Goal: Task Accomplishment & Management: Manage account settings

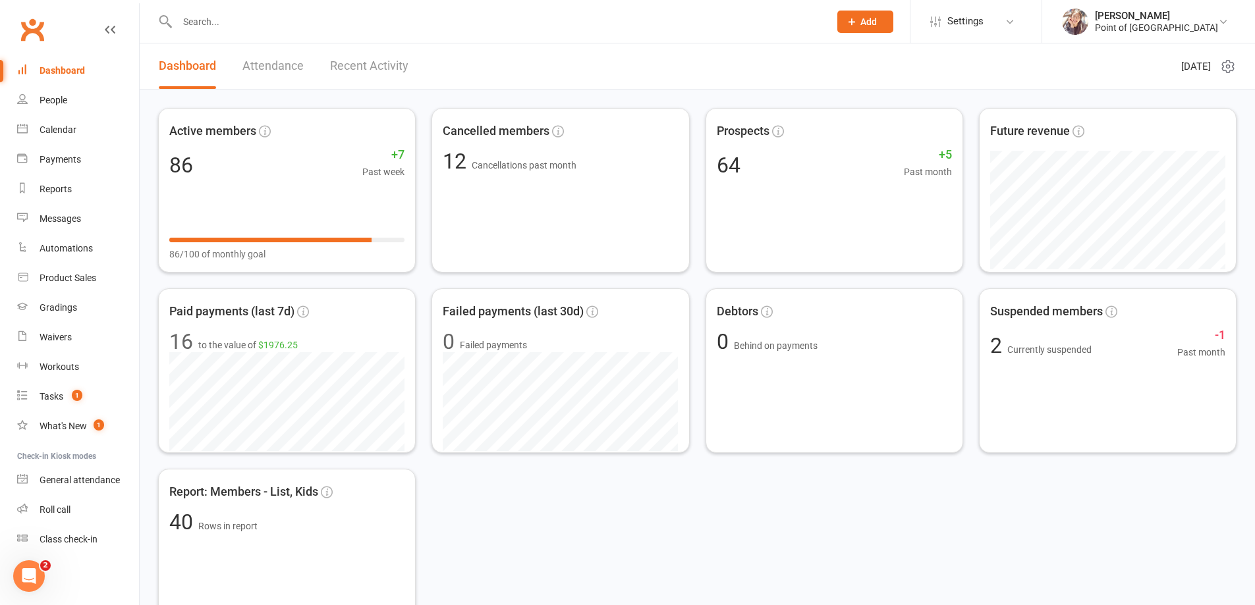
click at [217, 26] on input "text" at bounding box center [496, 22] width 647 height 18
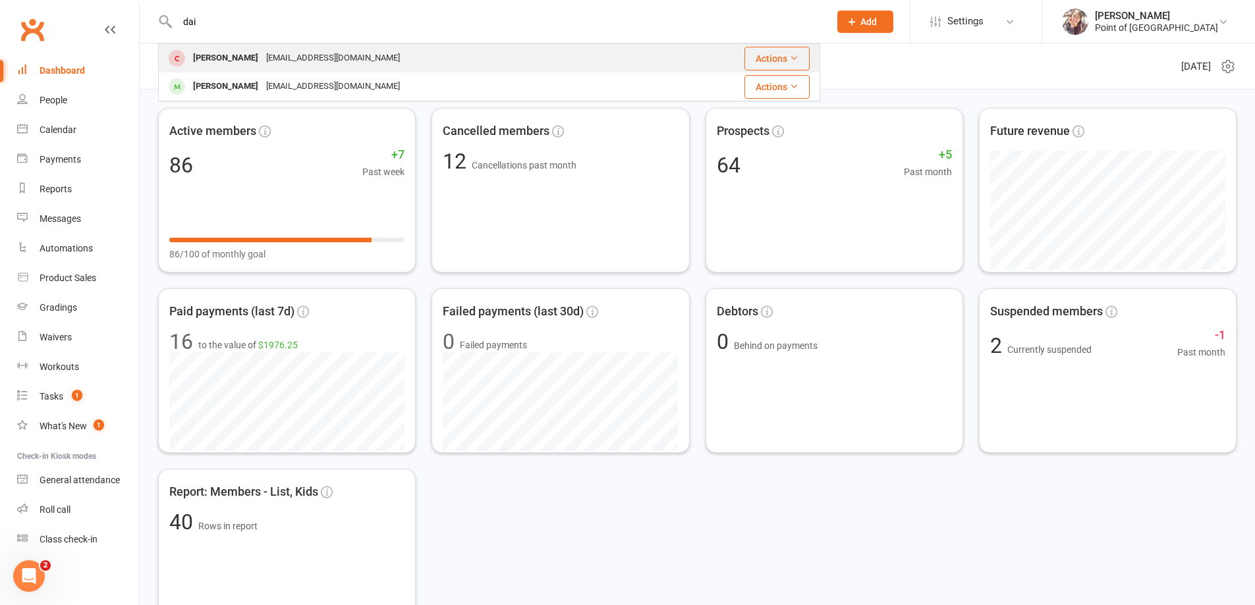
type input "dai"
click at [266, 66] on div "dicekjake@gmail.com" at bounding box center [333, 58] width 142 height 19
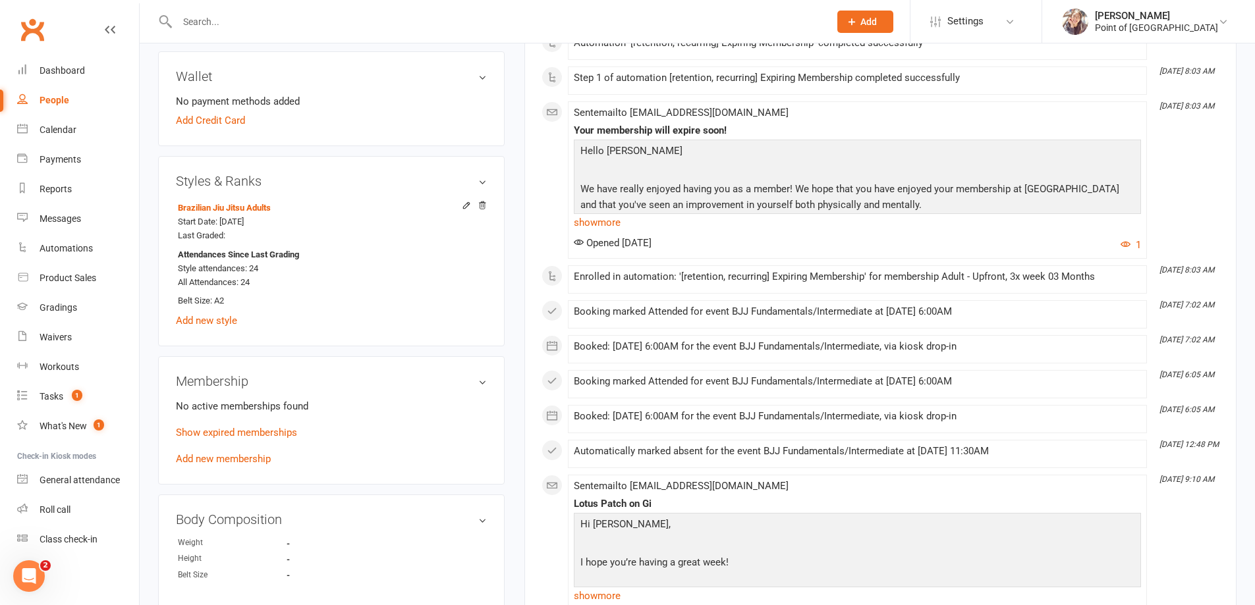
scroll to position [428, 0]
click at [222, 434] on link "Show expired memberships" at bounding box center [236, 432] width 121 height 12
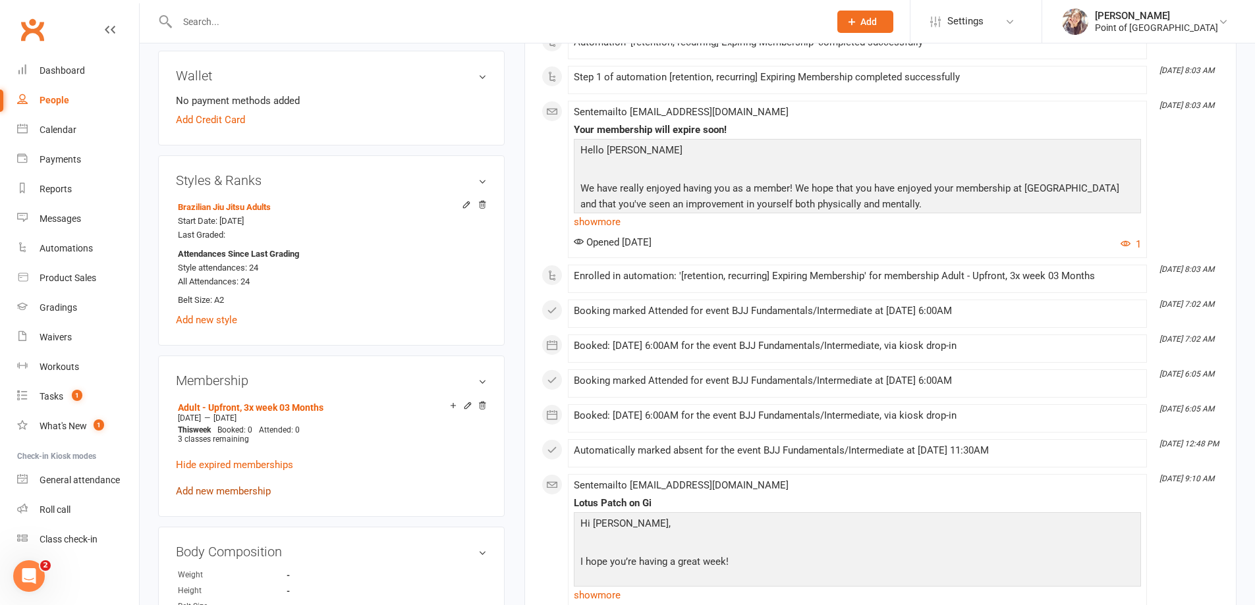
click at [221, 490] on link "Add new membership" at bounding box center [223, 492] width 95 height 12
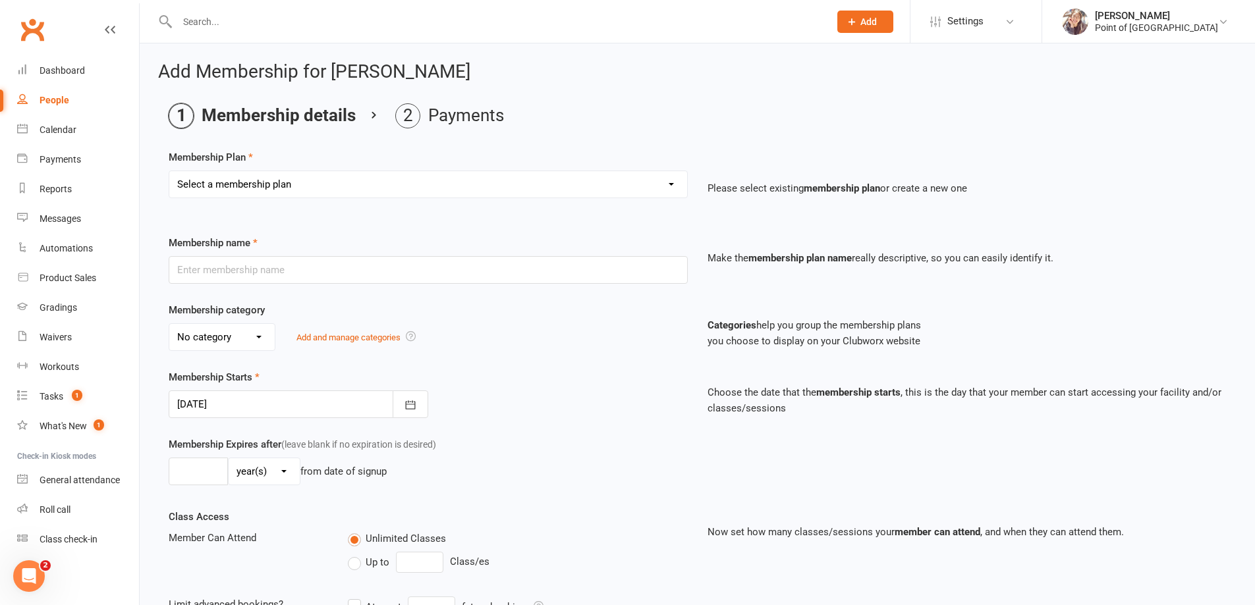
click at [242, 184] on select "Select a membership plan Create new Membership Plan Tailored | 30min Tailored |…" at bounding box center [428, 184] width 518 height 26
select select "6"
click at [169, 171] on select "Select a membership plan Create new Membership Plan Tailored | 30min Tailored |…" at bounding box center [428, 184] width 518 height 26
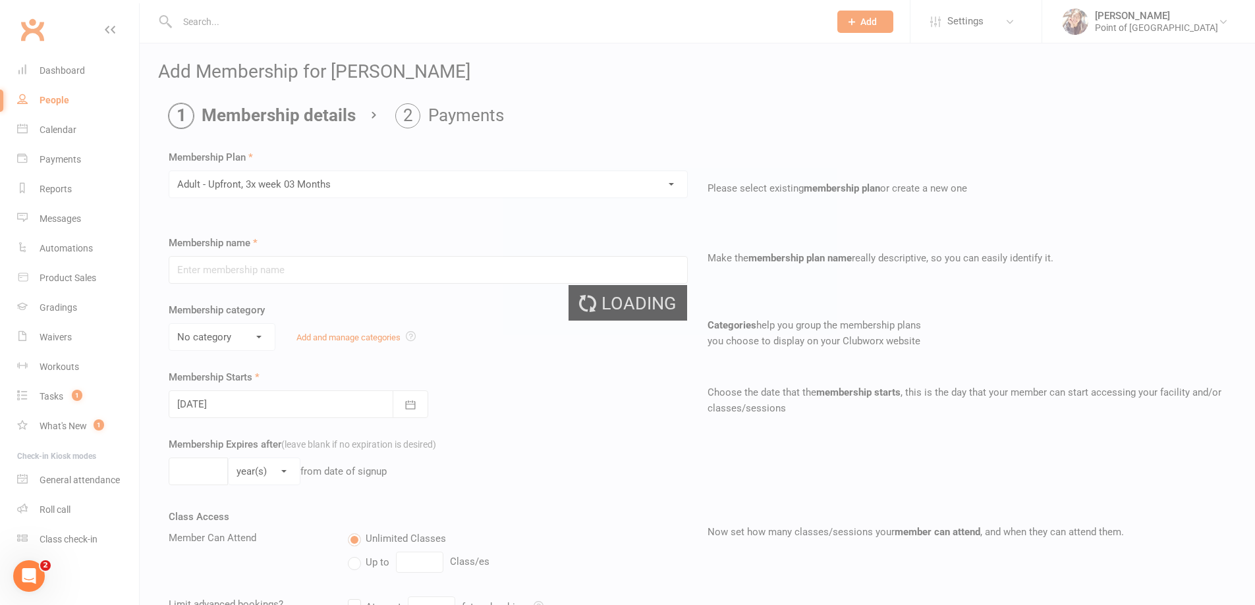
type input "Adult - Upfront, 3x week 03 Months"
select select "0"
type input "3"
select select "2"
type input "3"
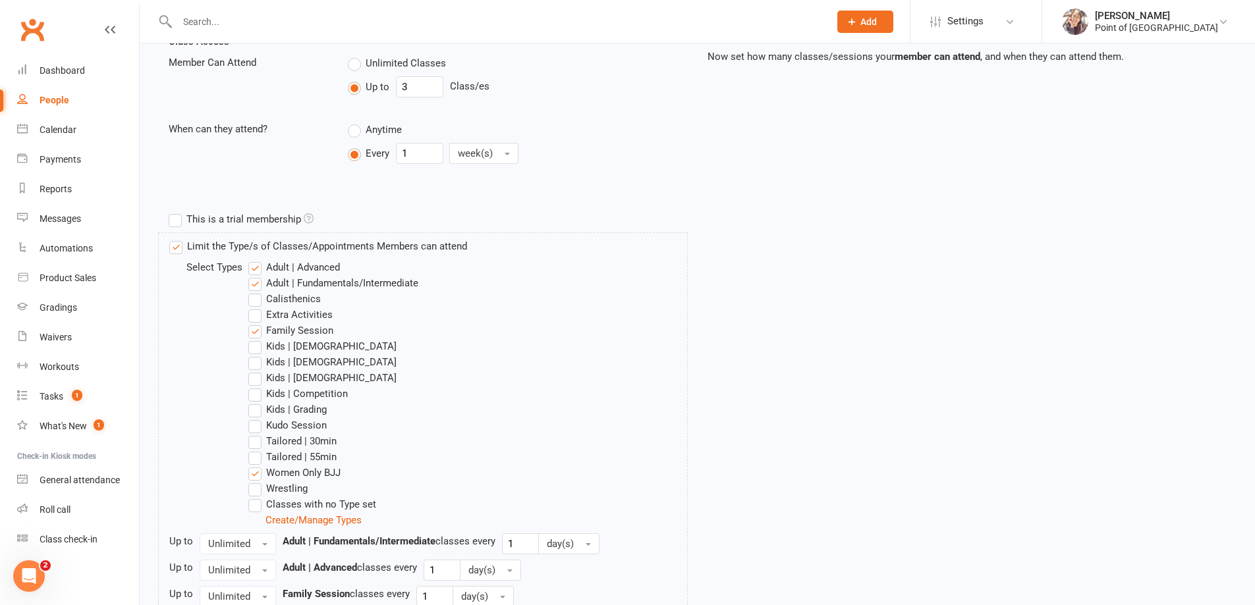
scroll to position [478, 0]
click at [254, 473] on label "Women Only BJJ" at bounding box center [294, 471] width 92 height 16
click at [254, 463] on input "Women Only BJJ" at bounding box center [252, 463] width 9 height 0
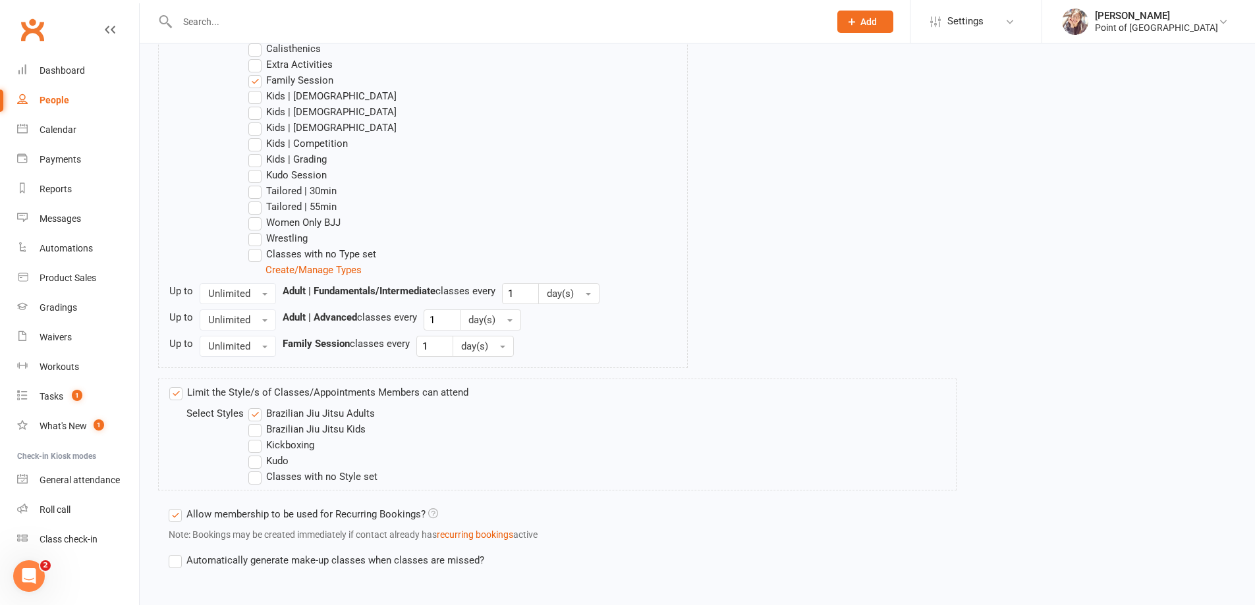
scroll to position [795, 0]
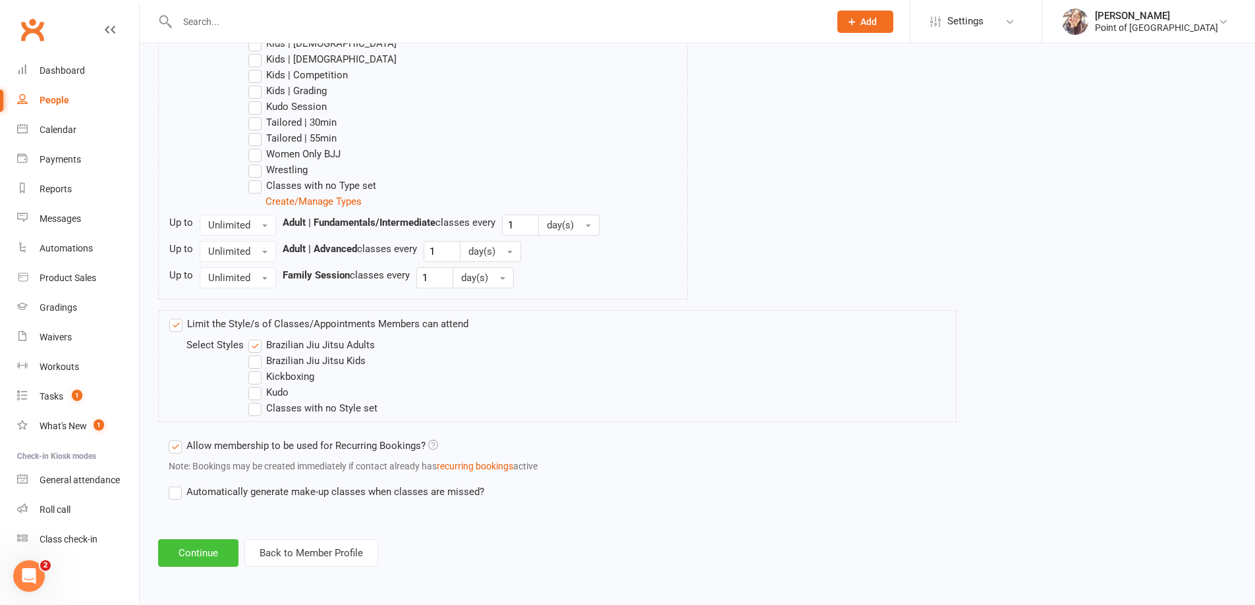
click at [200, 552] on button "Continue" at bounding box center [198, 554] width 80 height 28
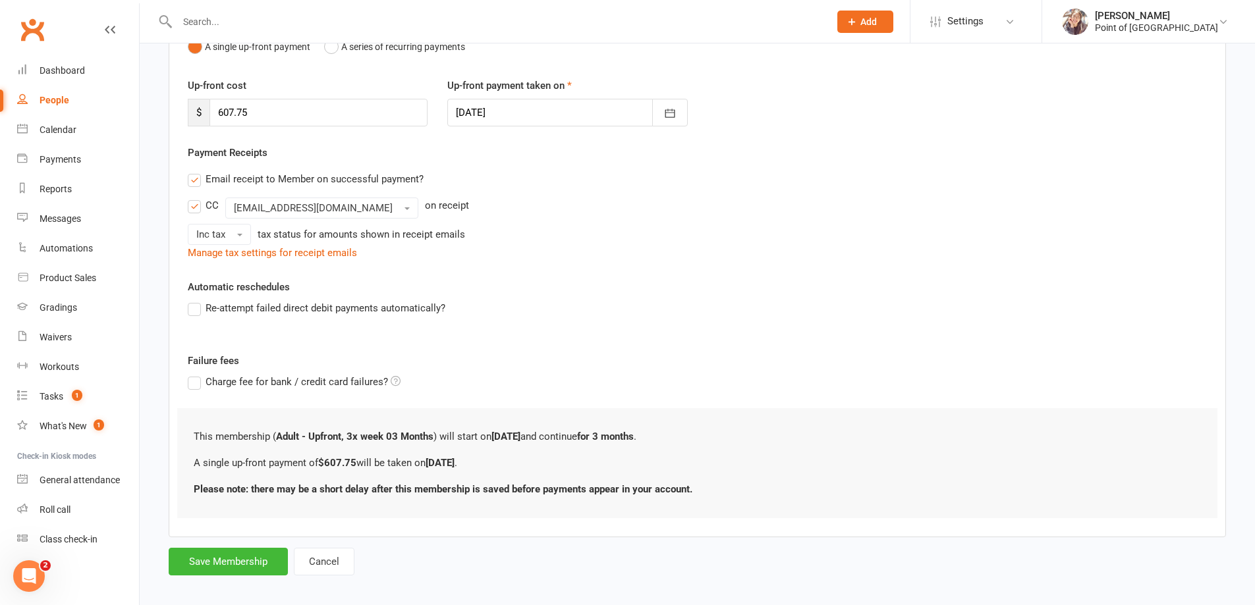
scroll to position [165, 0]
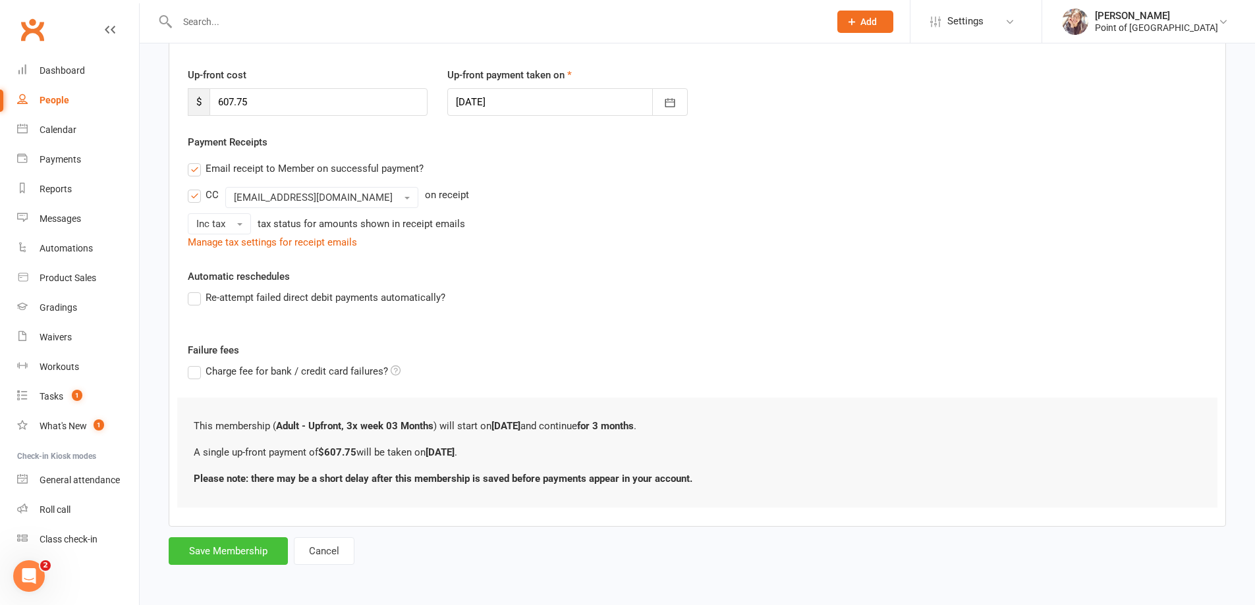
click at [240, 542] on button "Save Membership" at bounding box center [228, 552] width 119 height 28
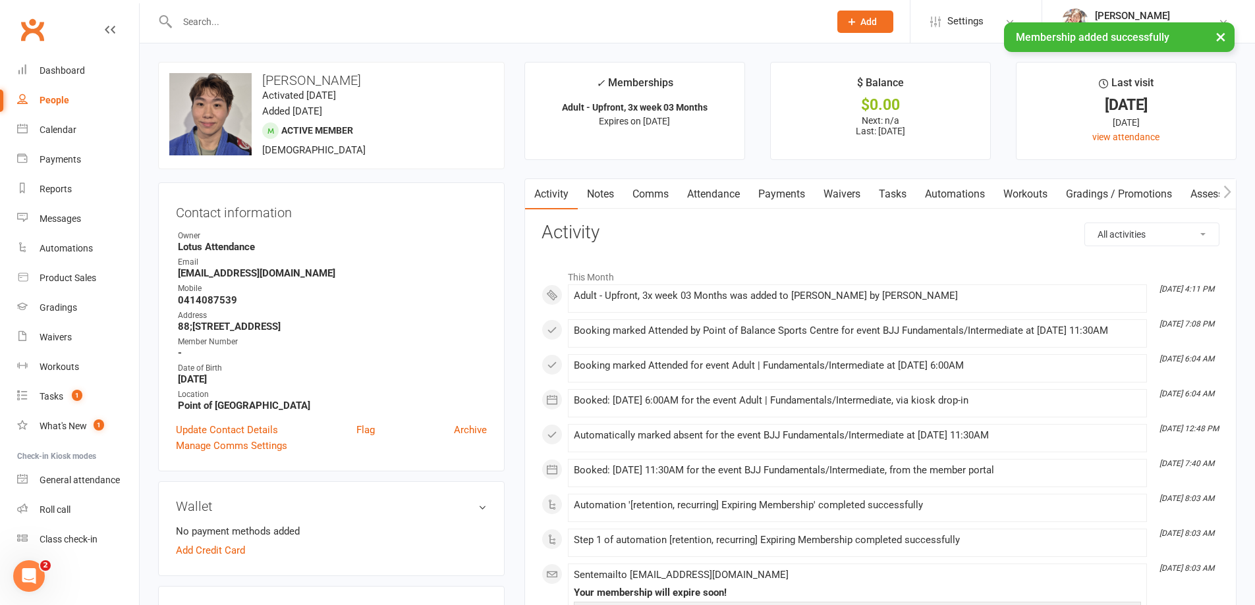
click at [795, 195] on link "Payments" at bounding box center [781, 194] width 65 height 30
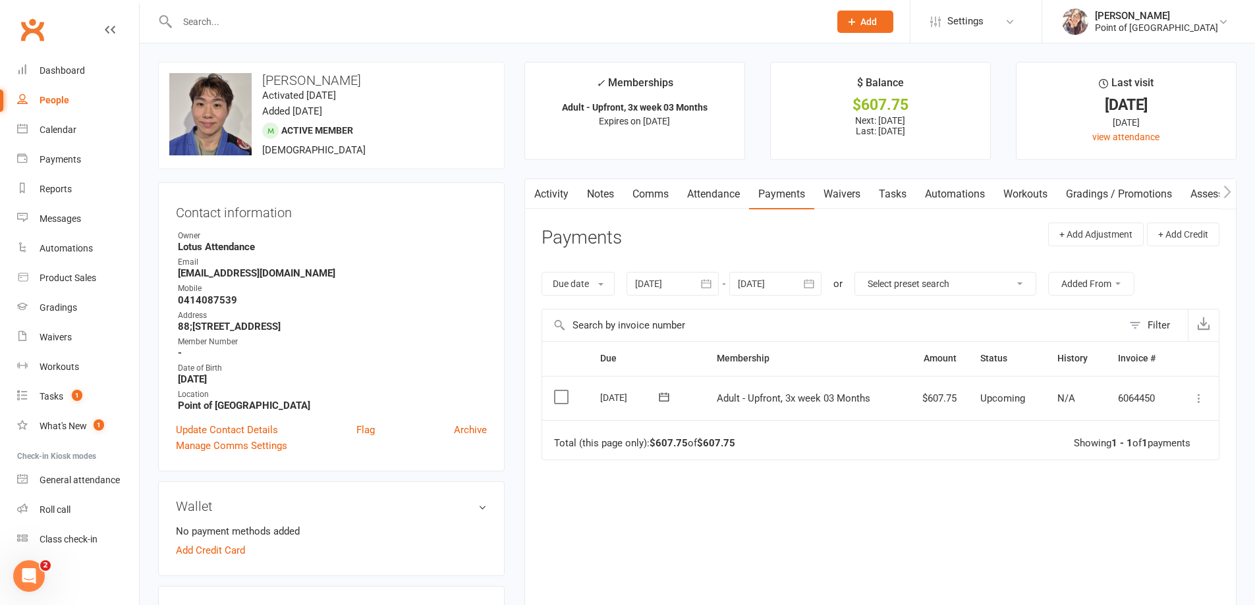
click at [1206, 401] on button at bounding box center [1199, 399] width 16 height 16
click at [1150, 447] on link "Mark as Paid (POS)" at bounding box center [1141, 450] width 130 height 26
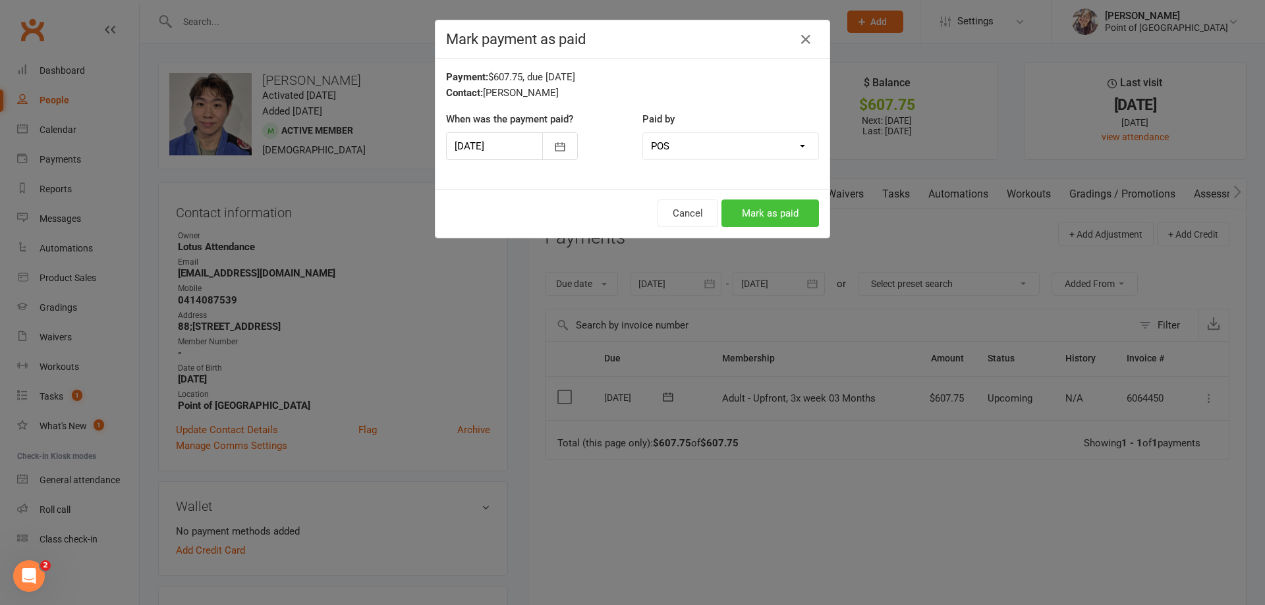
click at [768, 210] on button "Mark as paid" at bounding box center [770, 214] width 98 height 28
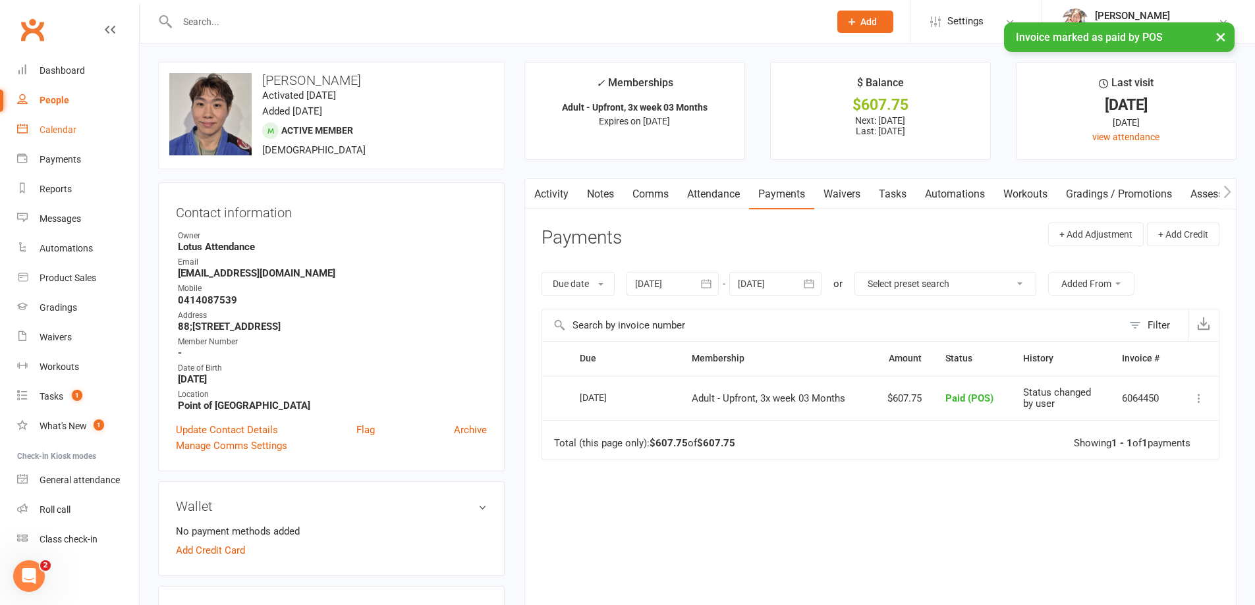
click at [78, 124] on link "Calendar" at bounding box center [78, 130] width 122 height 30
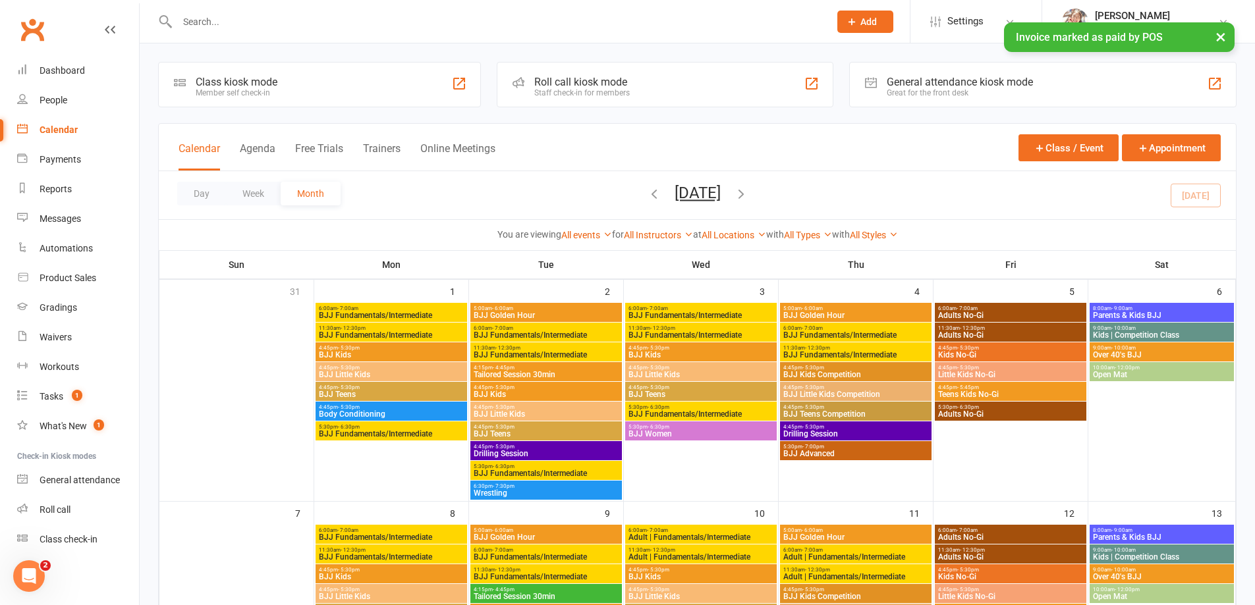
click at [273, 80] on div "Class kiosk mode" at bounding box center [237, 82] width 82 height 13
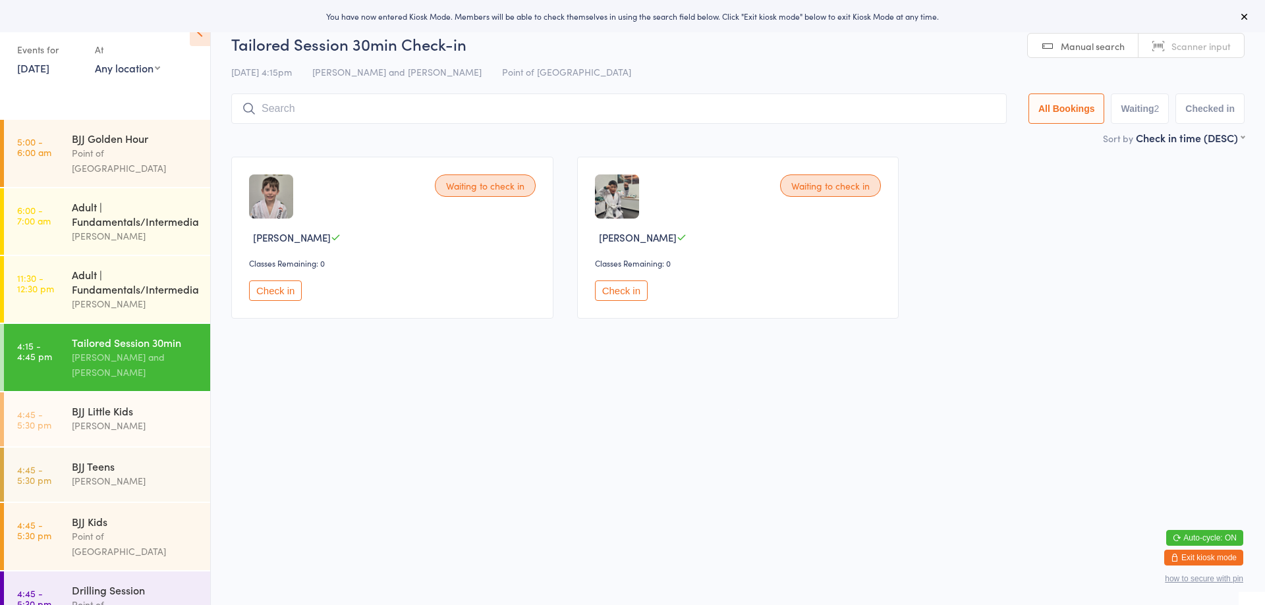
click at [277, 293] on button "Check in" at bounding box center [275, 291] width 53 height 20
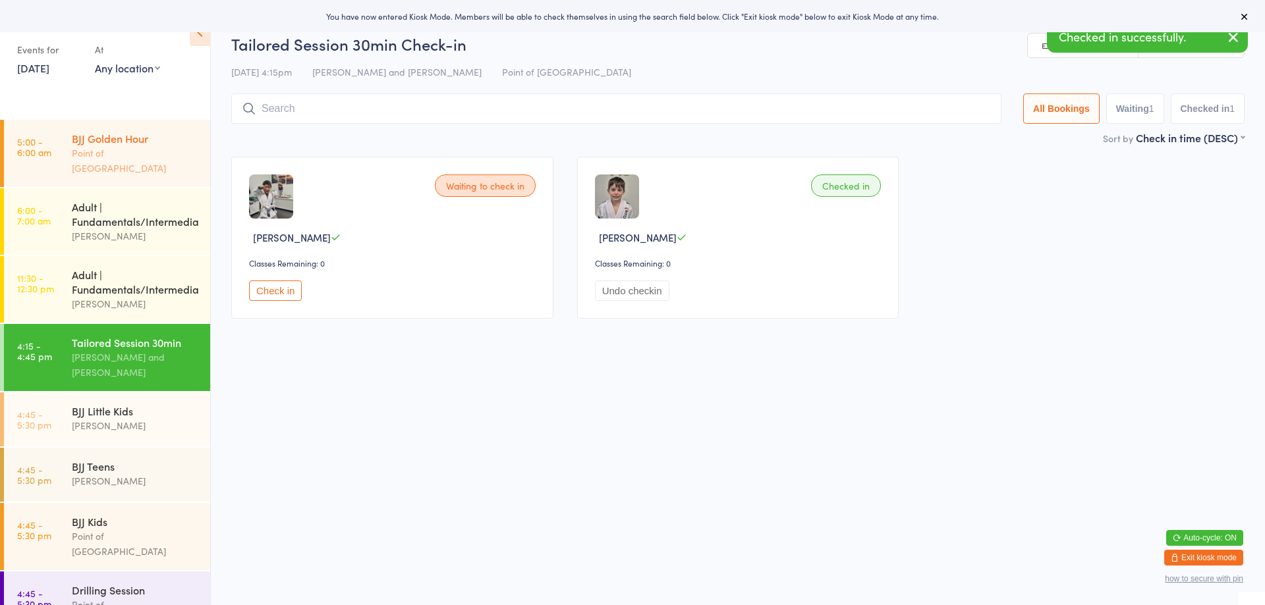
click at [142, 143] on div "BJJ Golden Hour" at bounding box center [135, 138] width 127 height 14
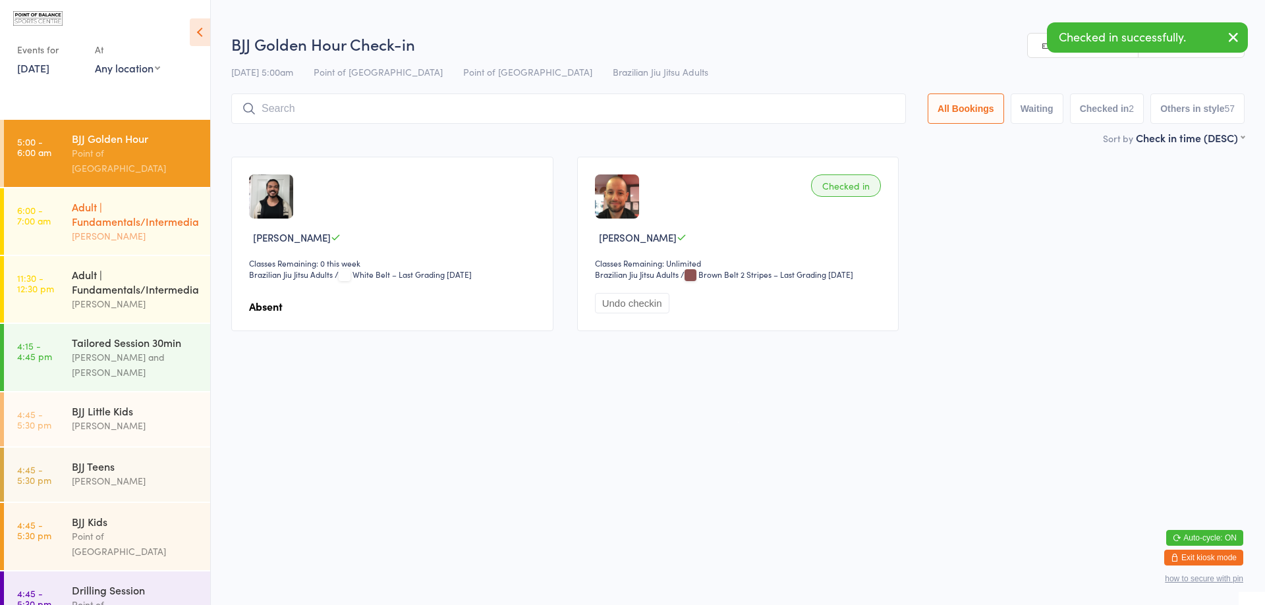
click at [123, 215] on div "Adult | Fundamentals/Intermediate" at bounding box center [135, 214] width 127 height 29
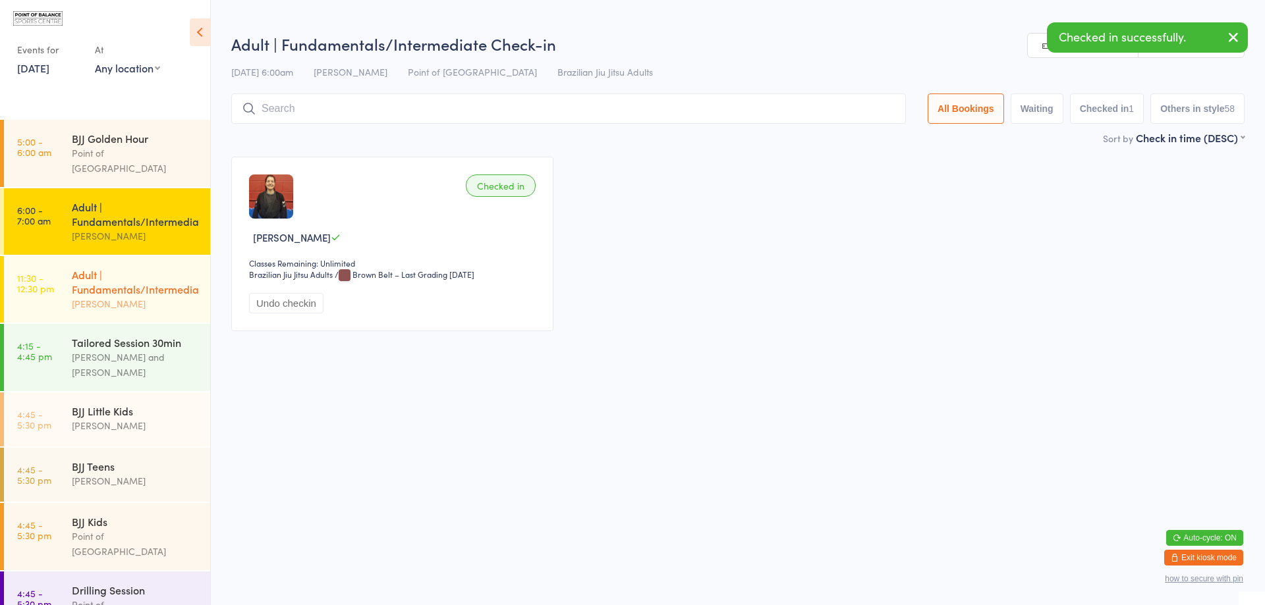
click at [128, 294] on div "Adult | Fundamentals/Intermediate" at bounding box center [135, 281] width 127 height 29
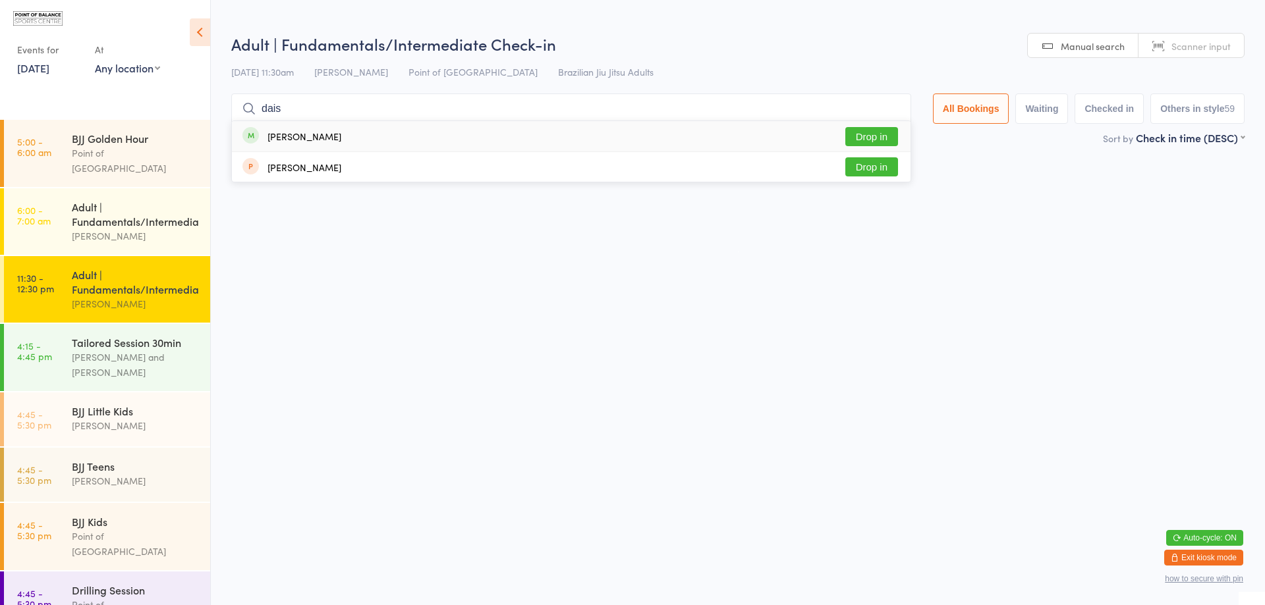
type input "dais"
click at [854, 131] on button "Drop in" at bounding box center [871, 136] width 53 height 19
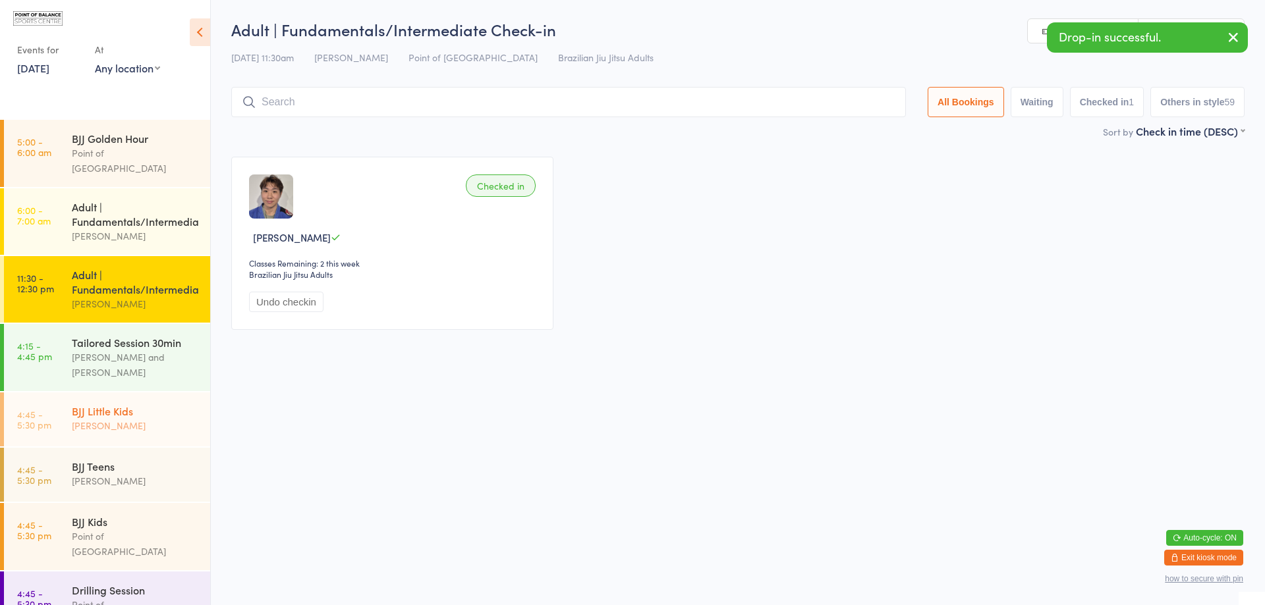
click at [138, 417] on div "BJJ Little Kids" at bounding box center [135, 411] width 127 height 14
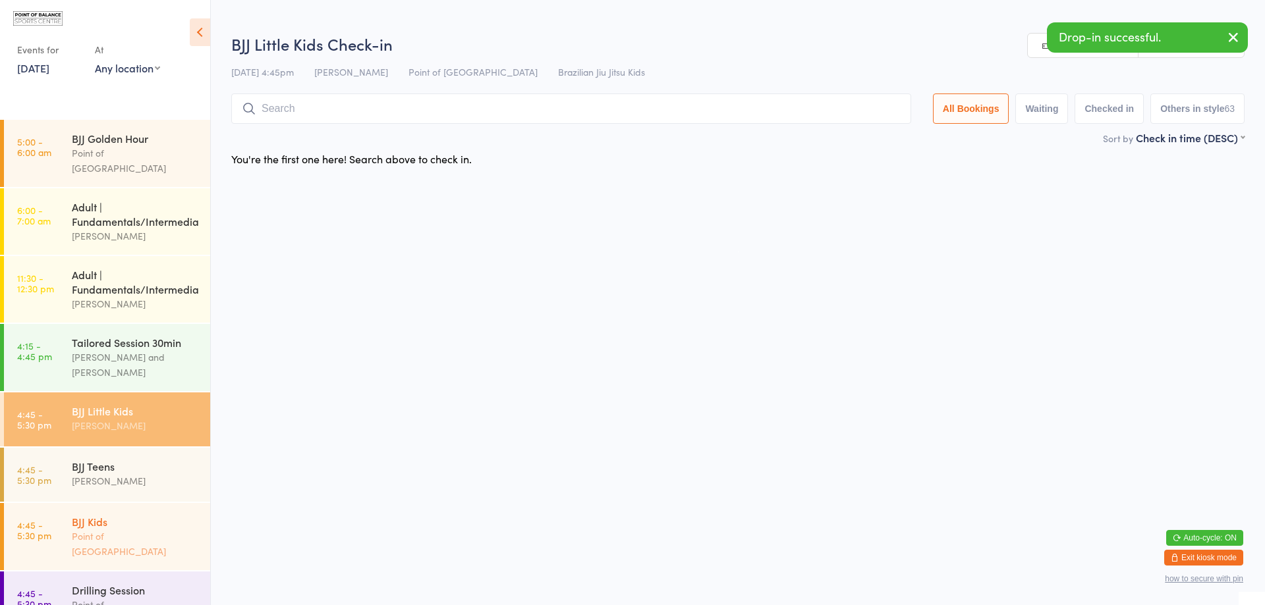
click at [80, 554] on div "Point of [GEOGRAPHIC_DATA]" at bounding box center [135, 544] width 127 height 30
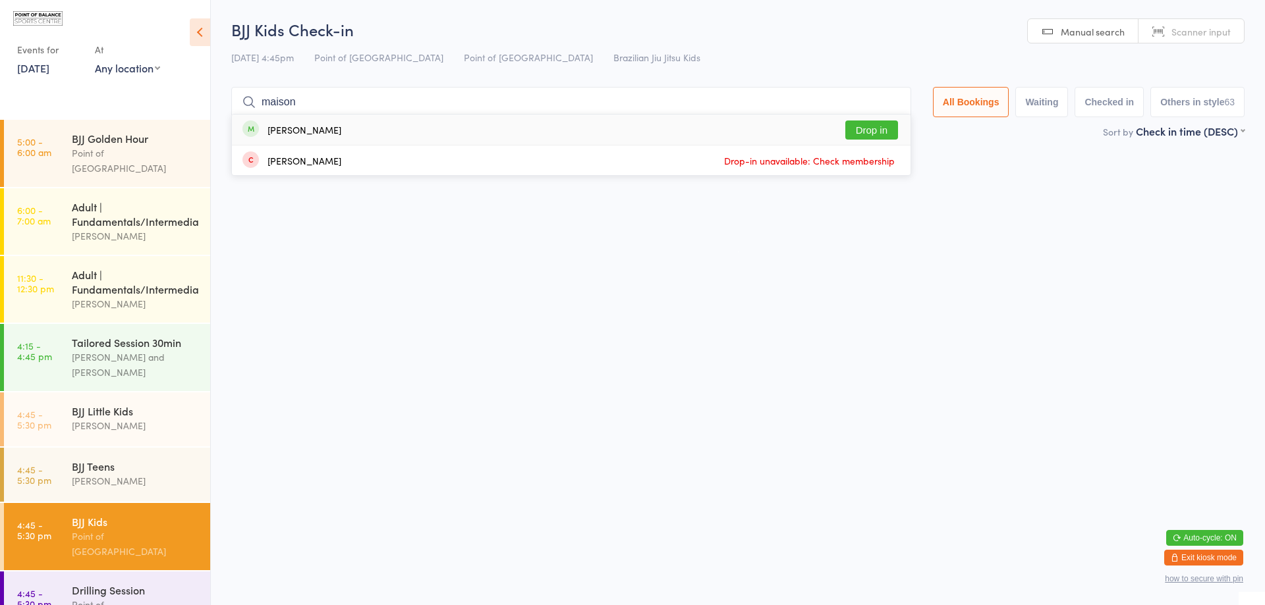
type input "maison"
click at [866, 122] on button "Drop in" at bounding box center [871, 130] width 53 height 19
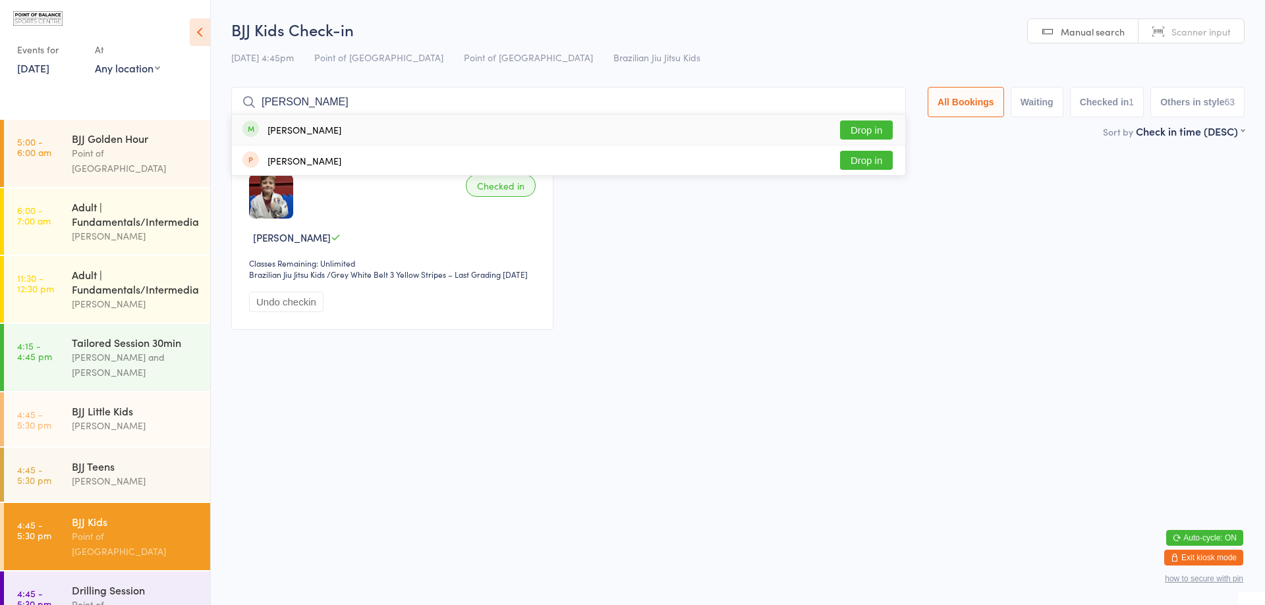
type input "flynn"
click at [858, 126] on button "Drop in" at bounding box center [866, 130] width 53 height 19
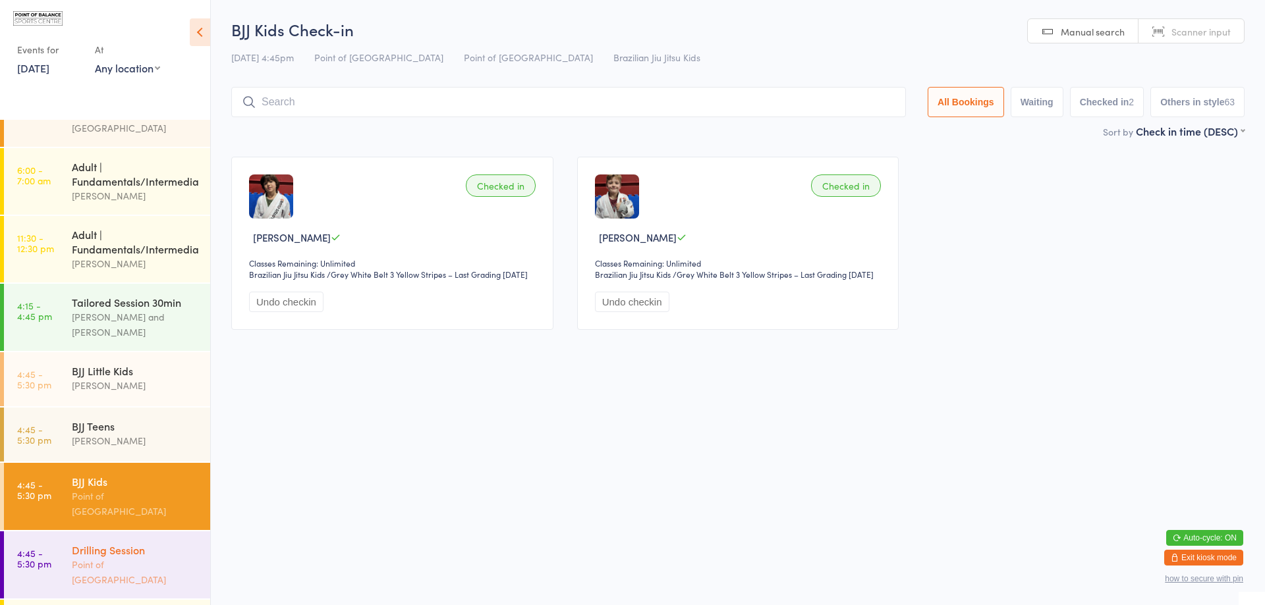
scroll to position [103, 0]
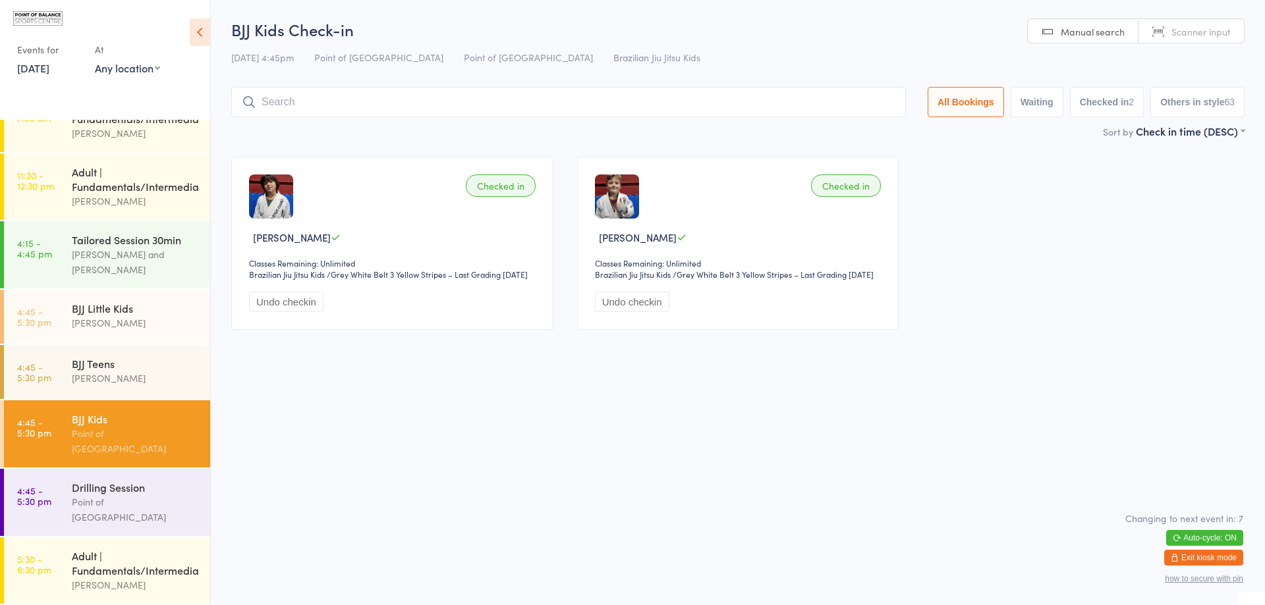
click at [1204, 561] on button "Exit kiosk mode" at bounding box center [1203, 558] width 79 height 16
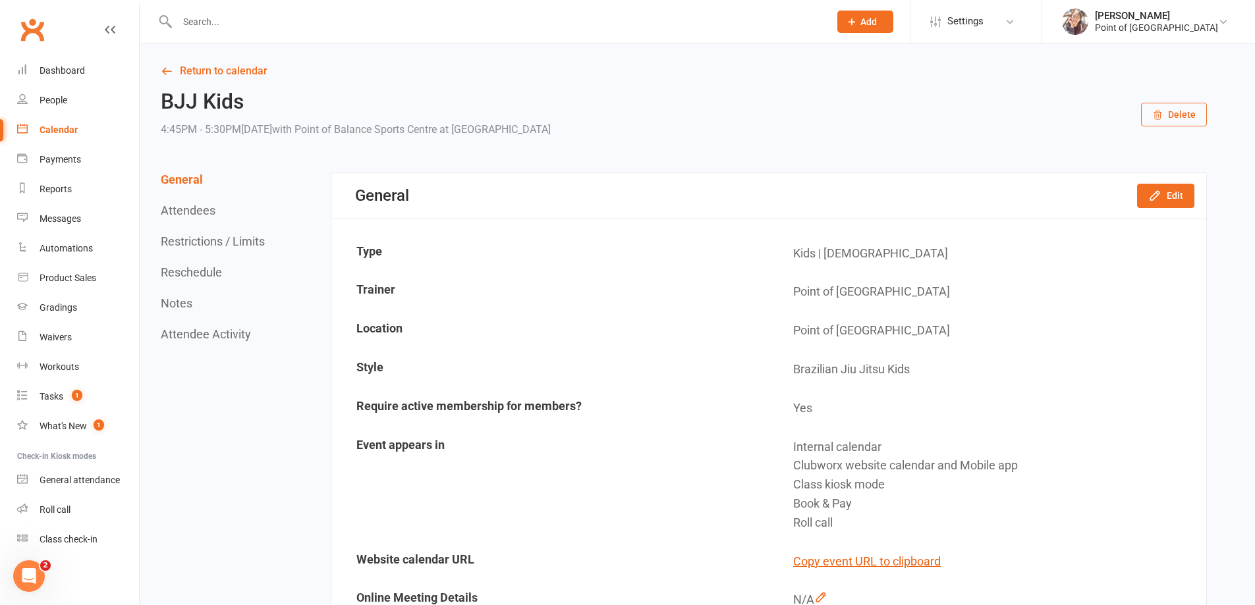
click at [223, 24] on input "text" at bounding box center [496, 22] width 647 height 18
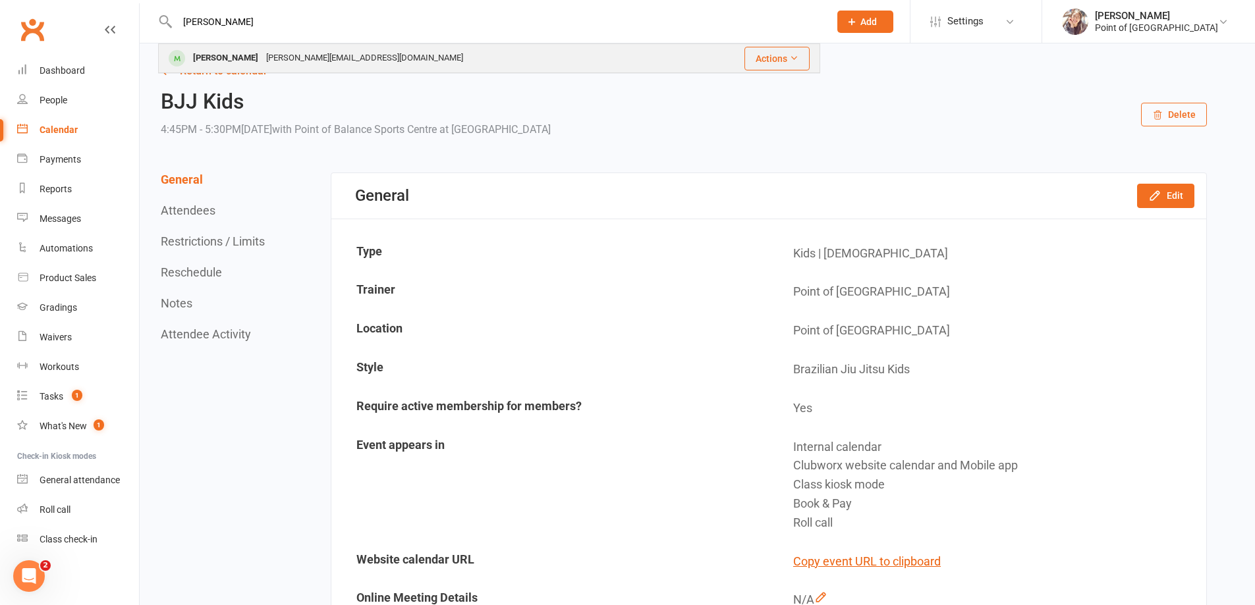
type input "[PERSON_NAME]"
click at [244, 65] on div "[PERSON_NAME]" at bounding box center [225, 58] width 73 height 19
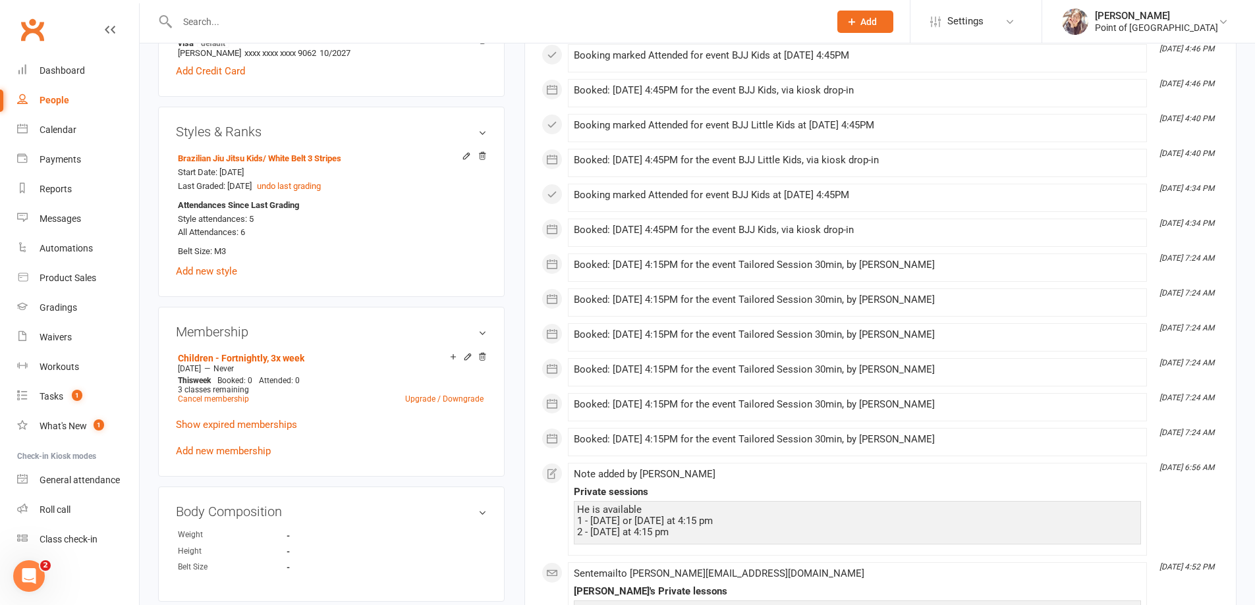
scroll to position [461, 0]
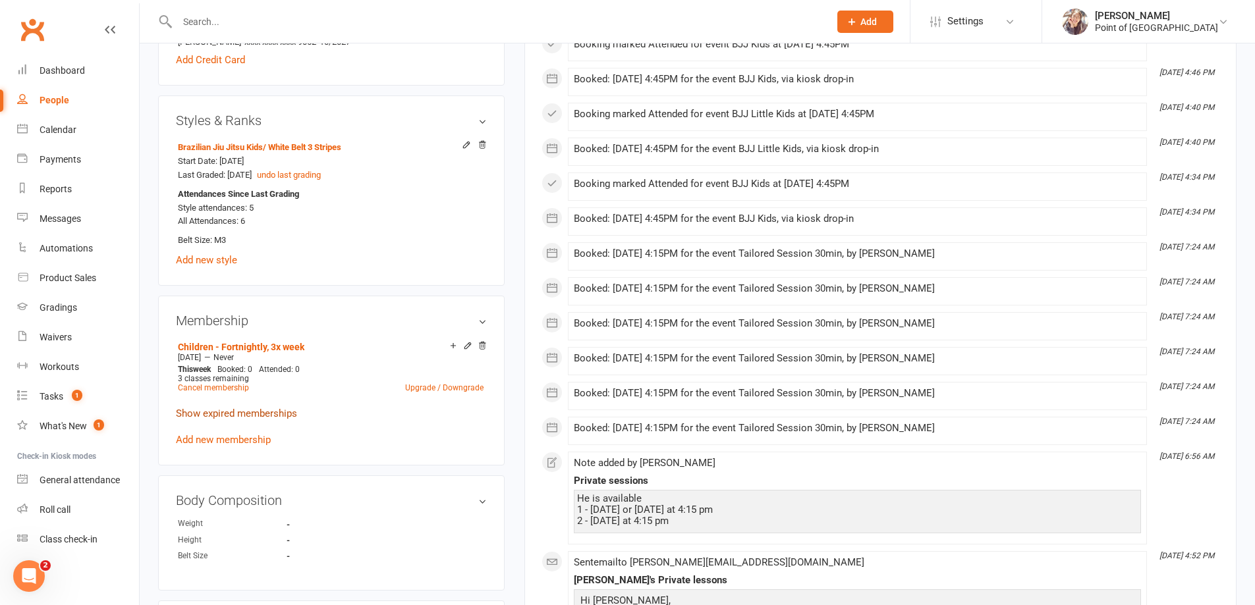
click at [247, 417] on link "Show expired memberships" at bounding box center [236, 414] width 121 height 12
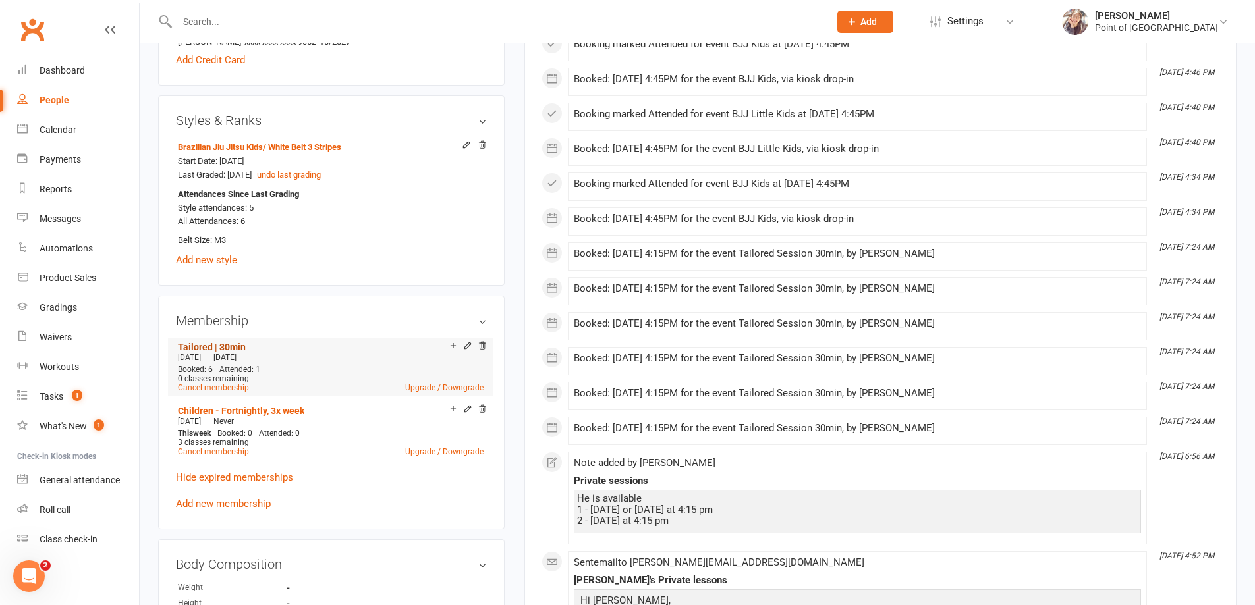
click at [233, 344] on link "Tailored | 30min" at bounding box center [212, 347] width 68 height 11
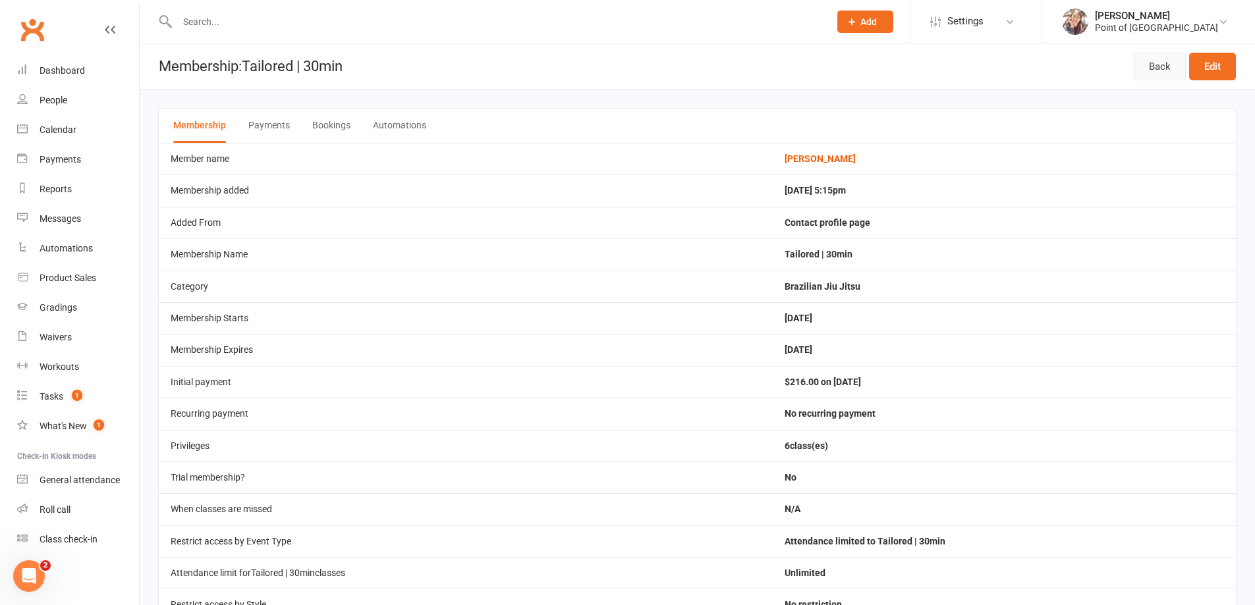
click at [1148, 70] on link "Back" at bounding box center [1160, 67] width 52 height 28
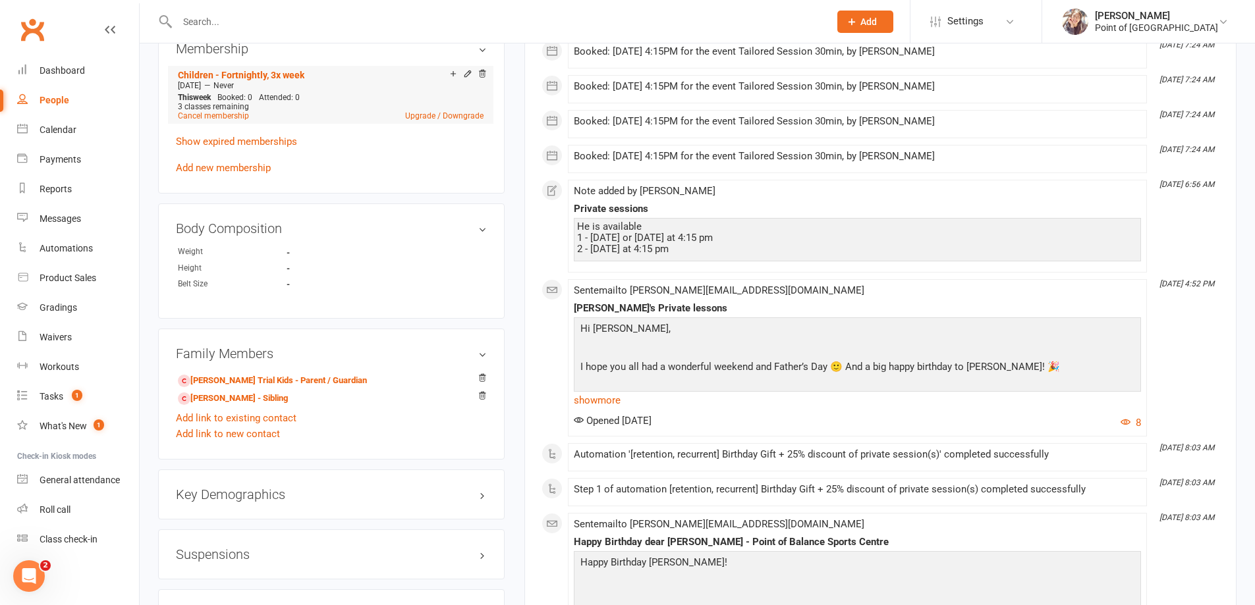
scroll to position [626, 0]
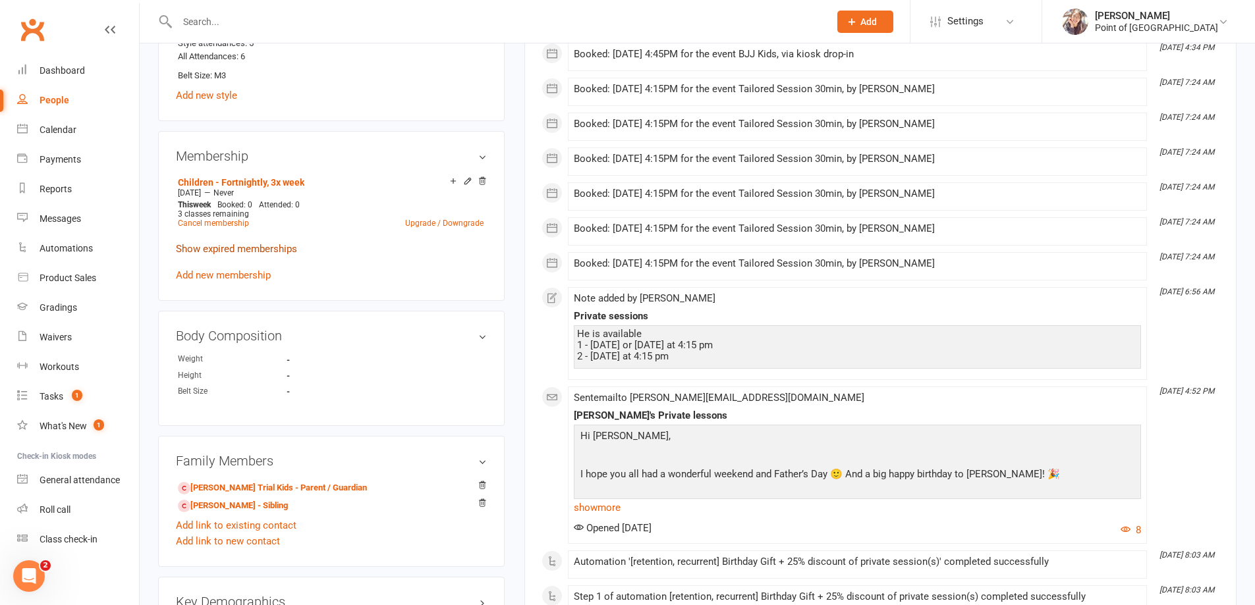
click at [252, 248] on link "Show expired memberships" at bounding box center [236, 249] width 121 height 12
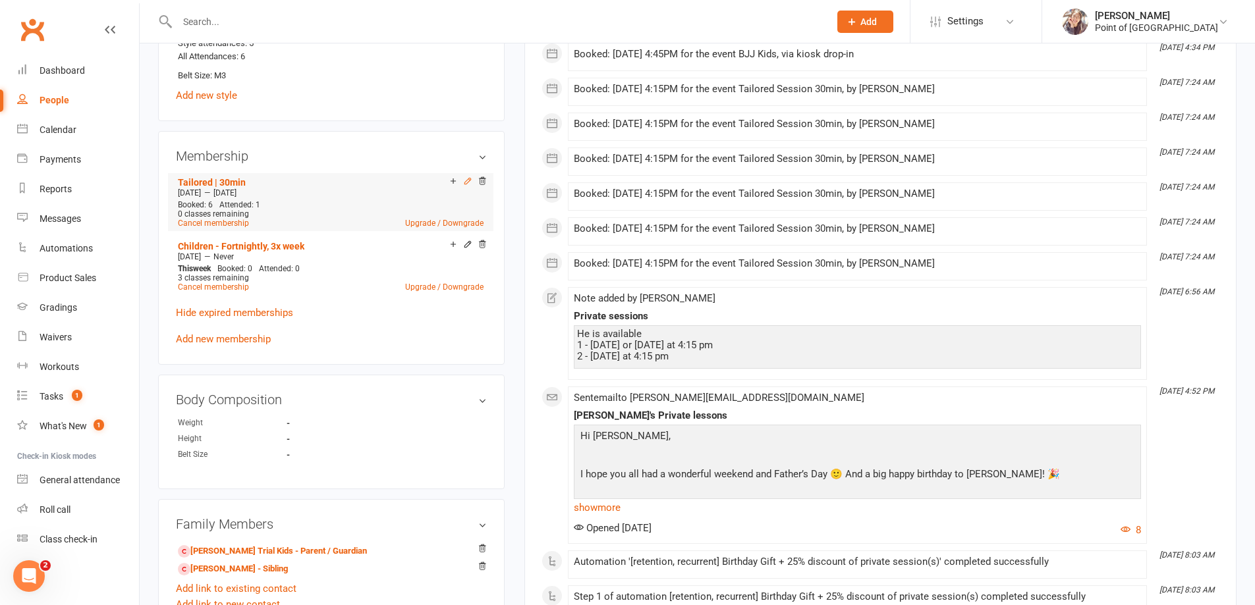
click at [466, 181] on icon at bounding box center [467, 181] width 9 height 9
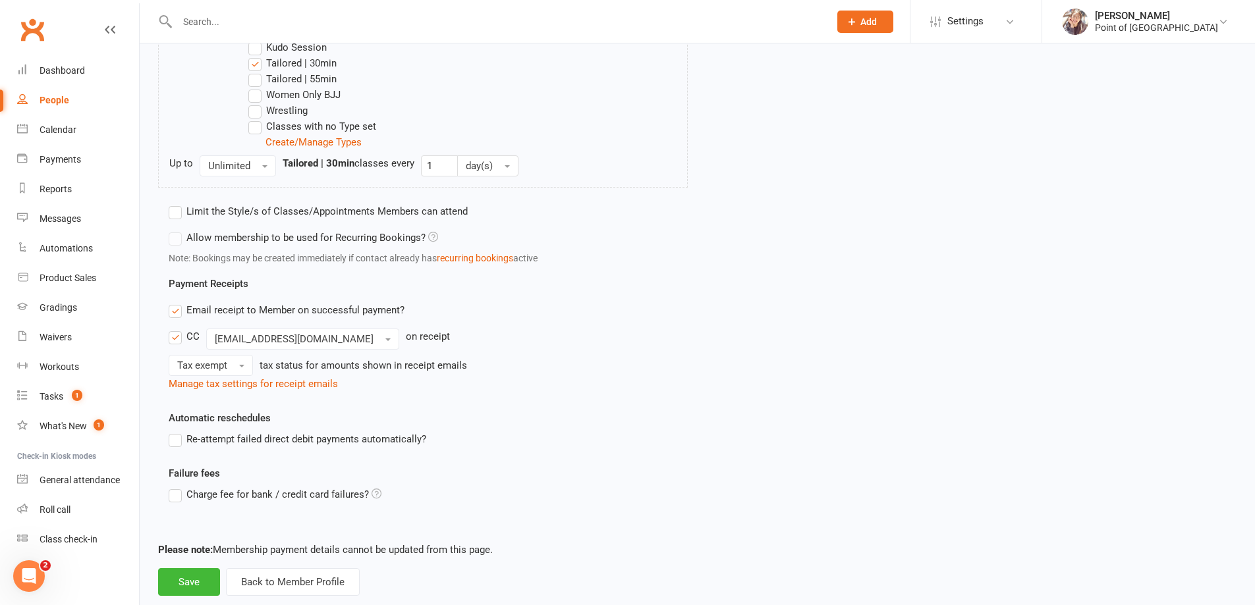
scroll to position [721, 0]
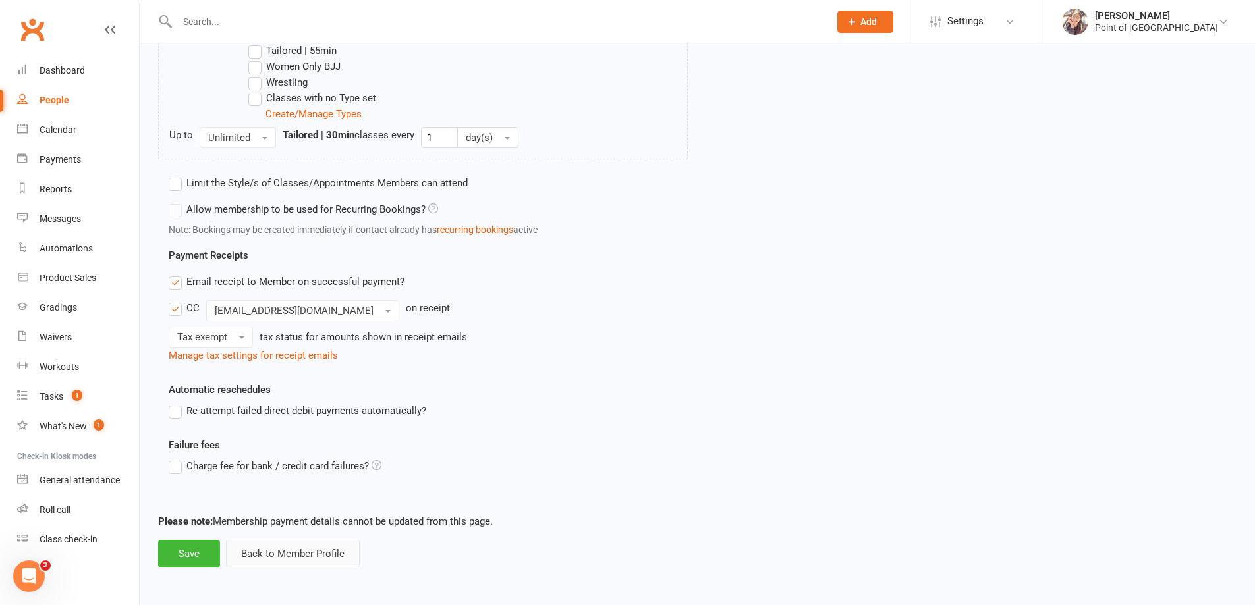
click at [299, 555] on button "Back to Member Profile" at bounding box center [293, 554] width 134 height 28
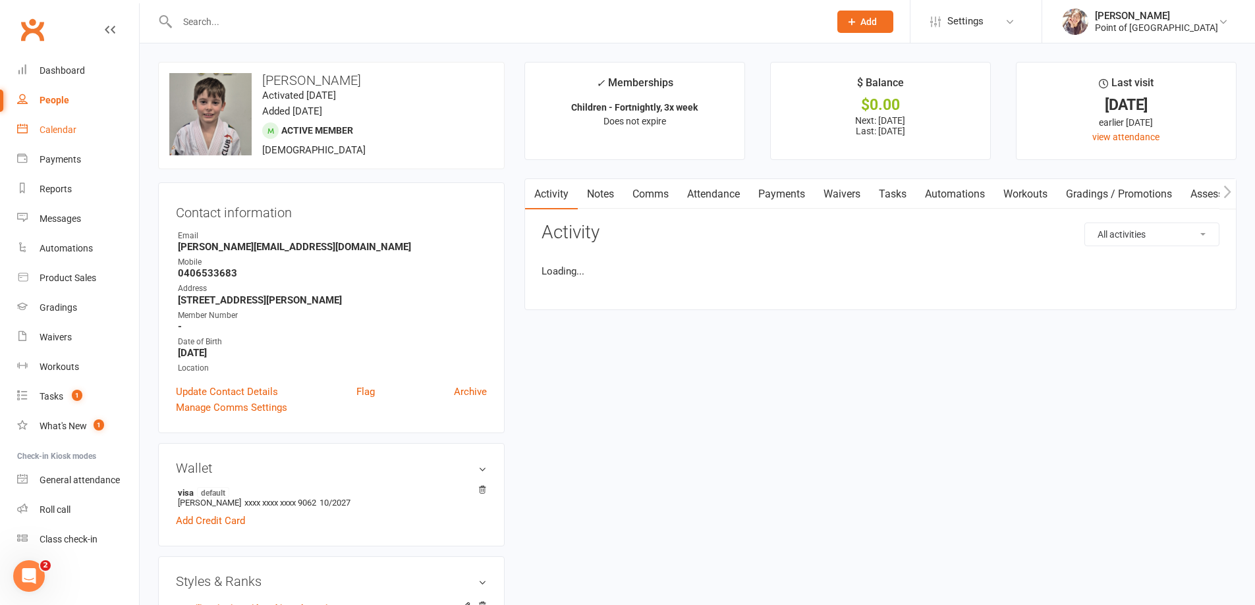
click at [66, 134] on div "Calendar" at bounding box center [58, 130] width 37 height 11
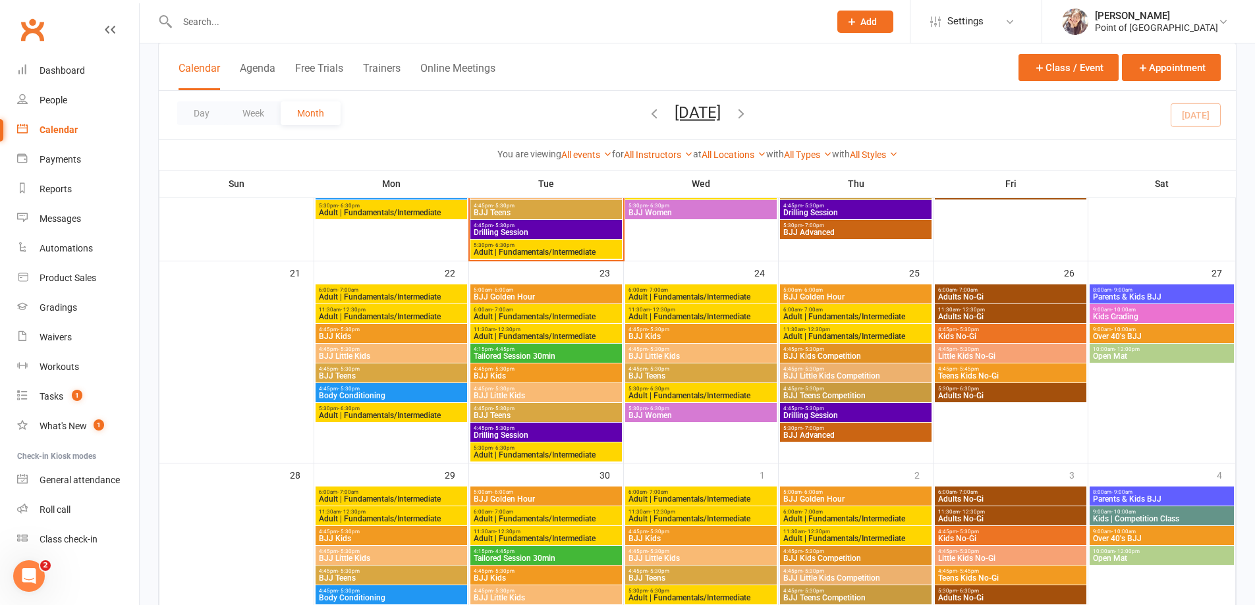
scroll to position [692, 0]
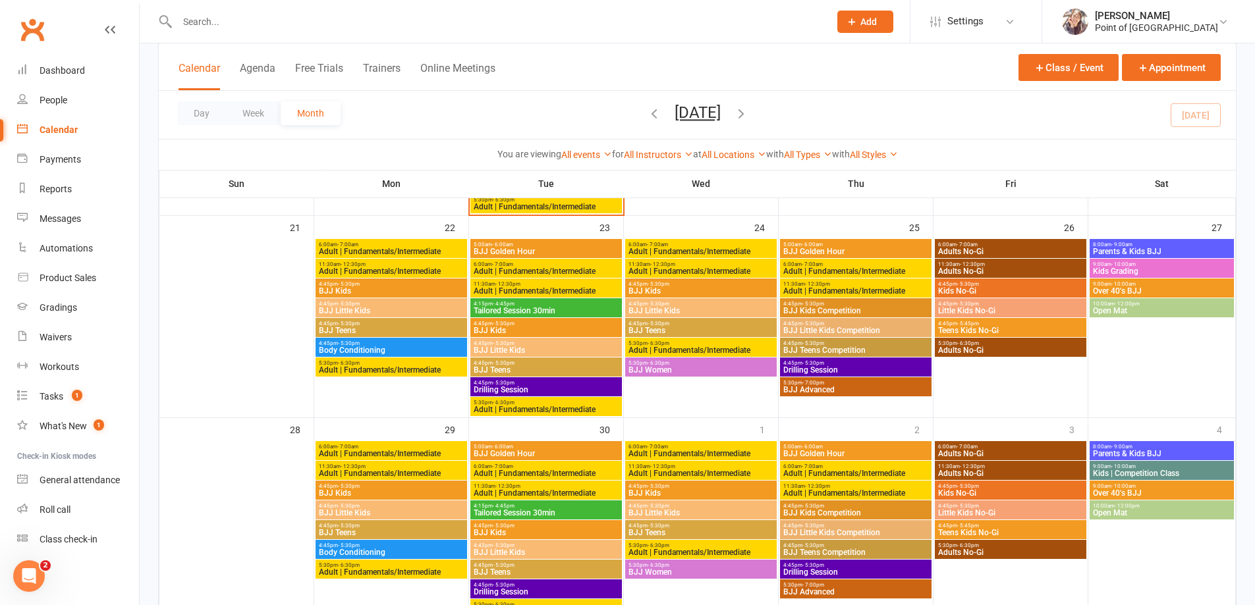
click at [526, 304] on span "4:15pm - 4:45pm" at bounding box center [546, 304] width 146 height 6
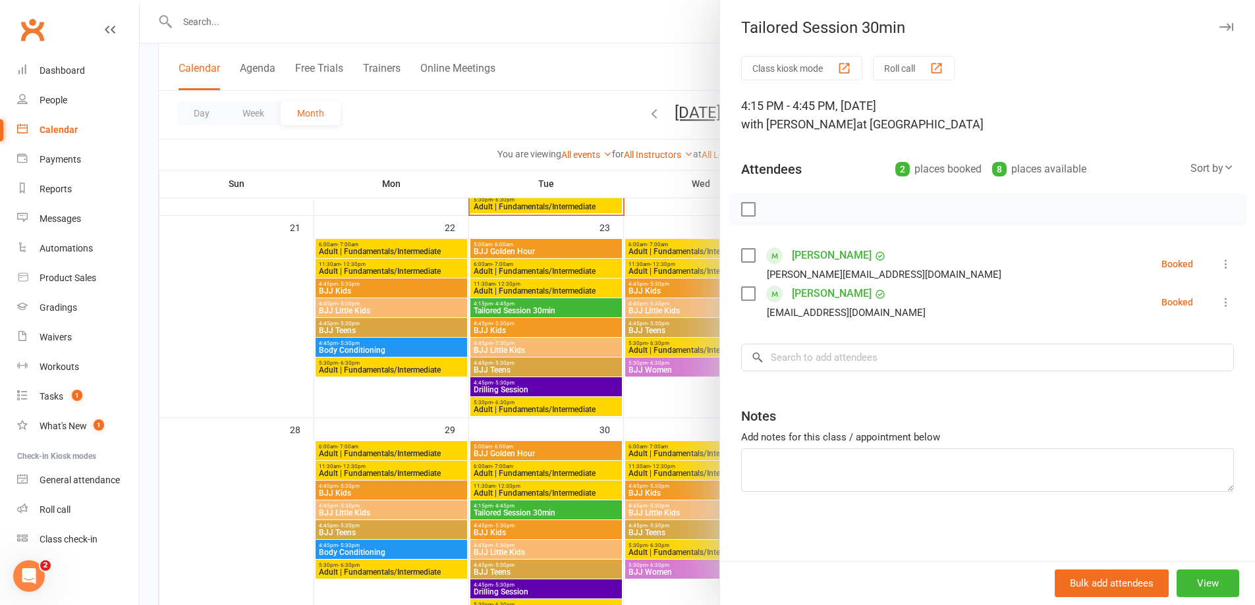
click at [200, 152] on div at bounding box center [697, 302] width 1115 height 605
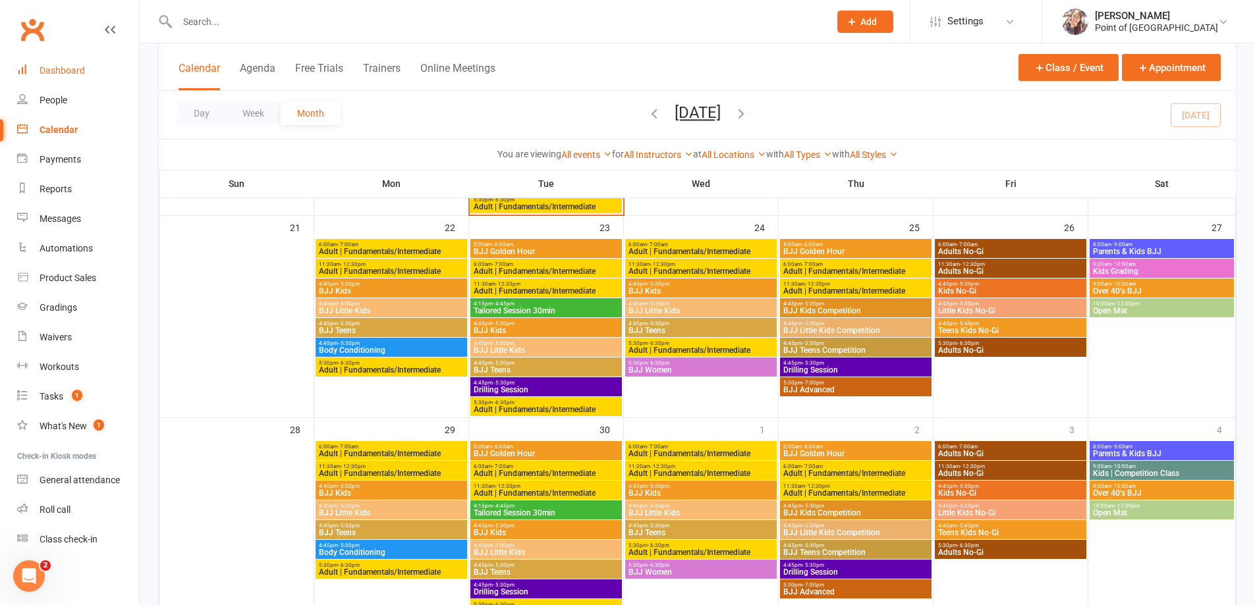
click at [59, 67] on div "Dashboard" at bounding box center [62, 70] width 45 height 11
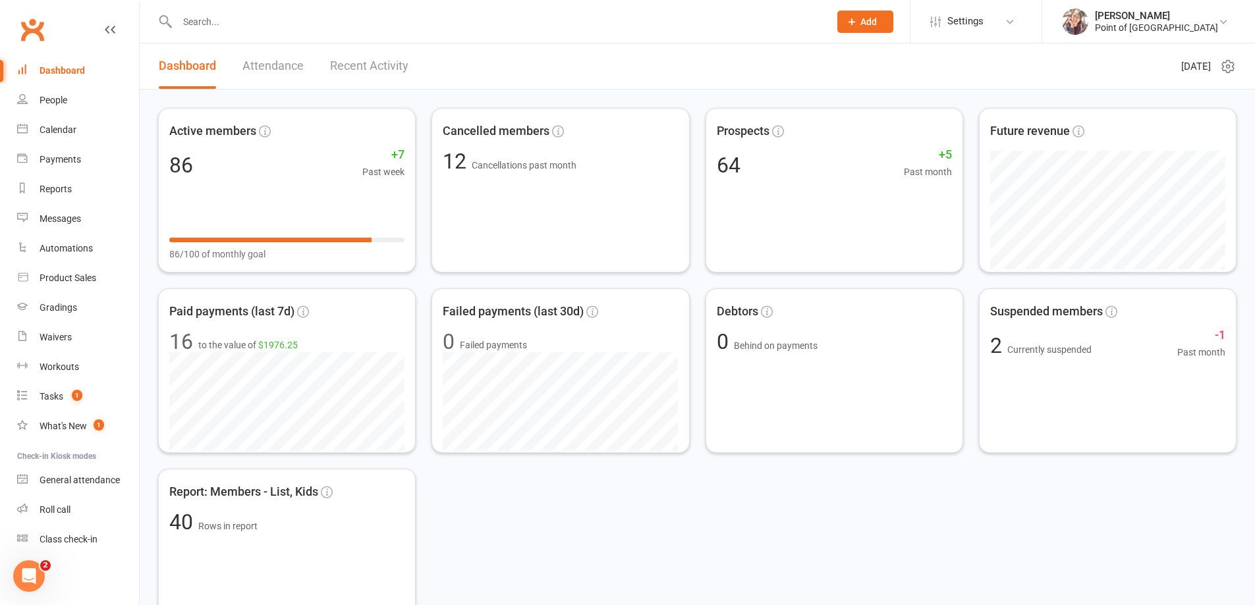
click at [80, 72] on div "Dashboard" at bounding box center [62, 70] width 45 height 11
click at [368, 22] on input "text" at bounding box center [496, 22] width 647 height 18
type input "j"
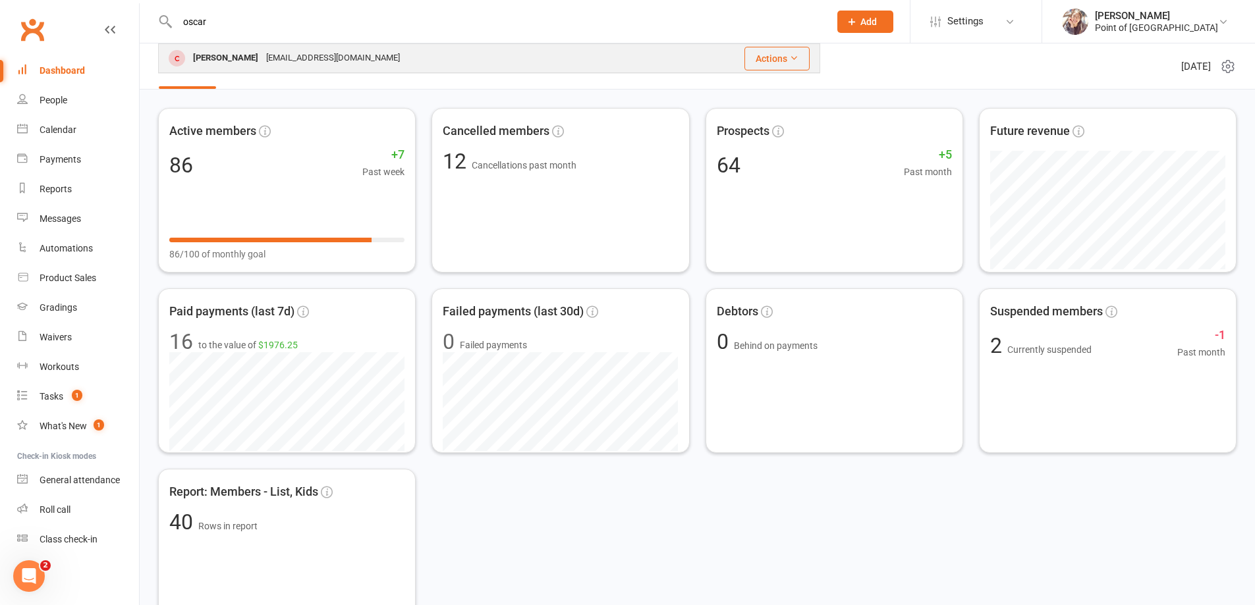
type input "oscar"
click at [276, 50] on div "genraphael@hotmail.com" at bounding box center [333, 58] width 142 height 19
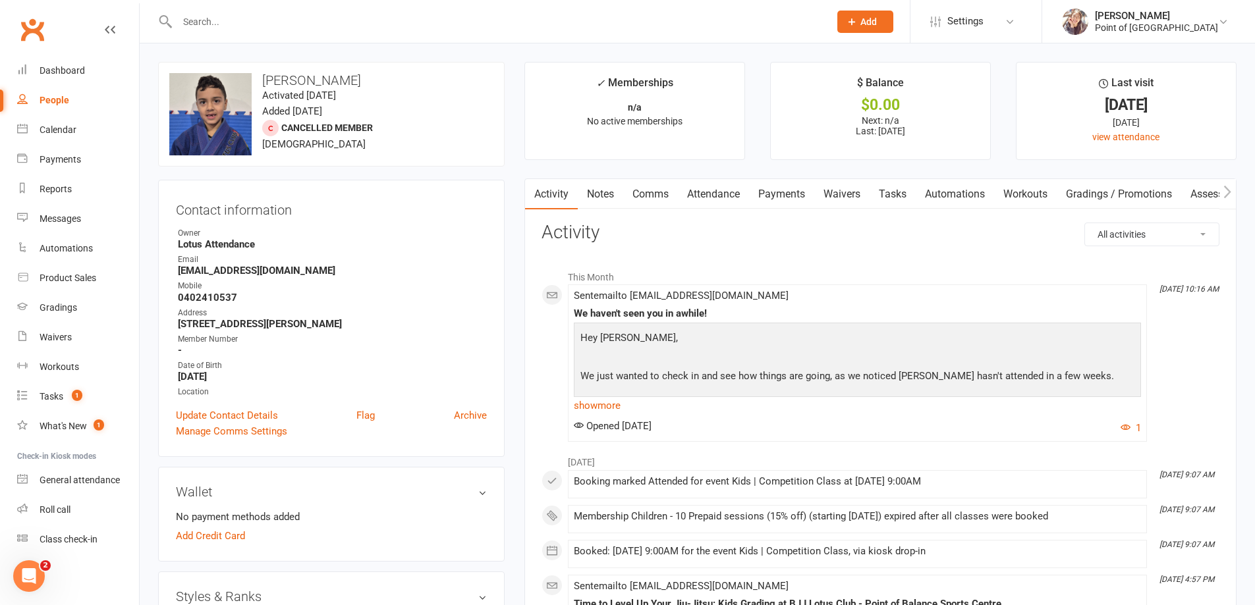
click at [257, 24] on input "text" at bounding box center [496, 22] width 647 height 18
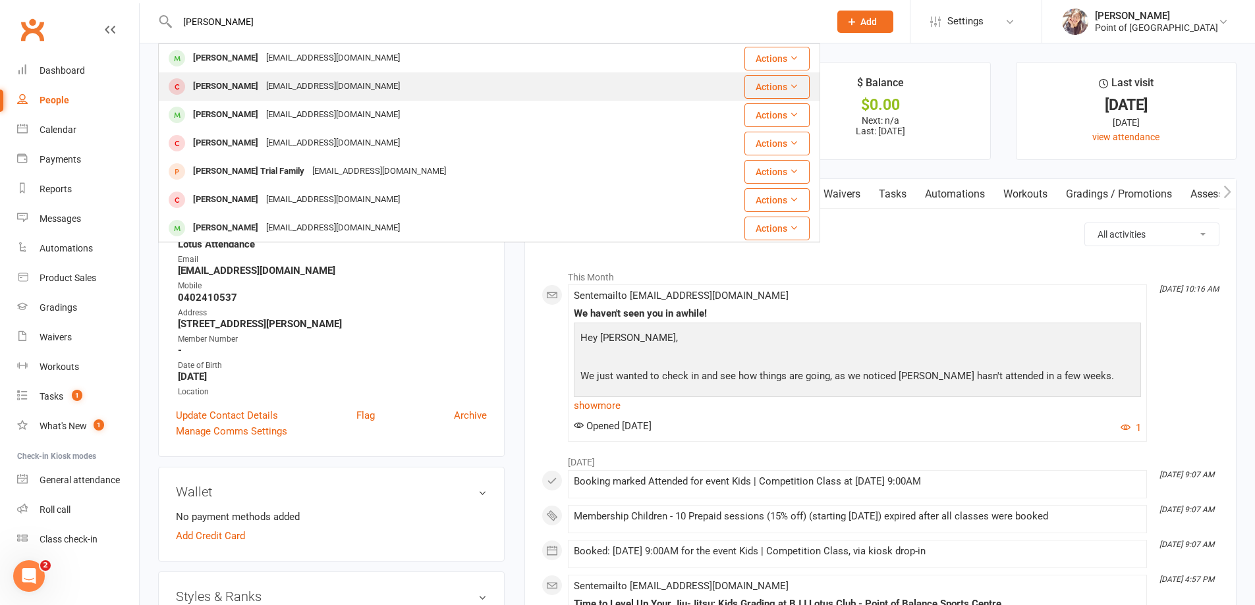
type input "nathan"
click at [242, 82] on div "Nathan Carroll" at bounding box center [225, 86] width 73 height 19
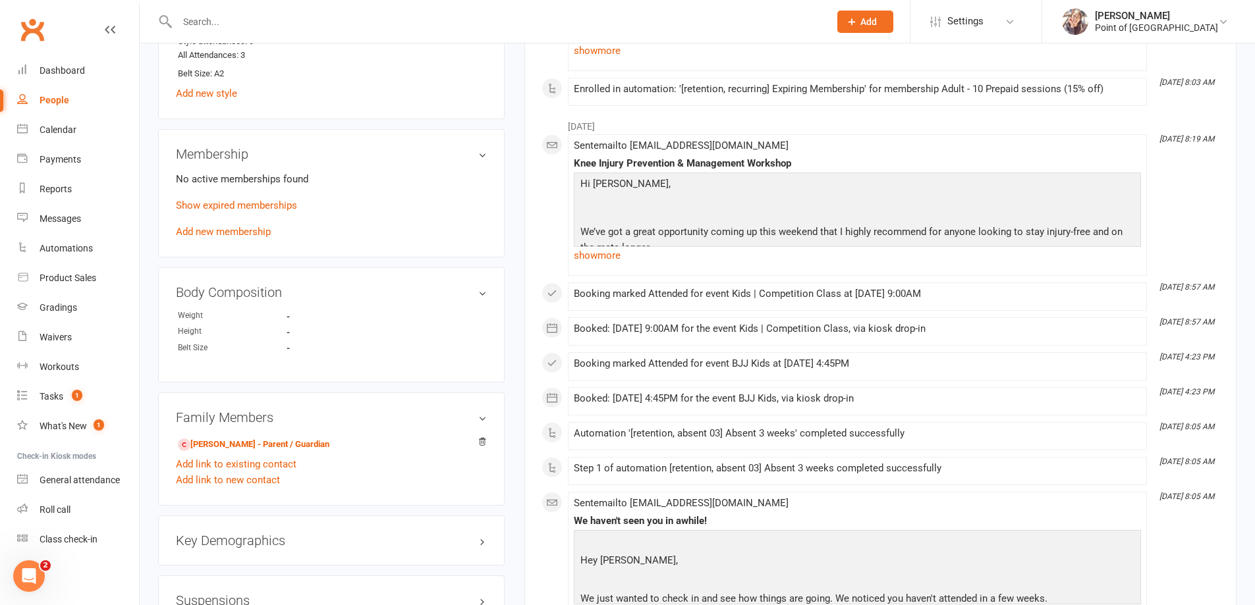
scroll to position [725, 0]
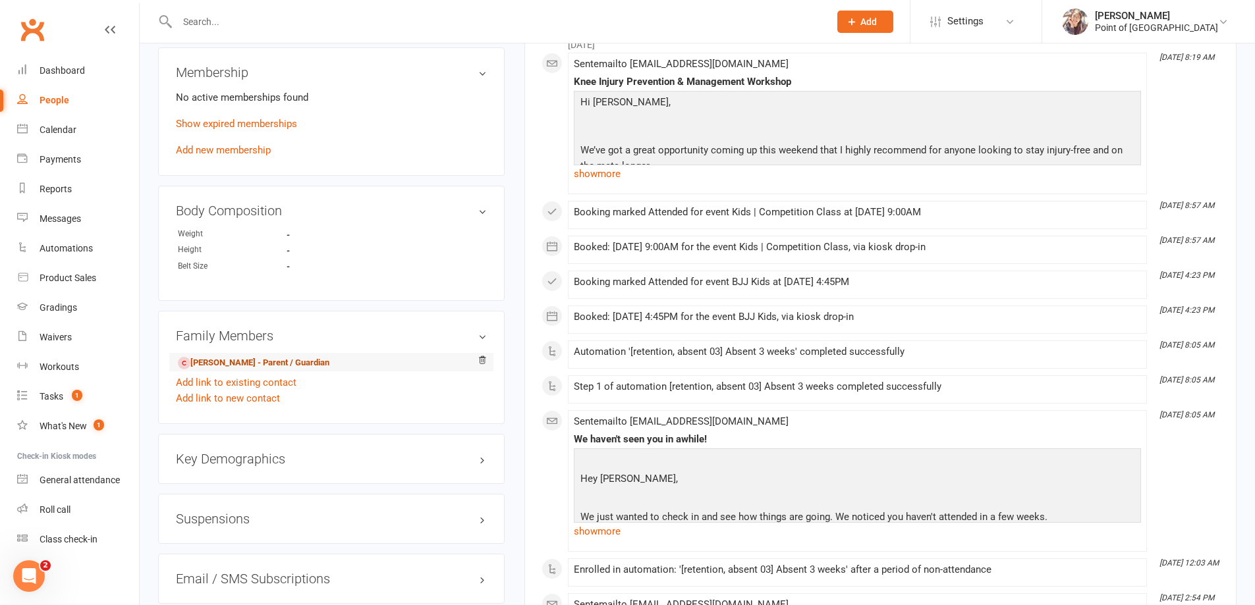
click at [246, 365] on link "Jonathan Carroll - Parent / Guardian" at bounding box center [254, 363] width 152 height 14
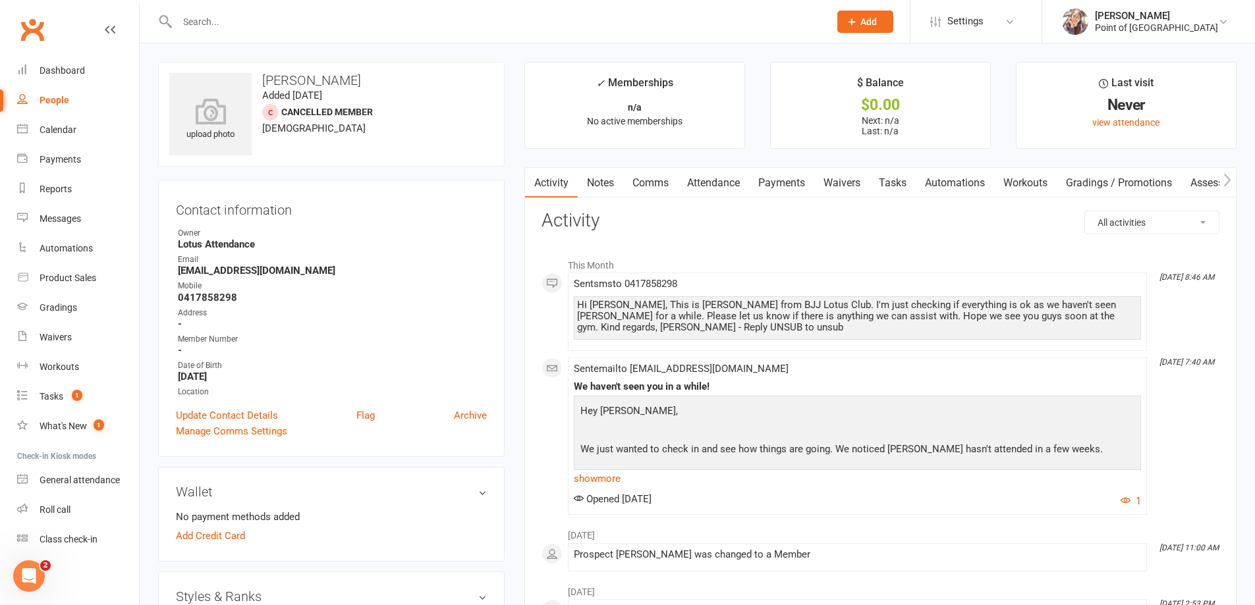
click at [231, 20] on input "text" at bounding box center [496, 22] width 647 height 18
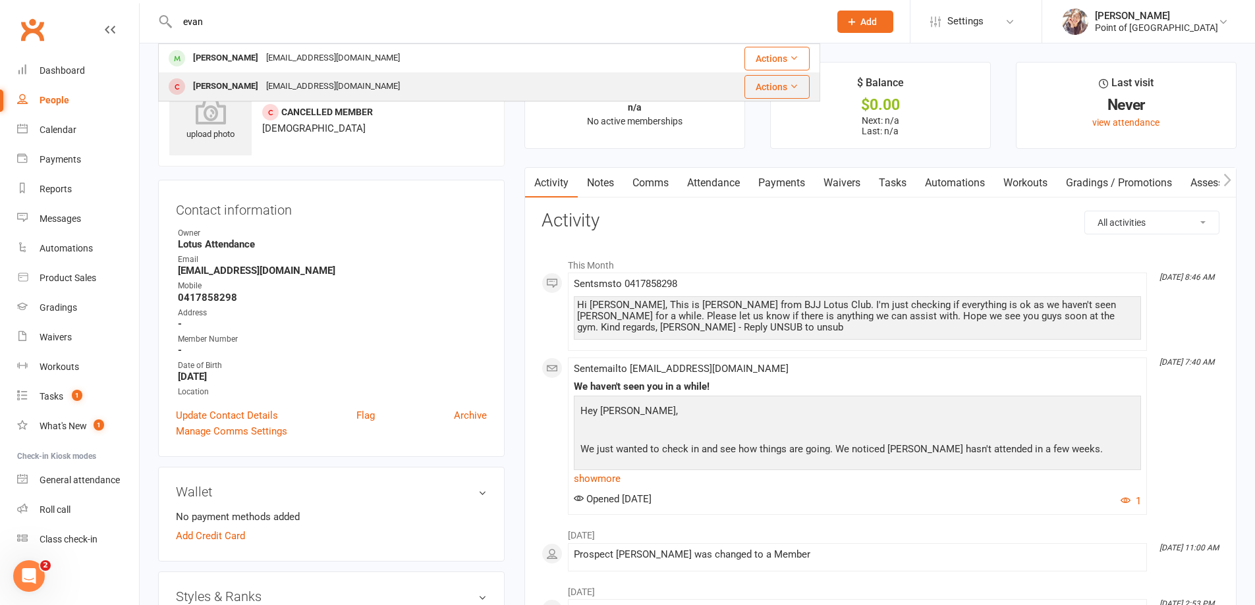
type input "evan"
click at [262, 86] on div "teirrah_@hotmail.com" at bounding box center [333, 86] width 142 height 19
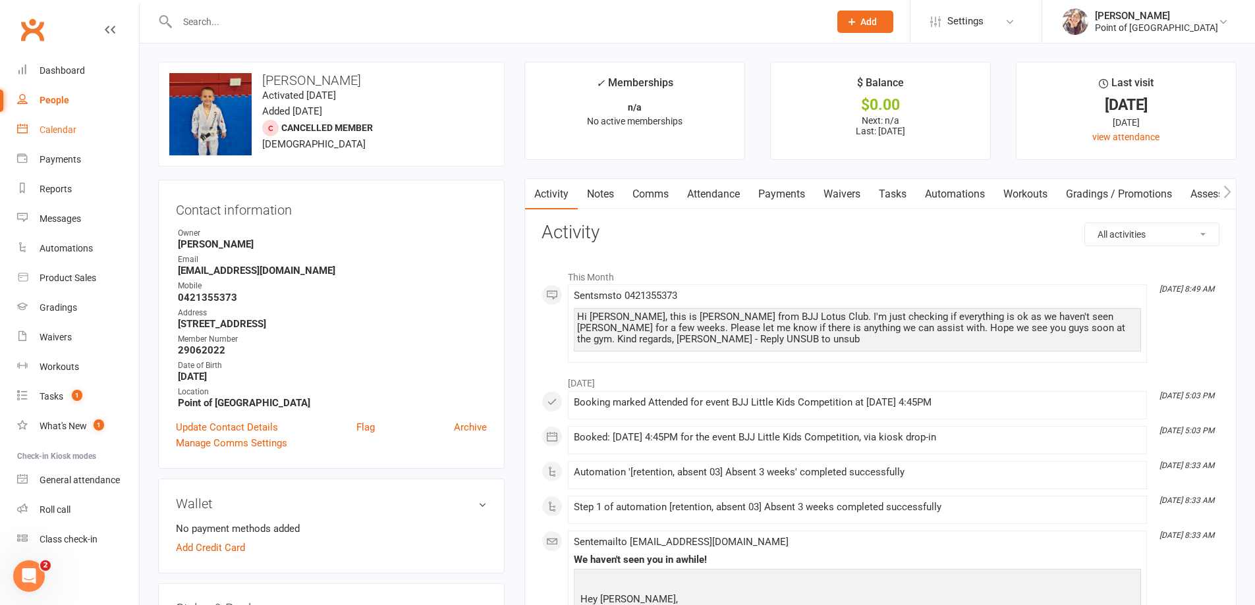
click at [59, 133] on div "Calendar" at bounding box center [58, 130] width 37 height 11
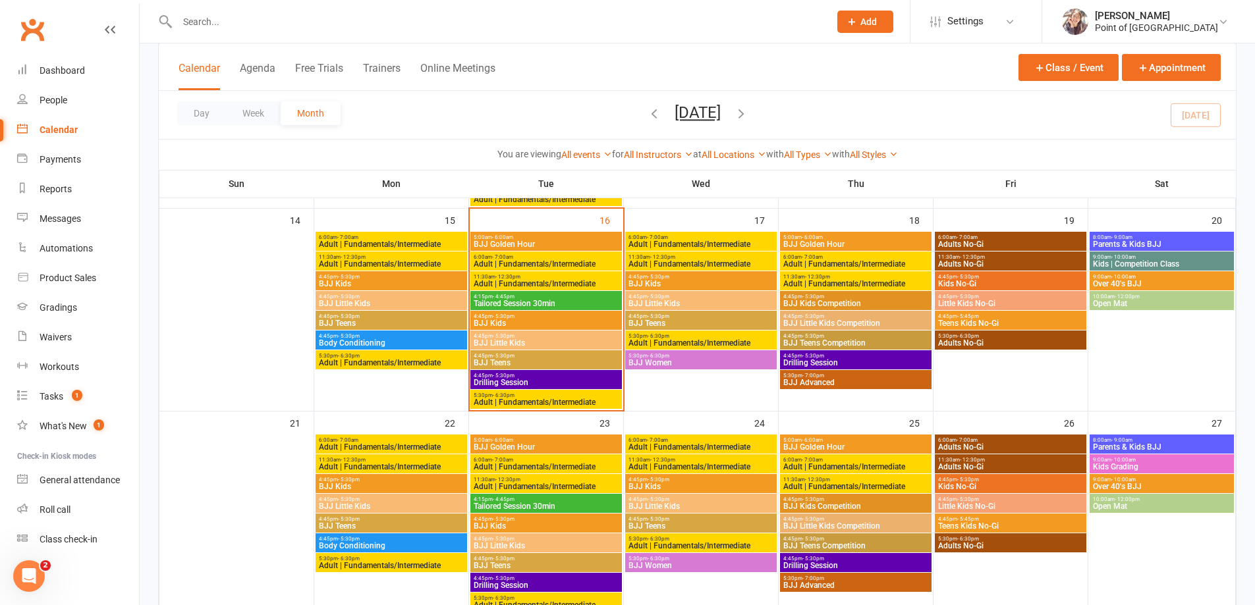
scroll to position [379, 0]
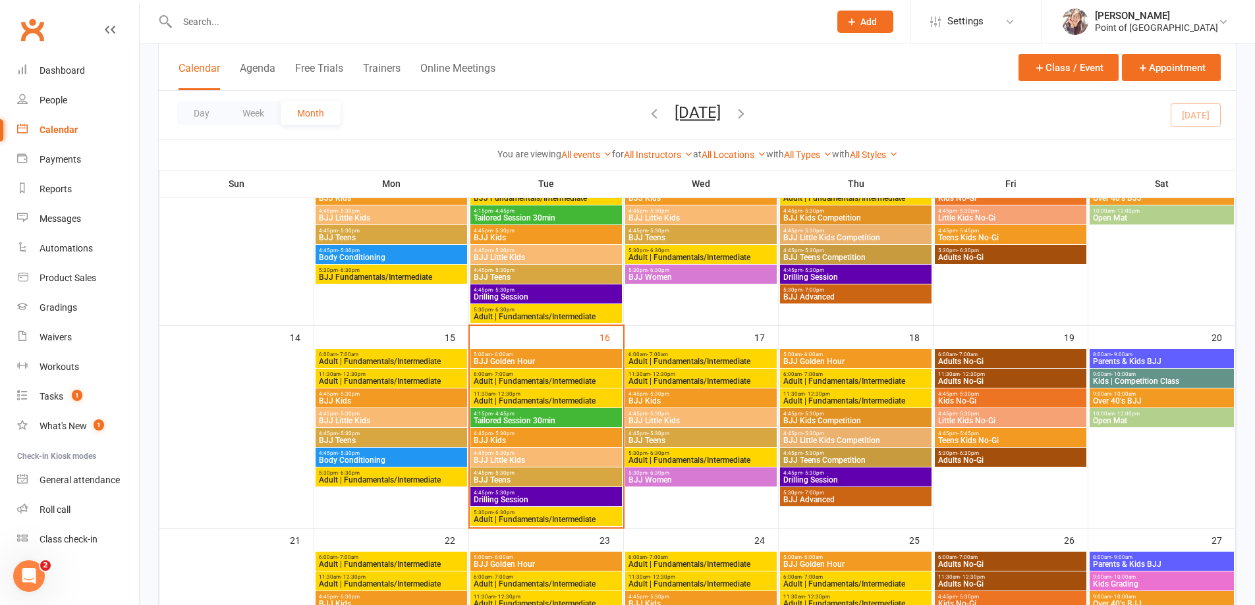
click at [544, 422] on span "Tailored Session 30min" at bounding box center [546, 421] width 146 height 8
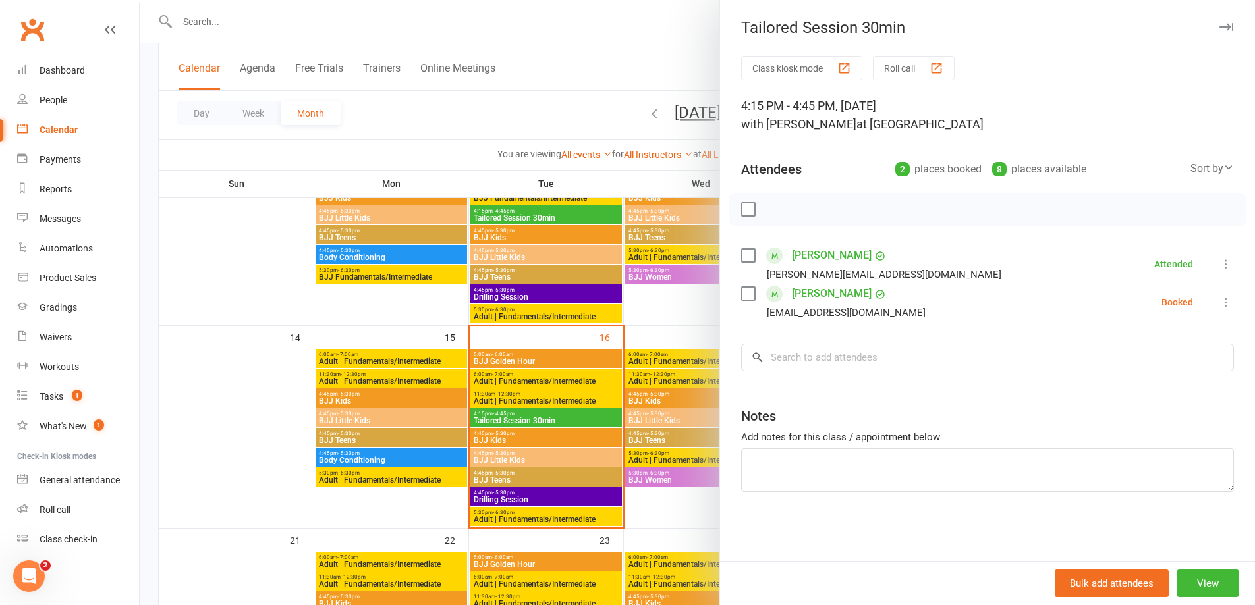
click at [1219, 306] on icon at bounding box center [1225, 302] width 13 height 13
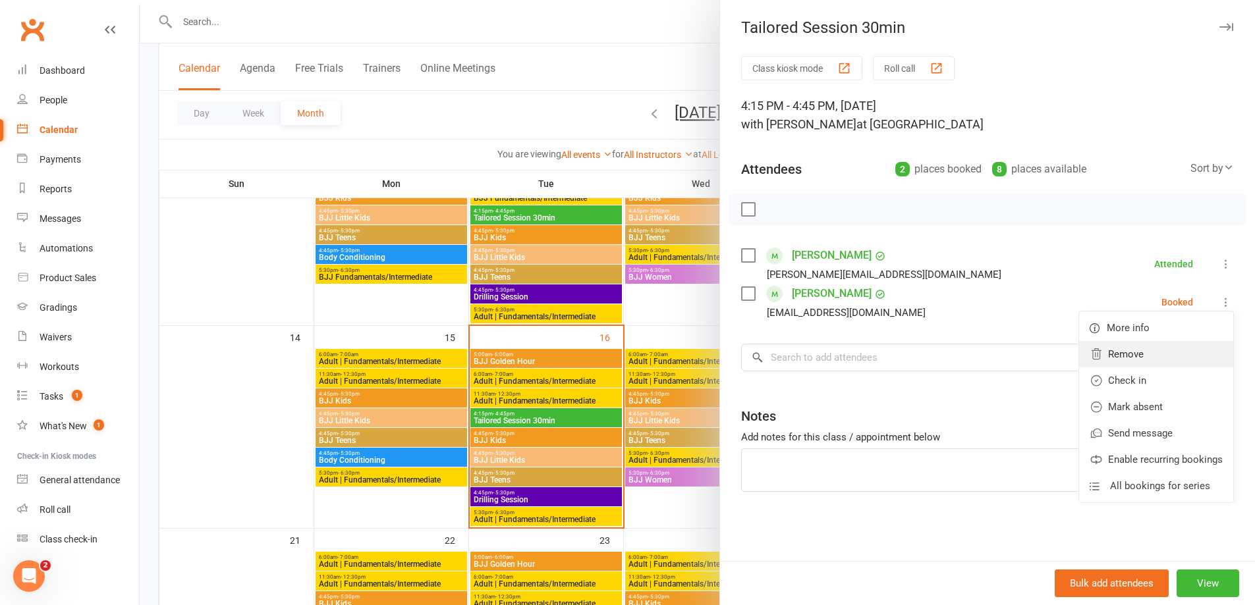
click at [1156, 358] on link "Remove" at bounding box center [1156, 354] width 154 height 26
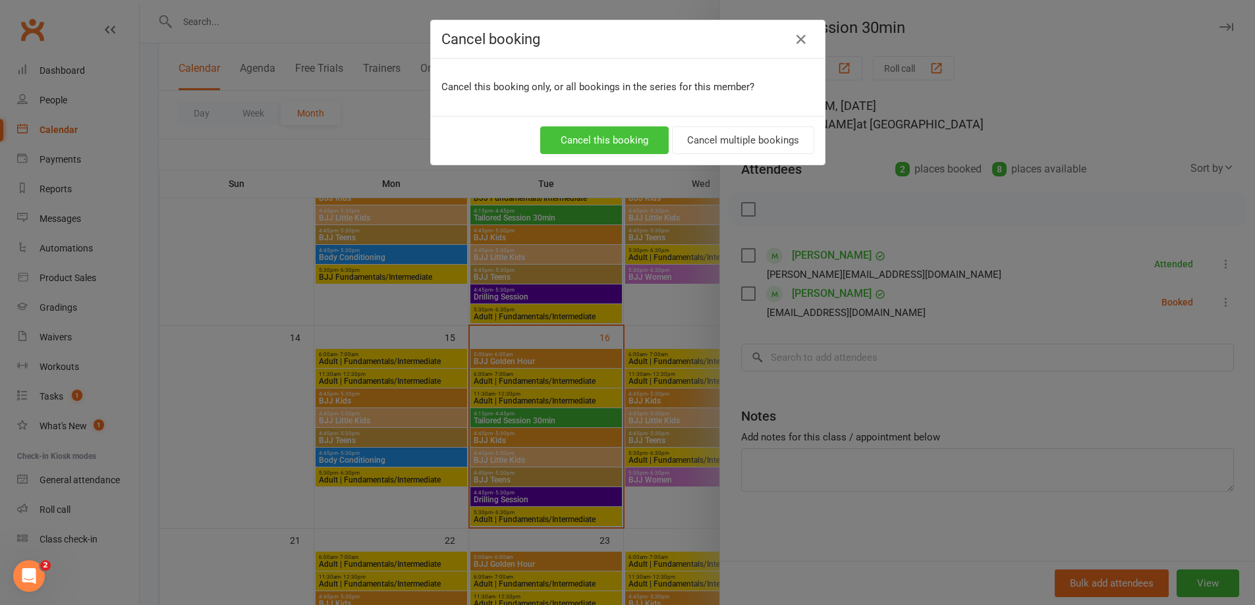
click at [588, 144] on button "Cancel this booking" at bounding box center [604, 140] width 128 height 28
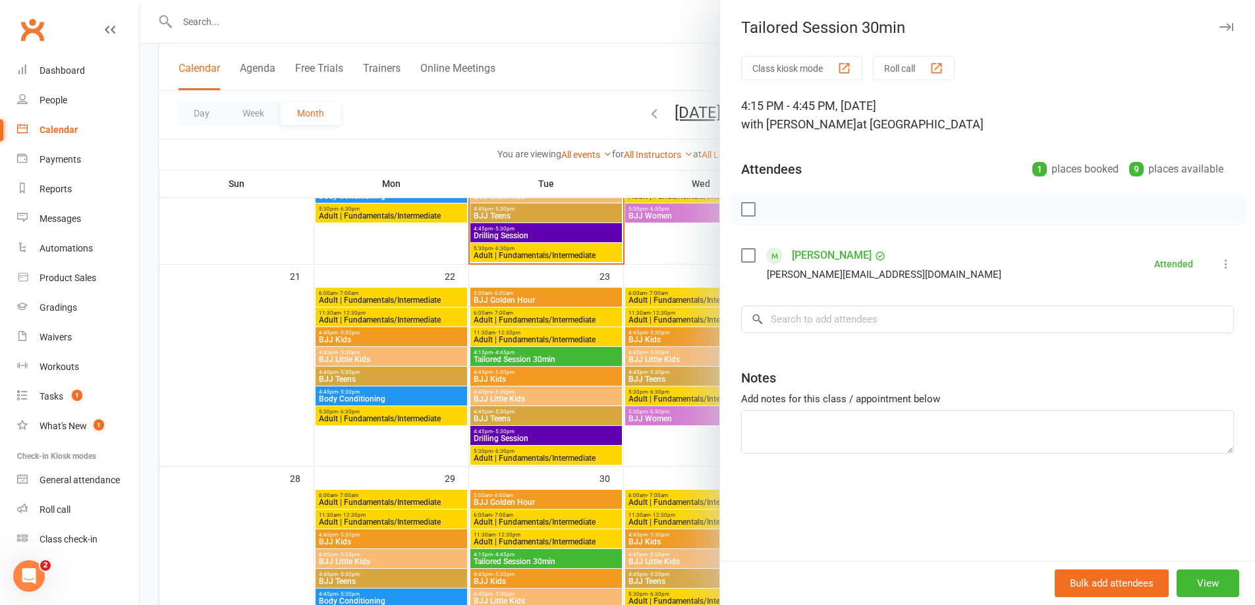
scroll to position [692, 0]
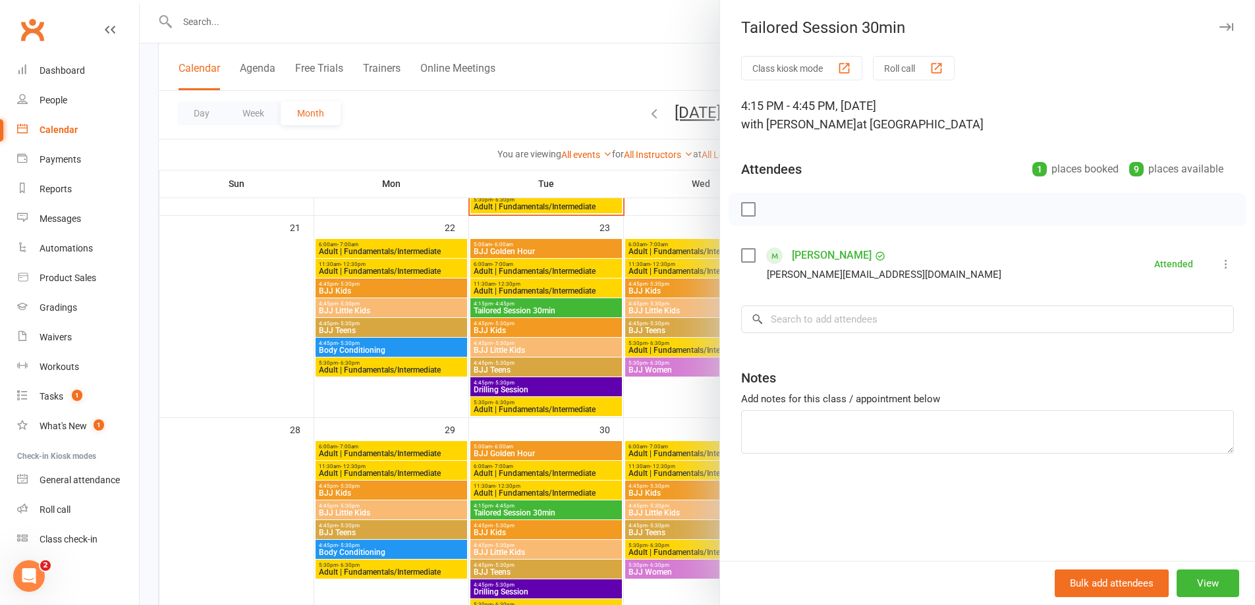
click at [548, 311] on div at bounding box center [697, 302] width 1115 height 605
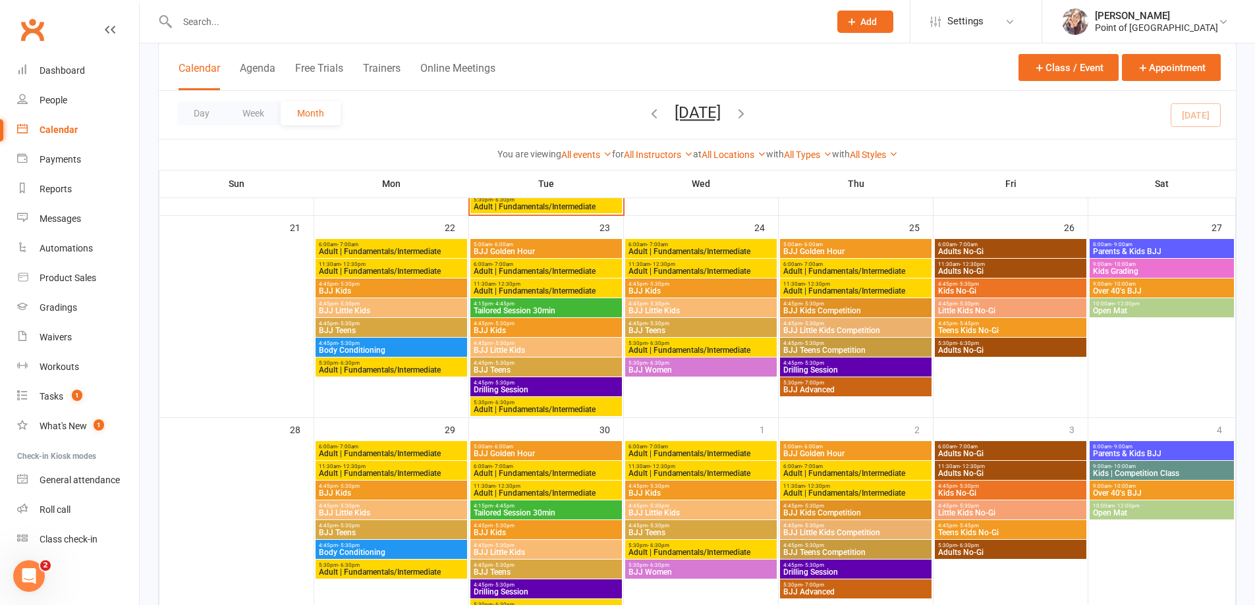
click at [574, 304] on span "4:15pm - 4:45pm" at bounding box center [546, 304] width 146 height 6
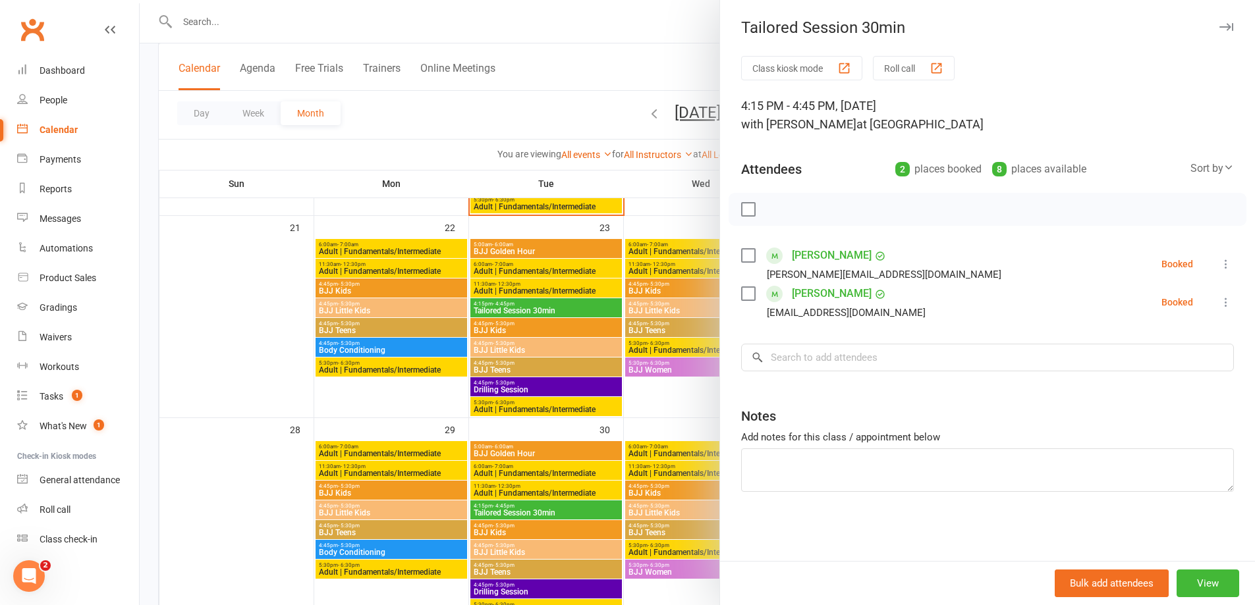
click at [1218, 309] on button at bounding box center [1226, 302] width 16 height 16
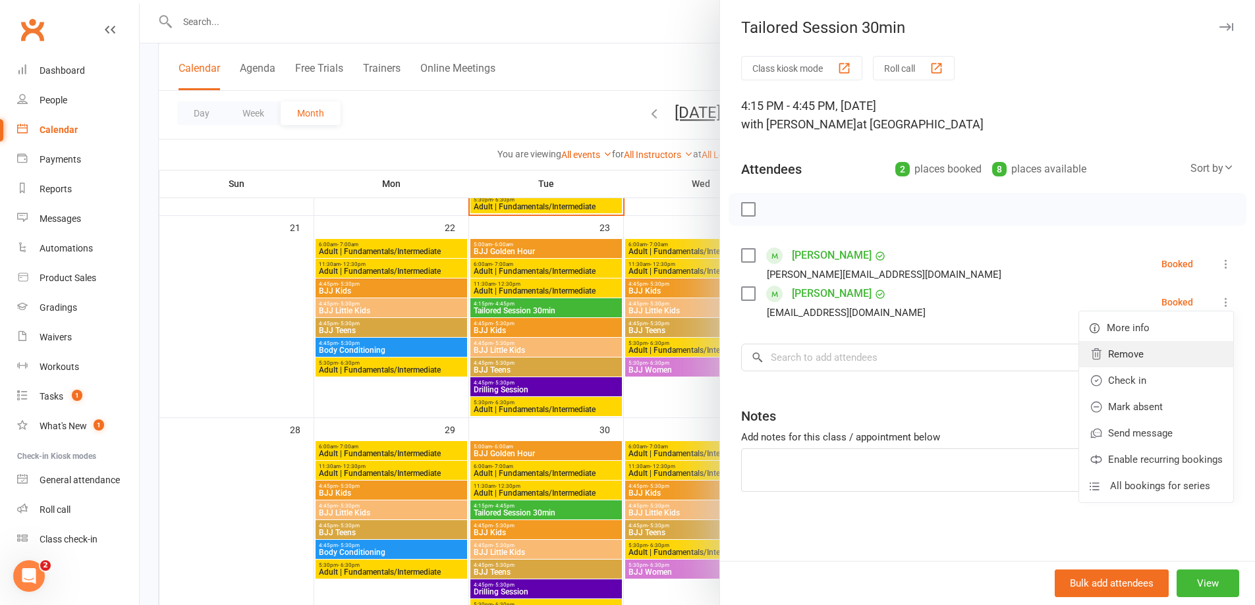
click at [1133, 351] on link "Remove" at bounding box center [1156, 354] width 154 height 26
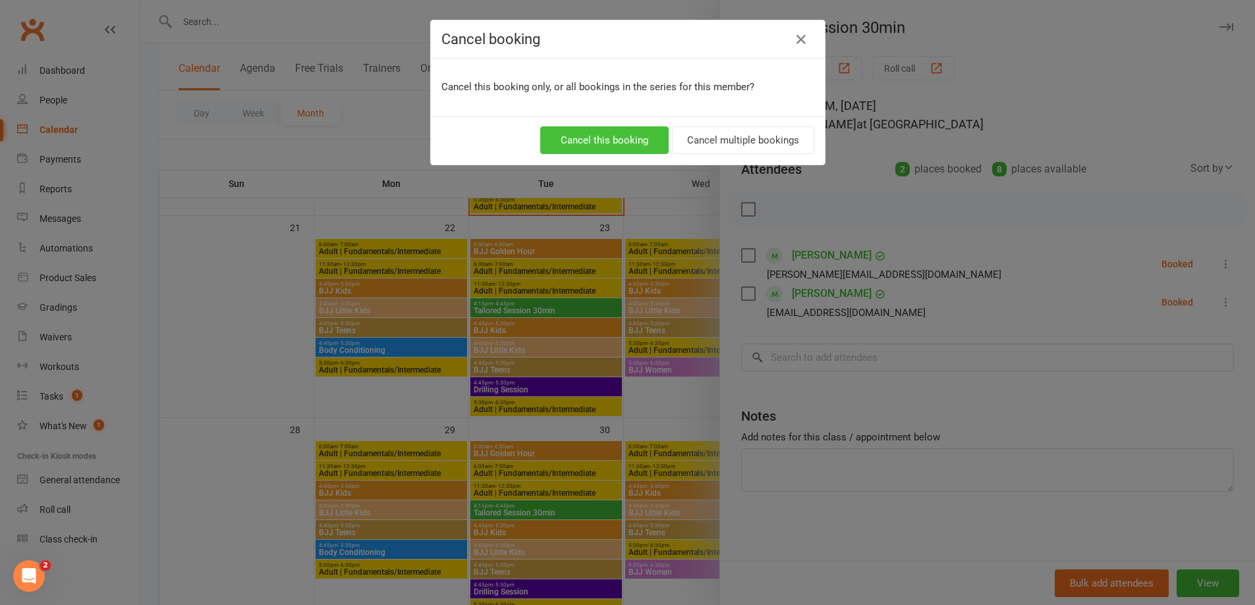
click at [612, 142] on button "Cancel this booking" at bounding box center [604, 140] width 128 height 28
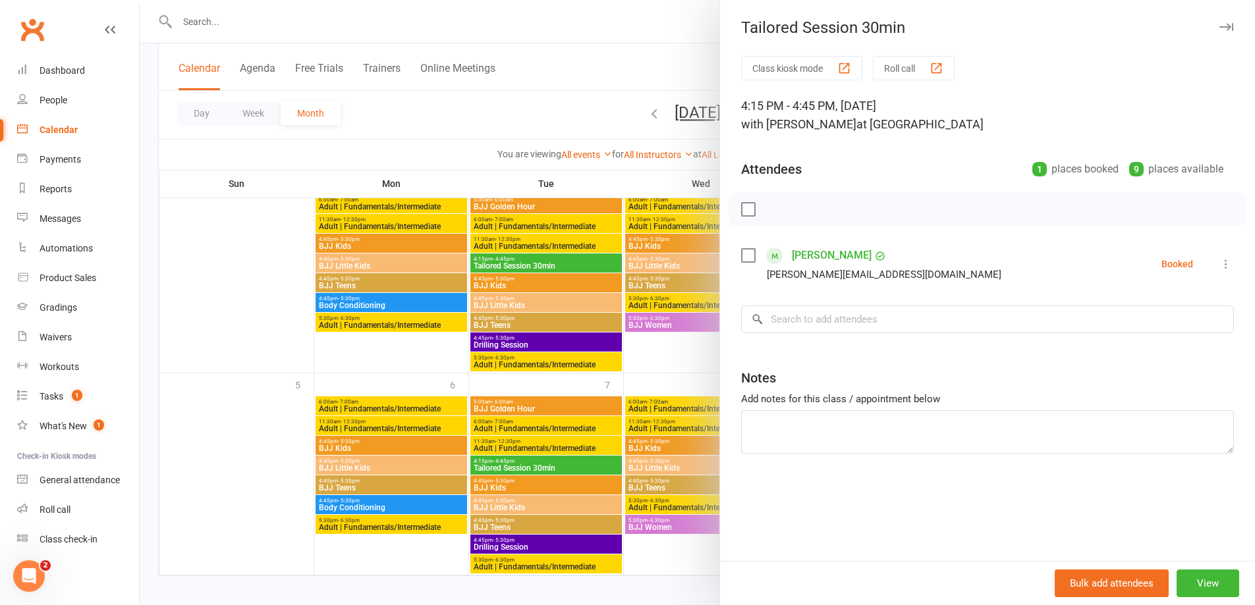
scroll to position [947, 0]
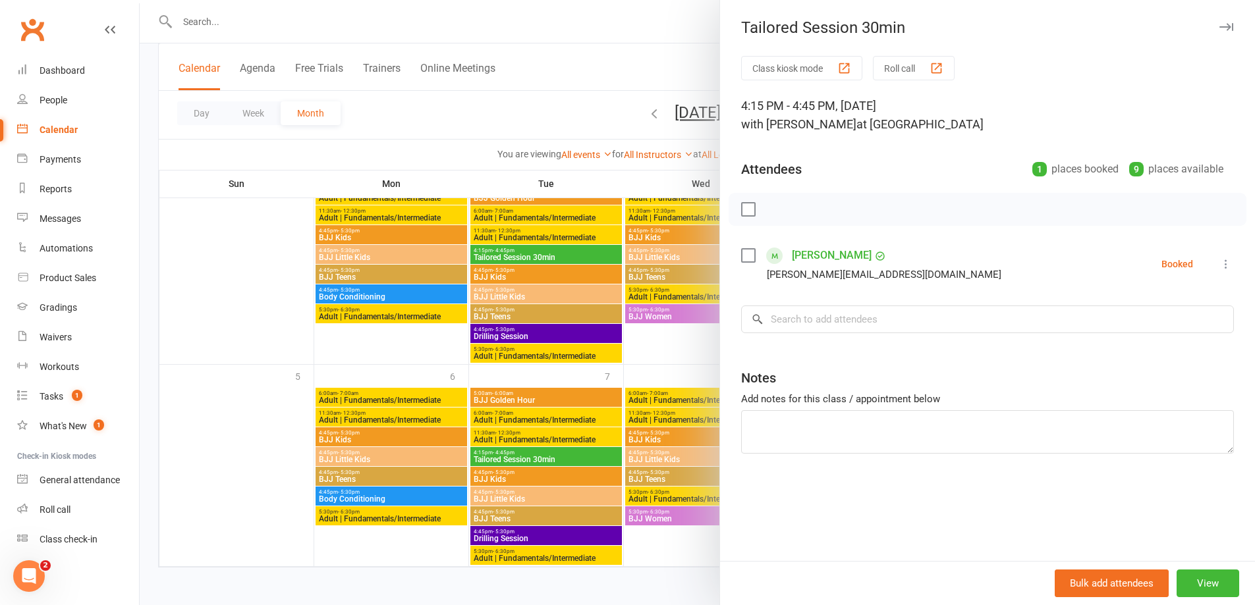
click at [549, 459] on div at bounding box center [697, 302] width 1115 height 605
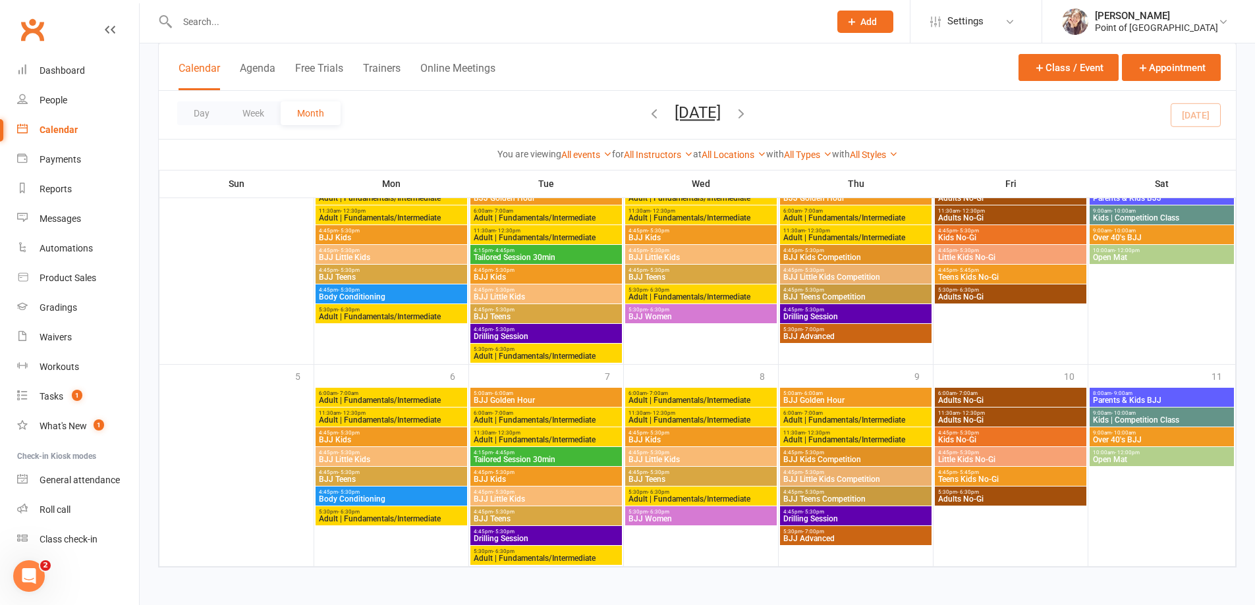
click at [549, 459] on span "Tailored Session 30min" at bounding box center [546, 460] width 146 height 8
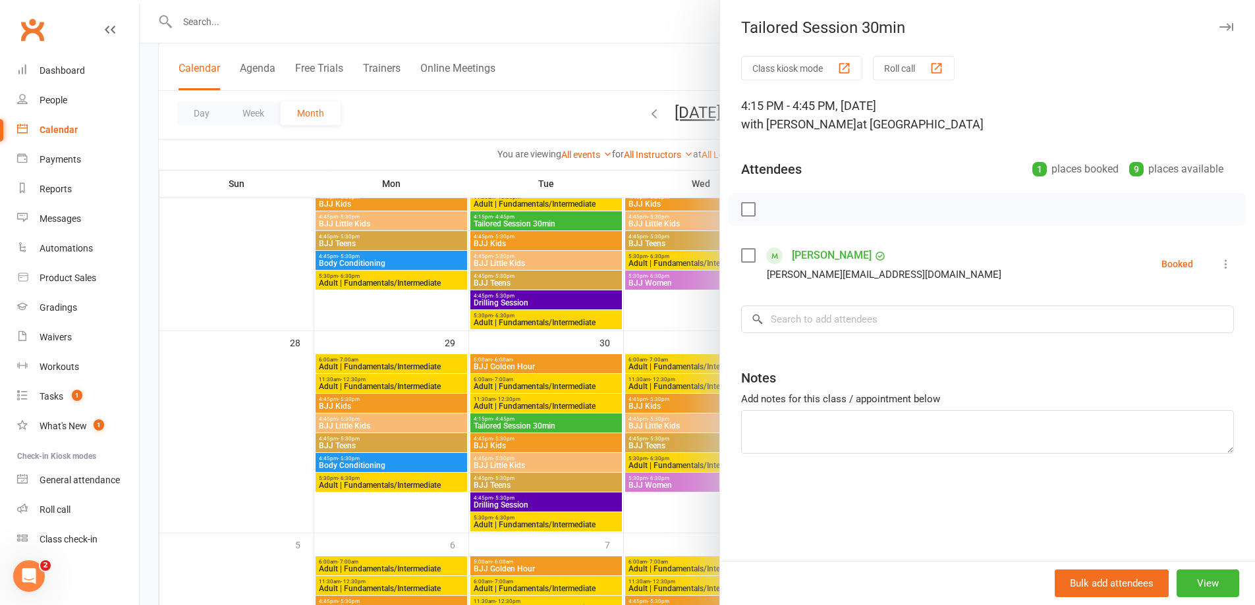
scroll to position [783, 0]
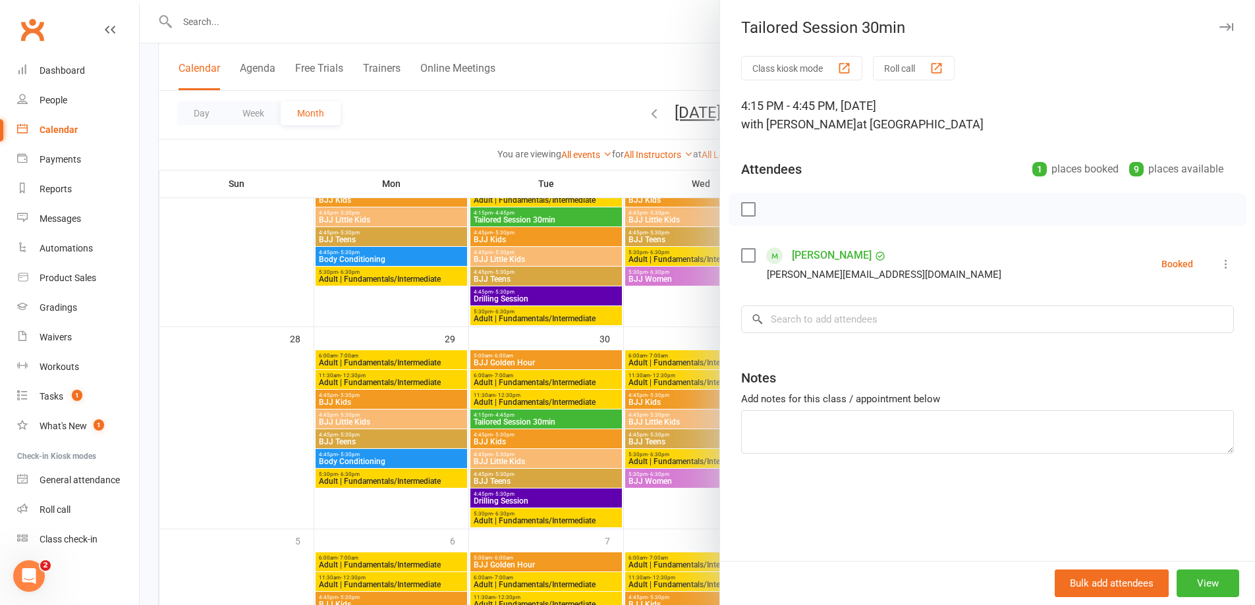
click at [577, 422] on div at bounding box center [697, 302] width 1115 height 605
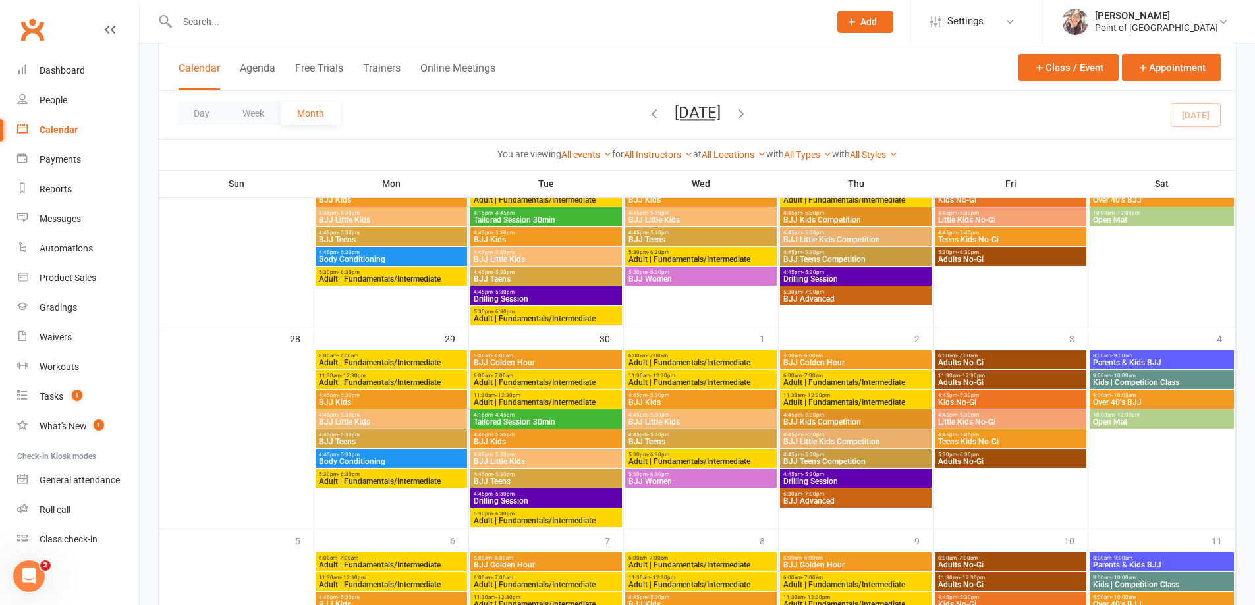
click at [577, 422] on span "Tailored Session 30min" at bounding box center [546, 422] width 146 height 8
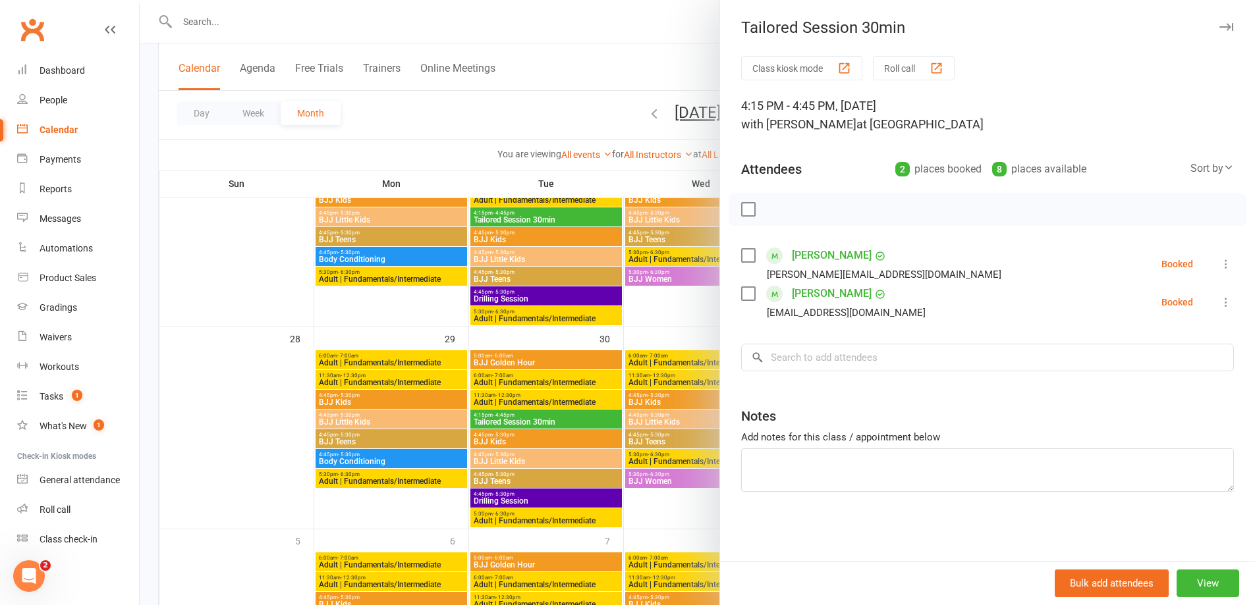
click at [227, 17] on div at bounding box center [697, 302] width 1115 height 605
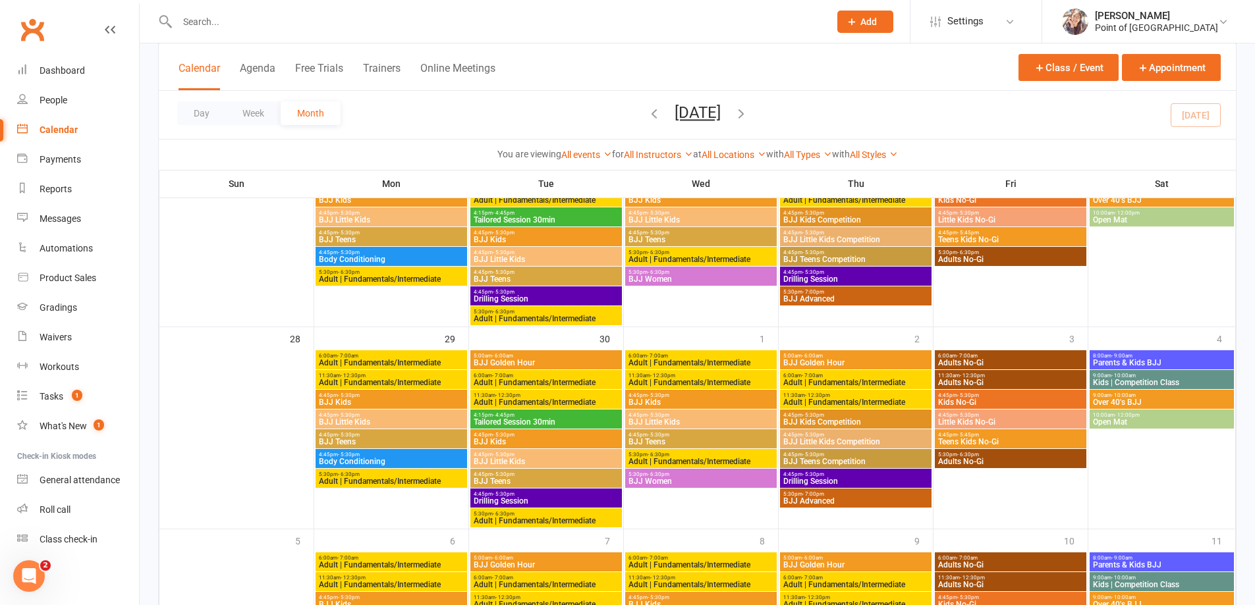
click at [212, 20] on input "text" at bounding box center [496, 22] width 647 height 18
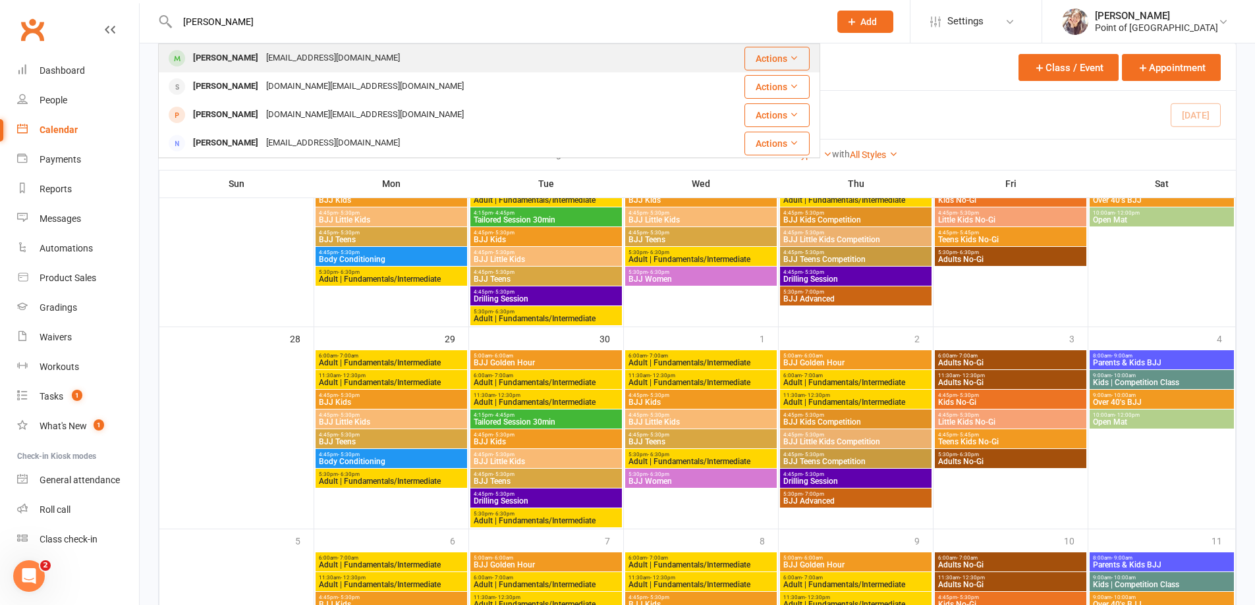
type input "jay"
click at [262, 61] on div "a03g2a9@gmail.com" at bounding box center [333, 58] width 142 height 19
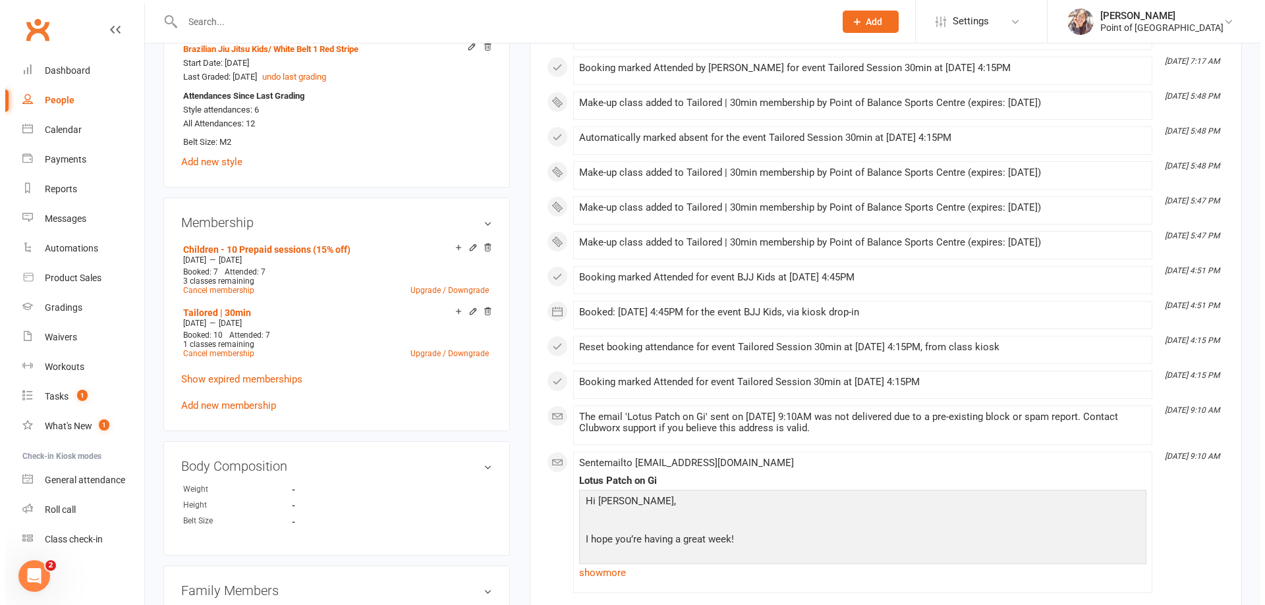
scroll to position [593, 0]
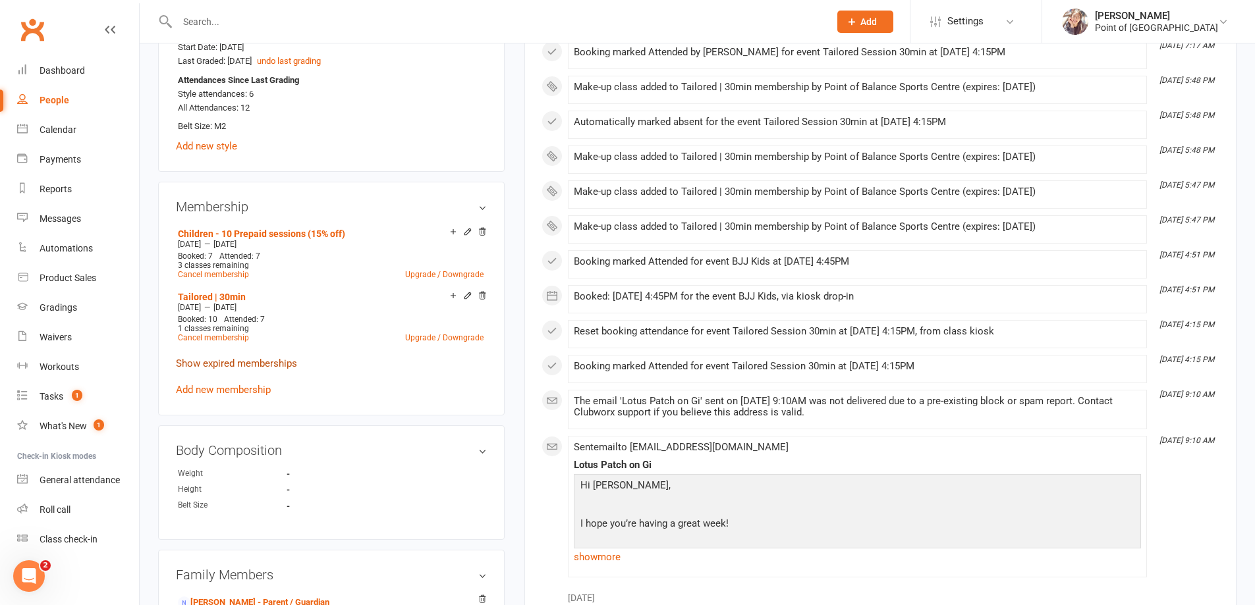
click at [266, 361] on link "Show expired memberships" at bounding box center [236, 364] width 121 height 12
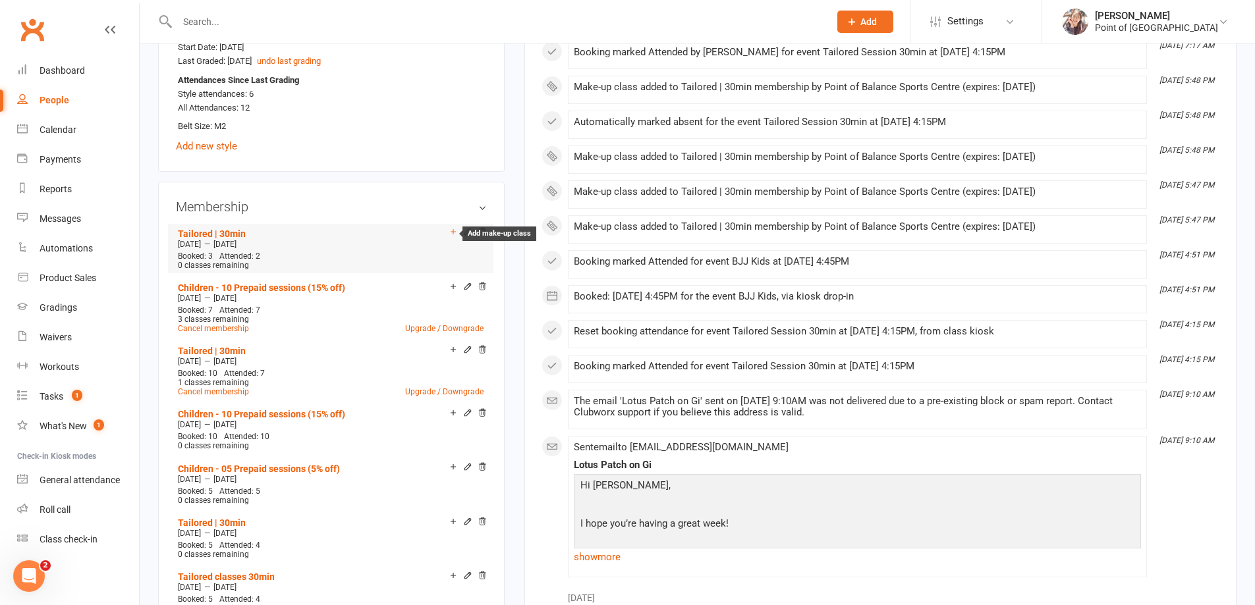
click at [454, 231] on icon at bounding box center [453, 231] width 9 height 9
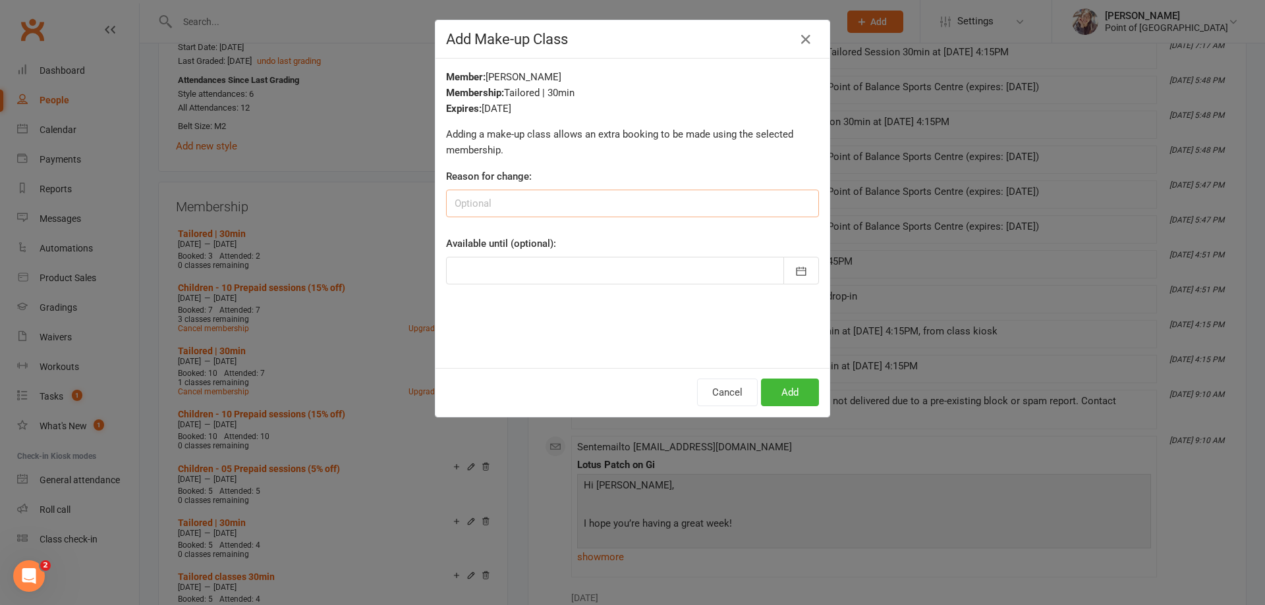
click at [509, 202] on input at bounding box center [632, 204] width 373 height 28
type input "b"
click at [805, 269] on button "button" at bounding box center [801, 271] width 36 height 28
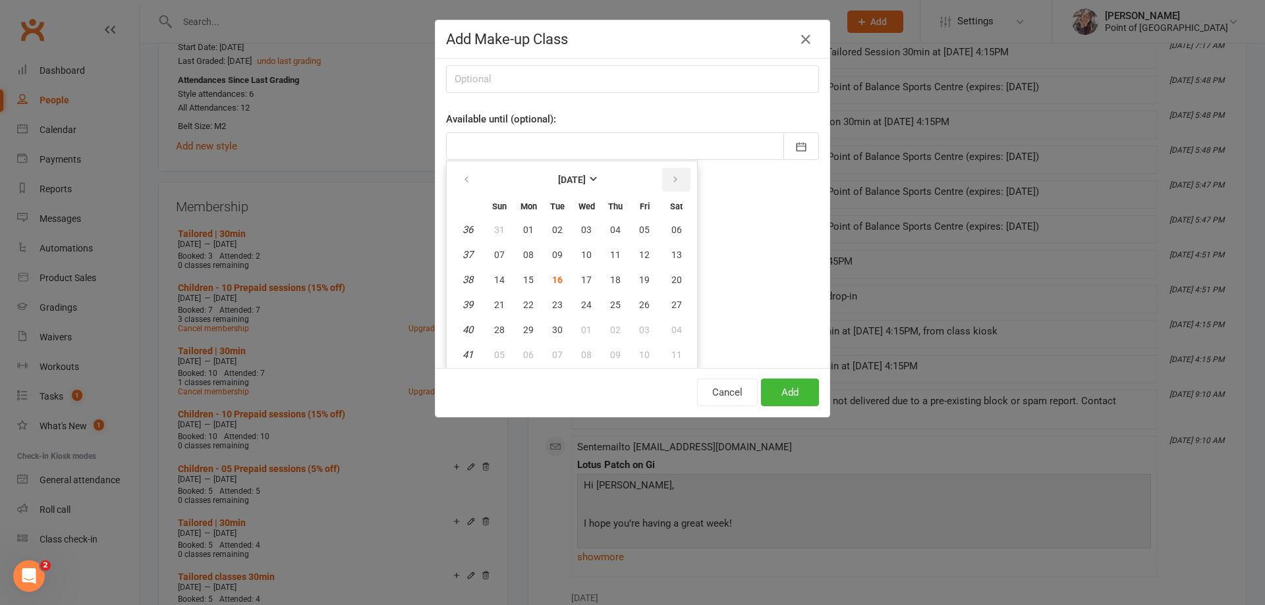
click at [676, 181] on button "button" at bounding box center [676, 180] width 28 height 24
click at [552, 305] on span "21" at bounding box center [557, 305] width 11 height 11
type input "21 Oct 2025"
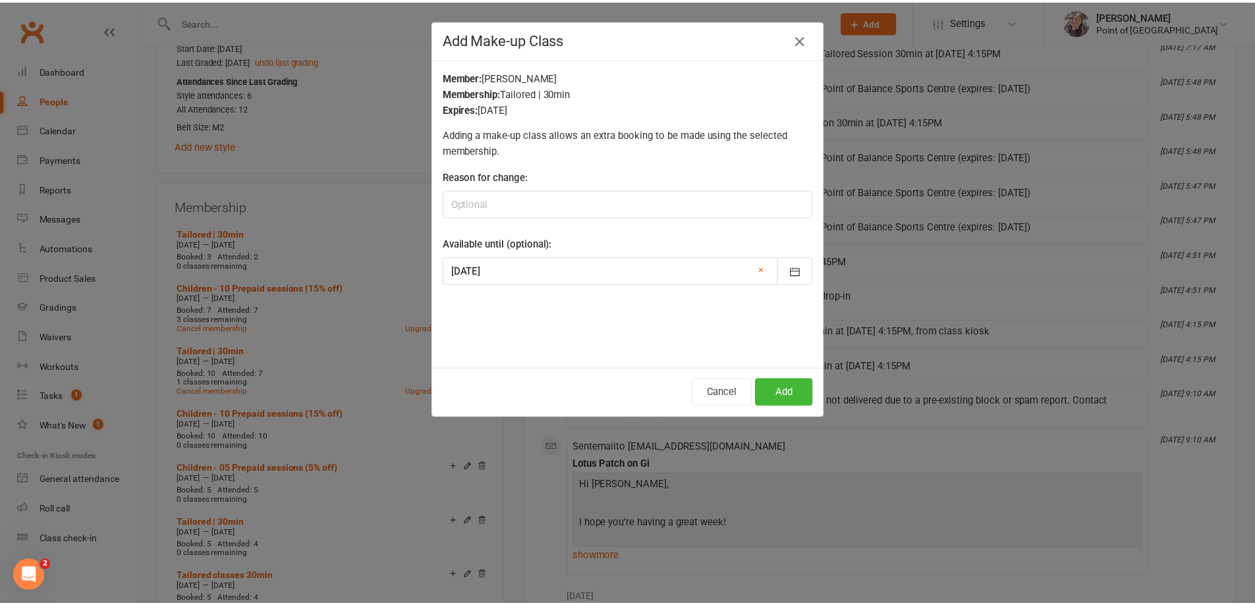
scroll to position [0, 0]
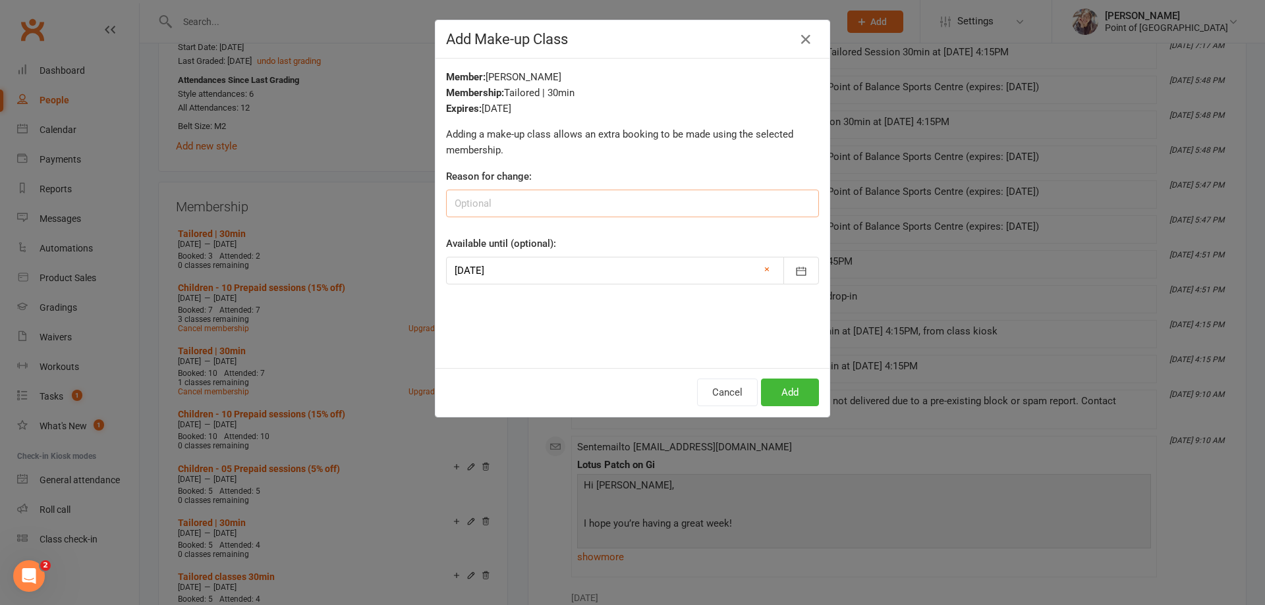
click at [523, 199] on input at bounding box center [632, 204] width 373 height 28
click at [505, 200] on input "cancelation, remaining class" at bounding box center [632, 204] width 373 height 28
type input "cancelation, 1 less remaining class"
click at [794, 382] on button "Add" at bounding box center [790, 393] width 58 height 28
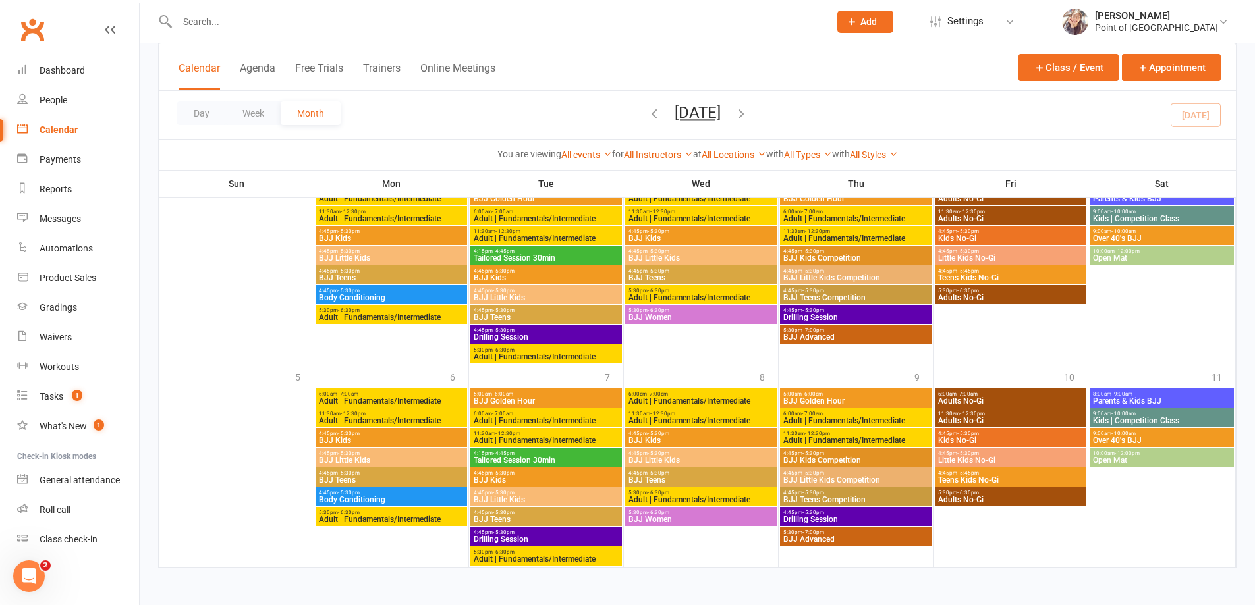
scroll to position [947, 0]
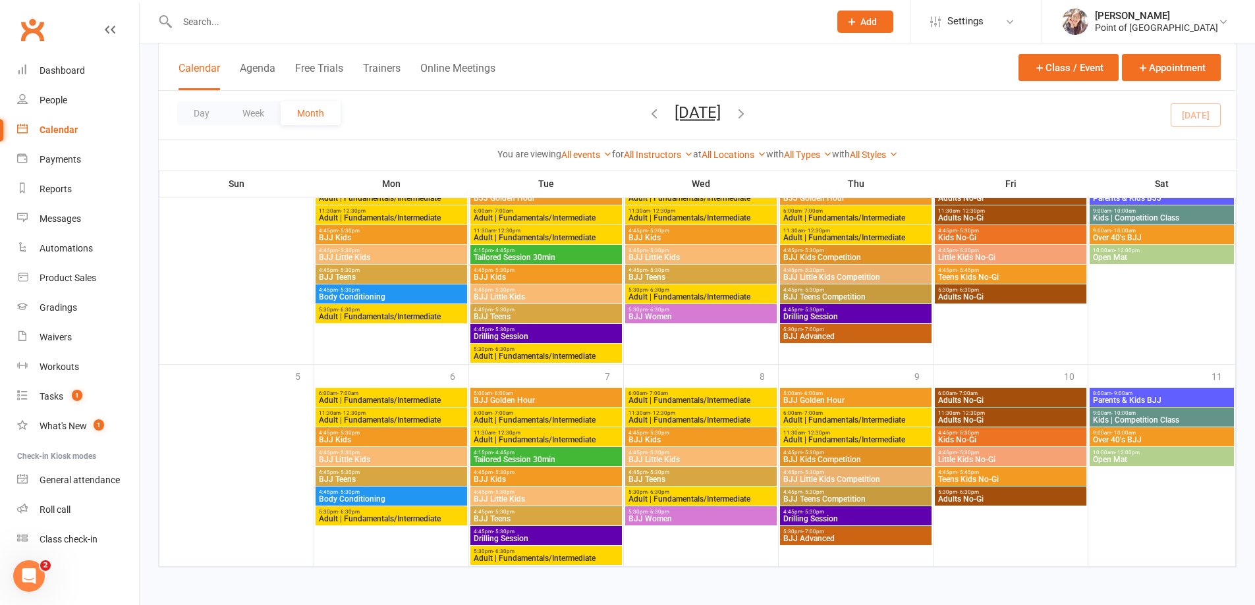
click at [542, 457] on span "Tailored Session 30min" at bounding box center [546, 460] width 146 height 8
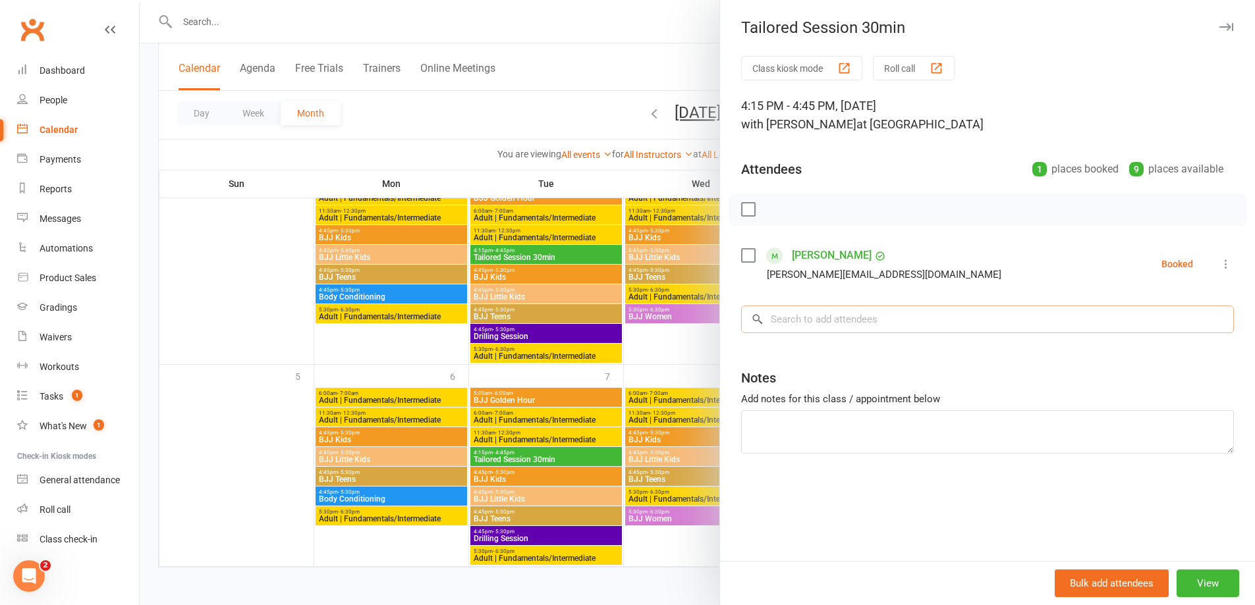
click at [867, 323] on input "search" at bounding box center [987, 320] width 493 height 28
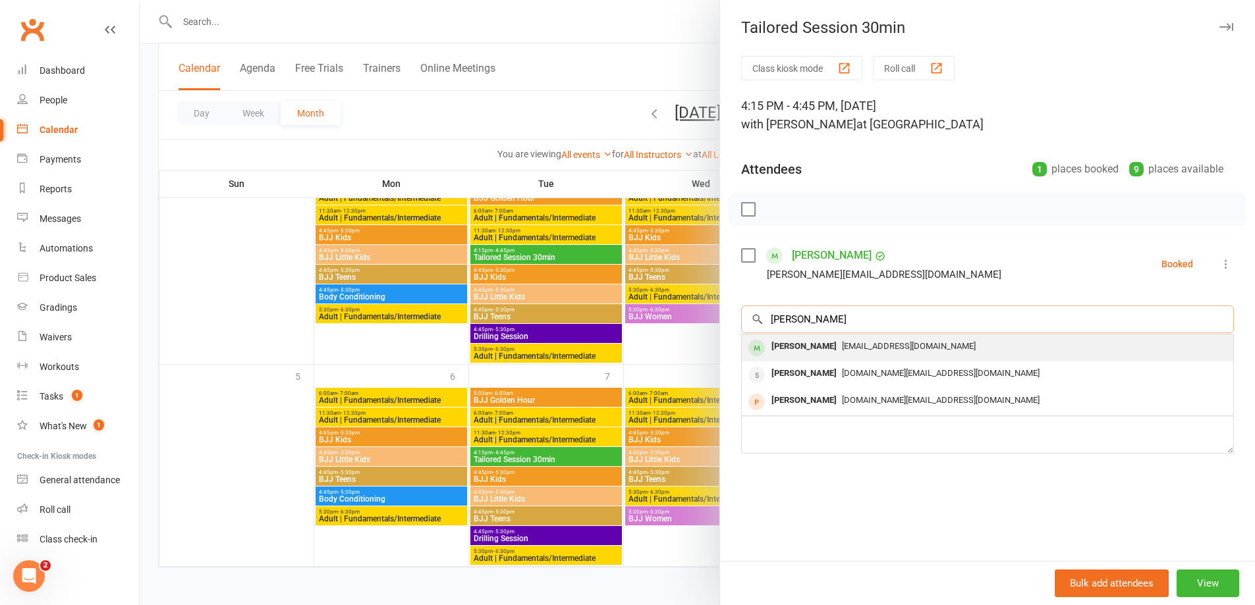
type input "[PERSON_NAME]"
click at [868, 351] on div "[EMAIL_ADDRESS][DOMAIN_NAME]" at bounding box center [987, 346] width 481 height 19
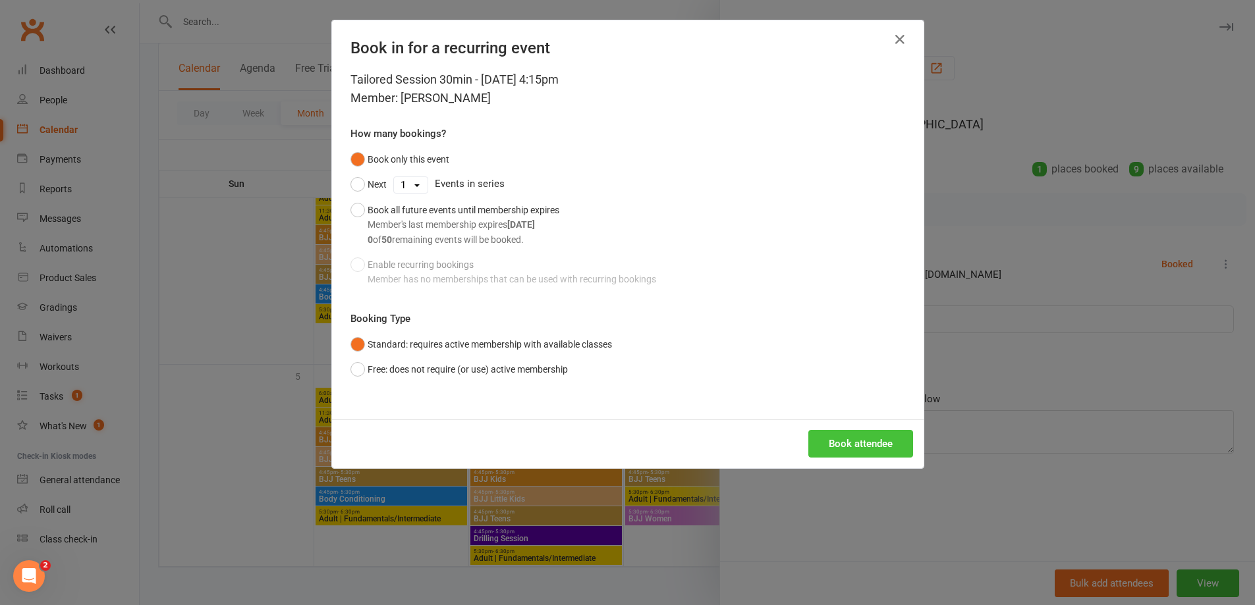
click at [856, 449] on button "Book attendee" at bounding box center [860, 444] width 105 height 28
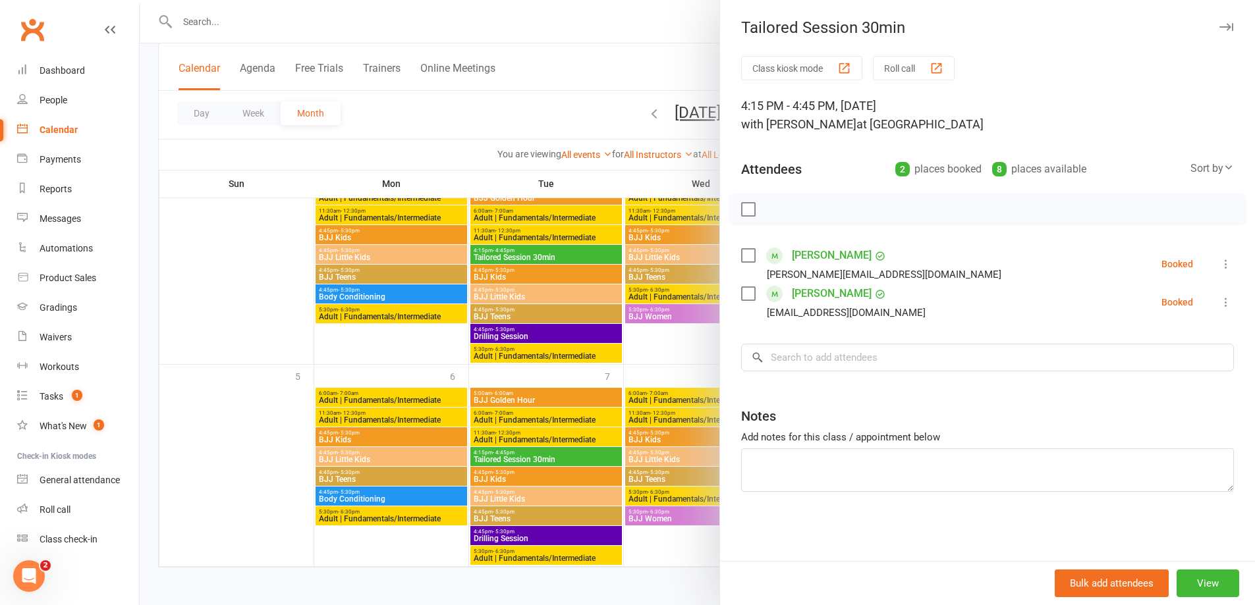
click at [405, 157] on div at bounding box center [697, 302] width 1115 height 605
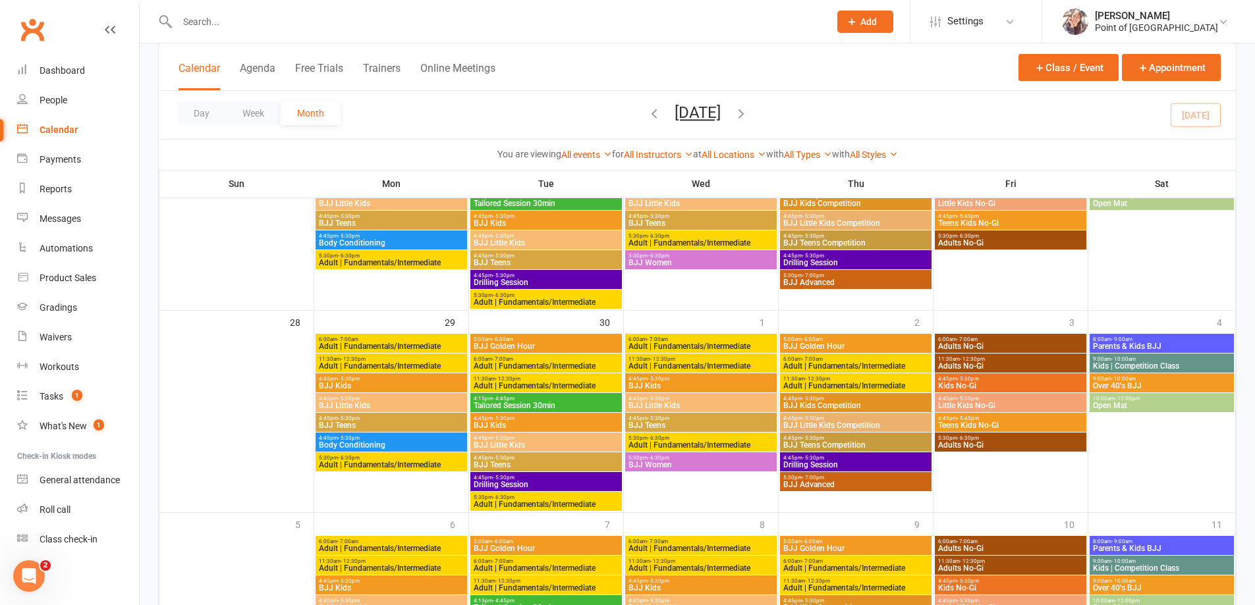
click at [748, 111] on icon "button" at bounding box center [741, 113] width 14 height 14
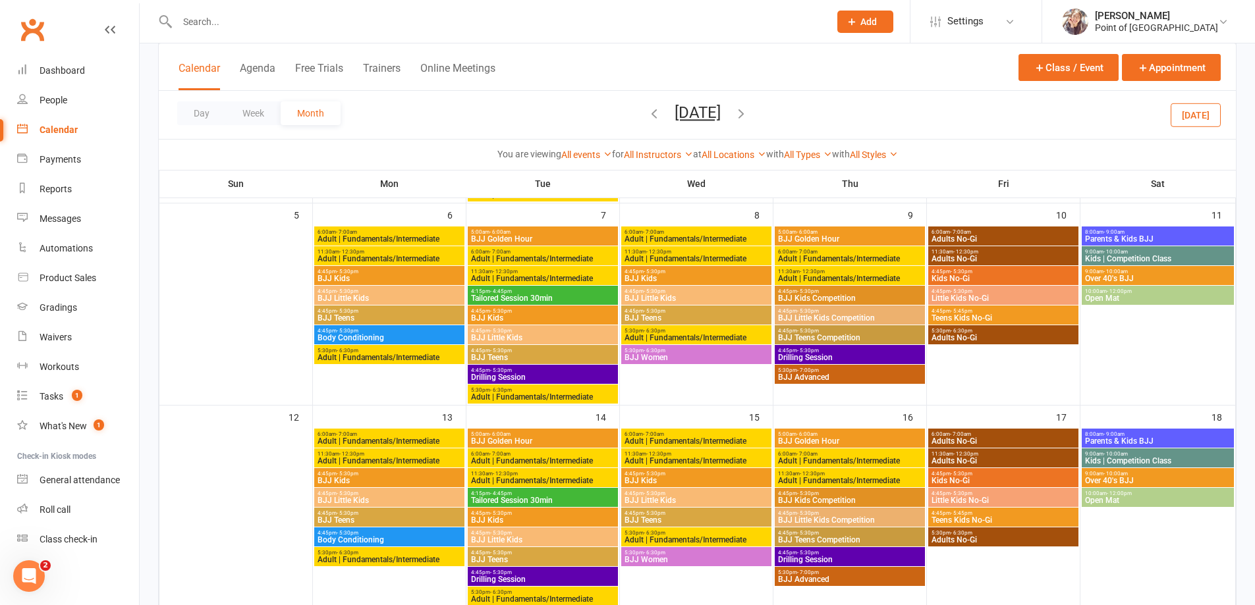
scroll to position [428, 0]
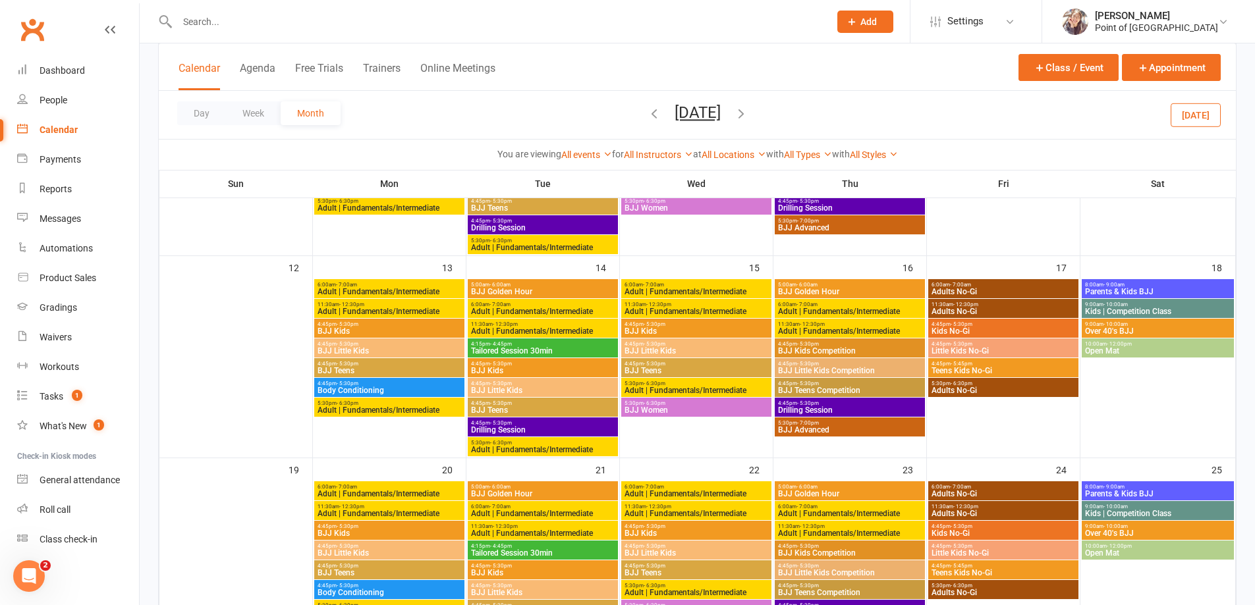
click at [542, 347] on span "Tailored Session 30min" at bounding box center [542, 351] width 145 height 8
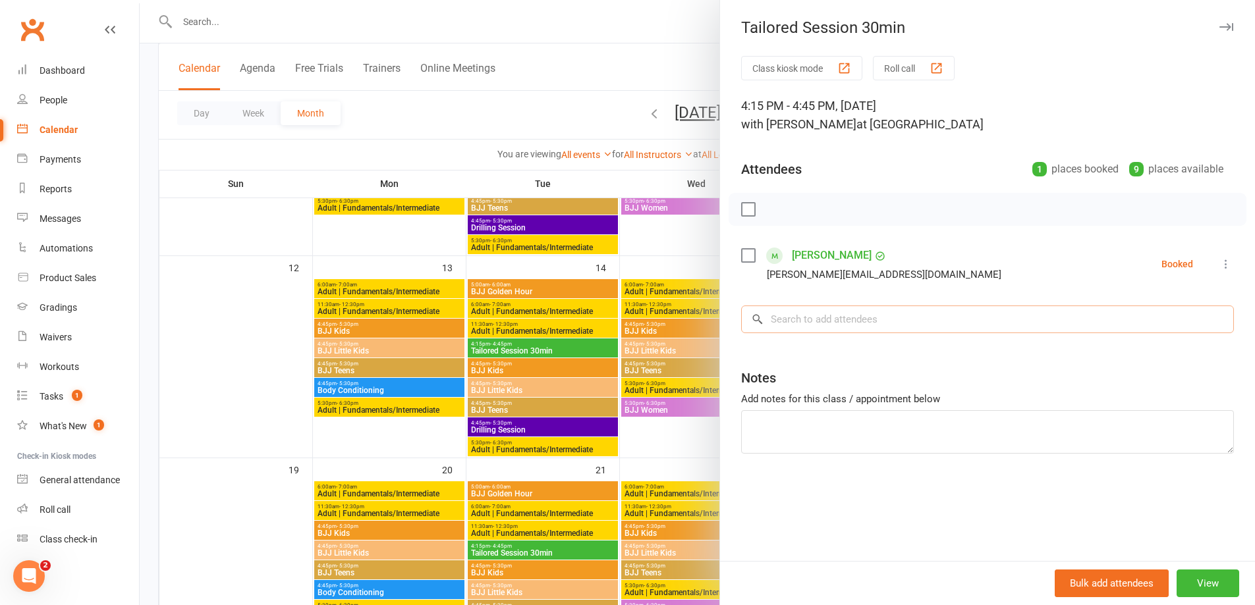
click at [792, 322] on input "search" at bounding box center [987, 320] width 493 height 28
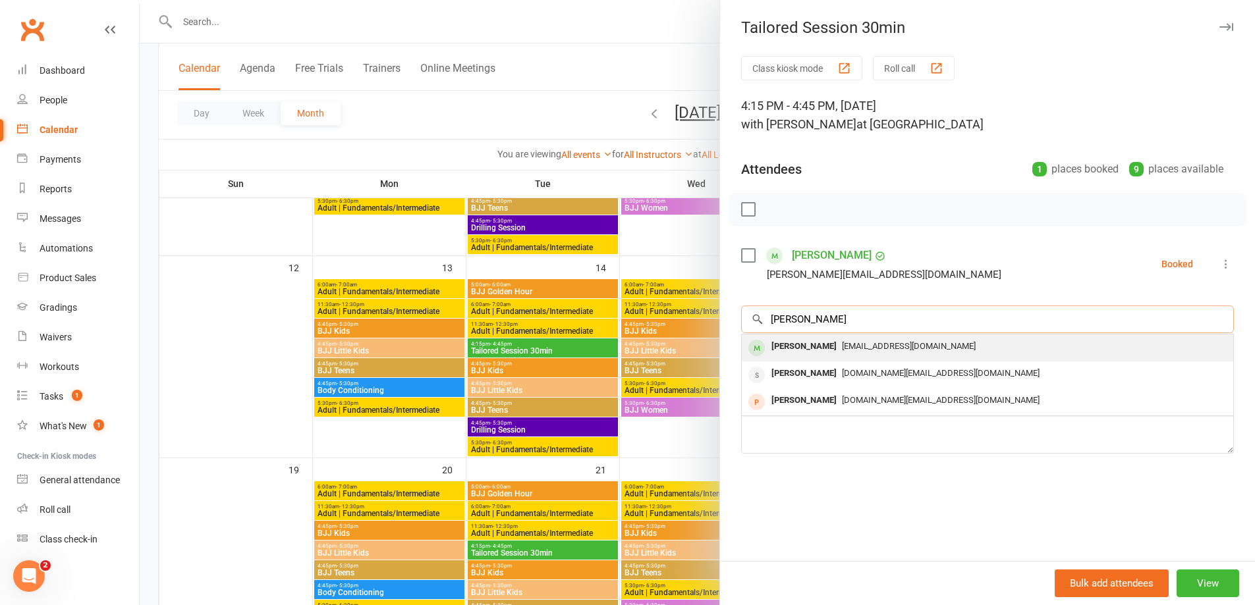
type input "[PERSON_NAME]"
click at [1136, 350] on div "[EMAIL_ADDRESS][DOMAIN_NAME]" at bounding box center [987, 346] width 481 height 19
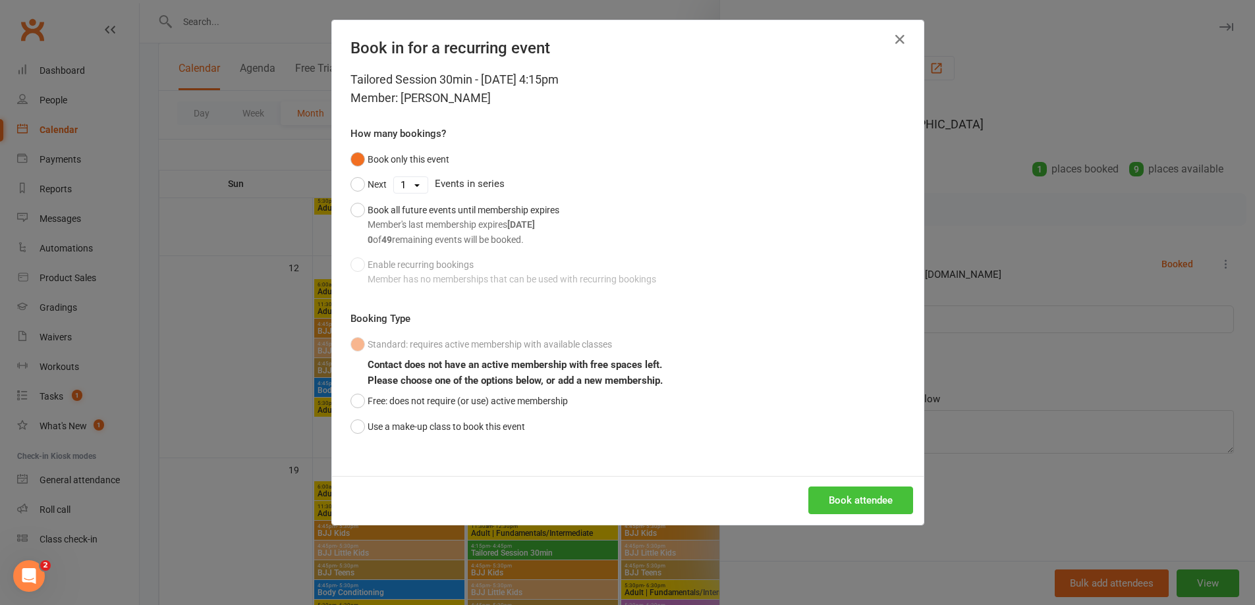
click at [862, 498] on button "Book attendee" at bounding box center [860, 501] width 105 height 28
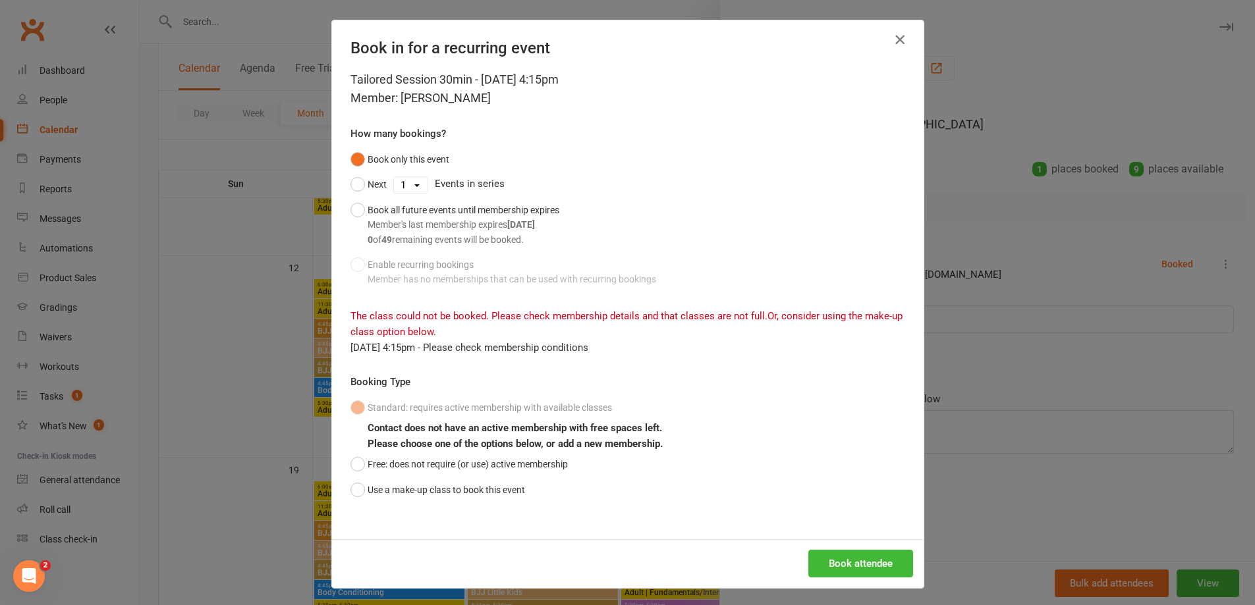
click at [898, 41] on icon "button" at bounding box center [900, 40] width 16 height 16
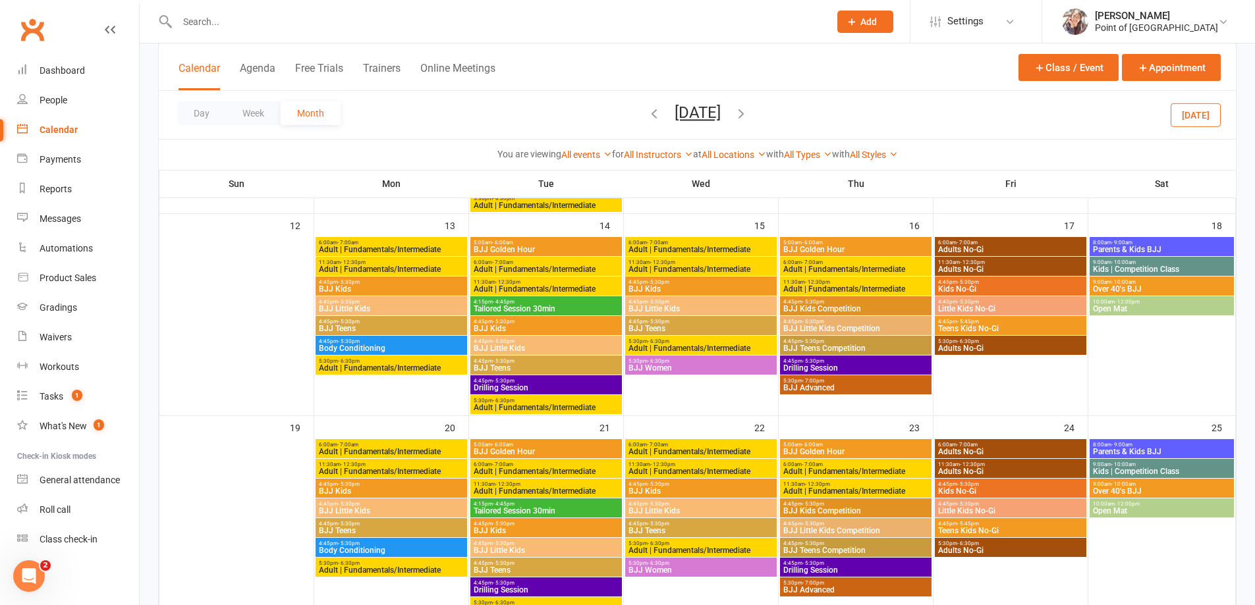
scroll to position [453, 0]
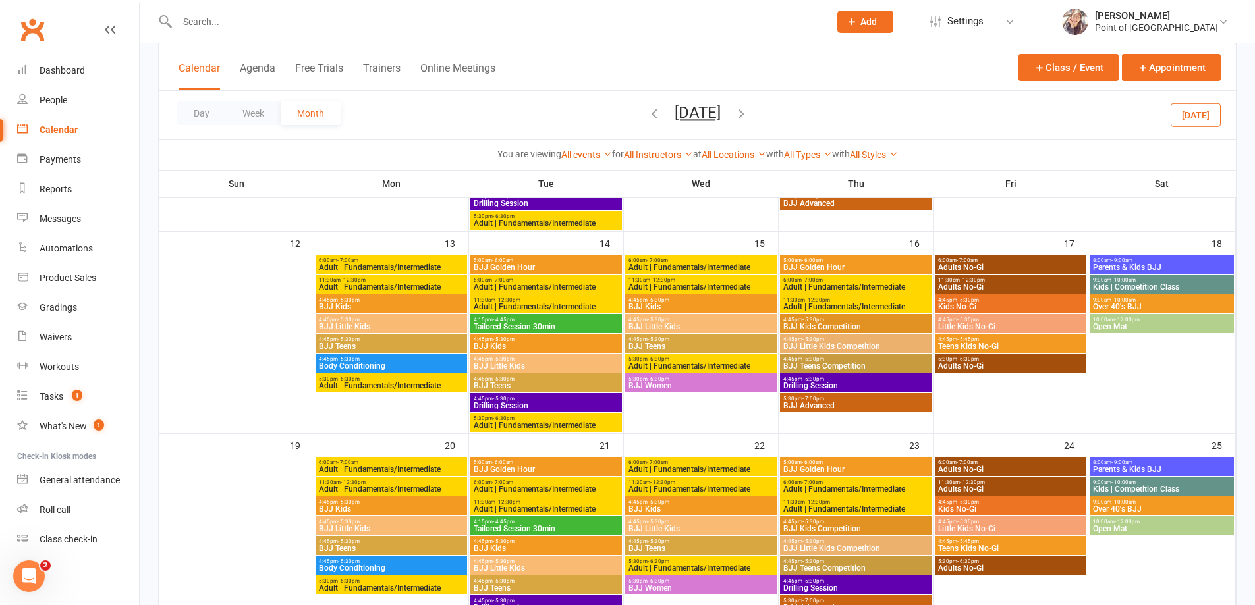
click at [571, 318] on span "4:15pm - 4:45pm" at bounding box center [546, 320] width 146 height 6
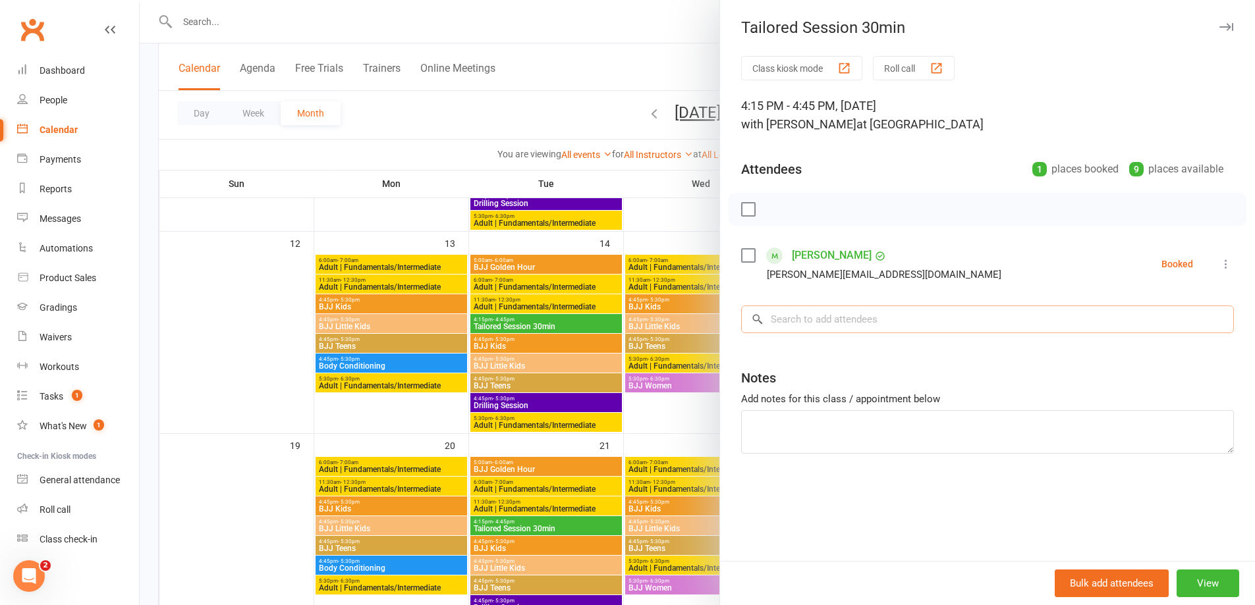
click at [830, 329] on input "search" at bounding box center [987, 320] width 493 height 28
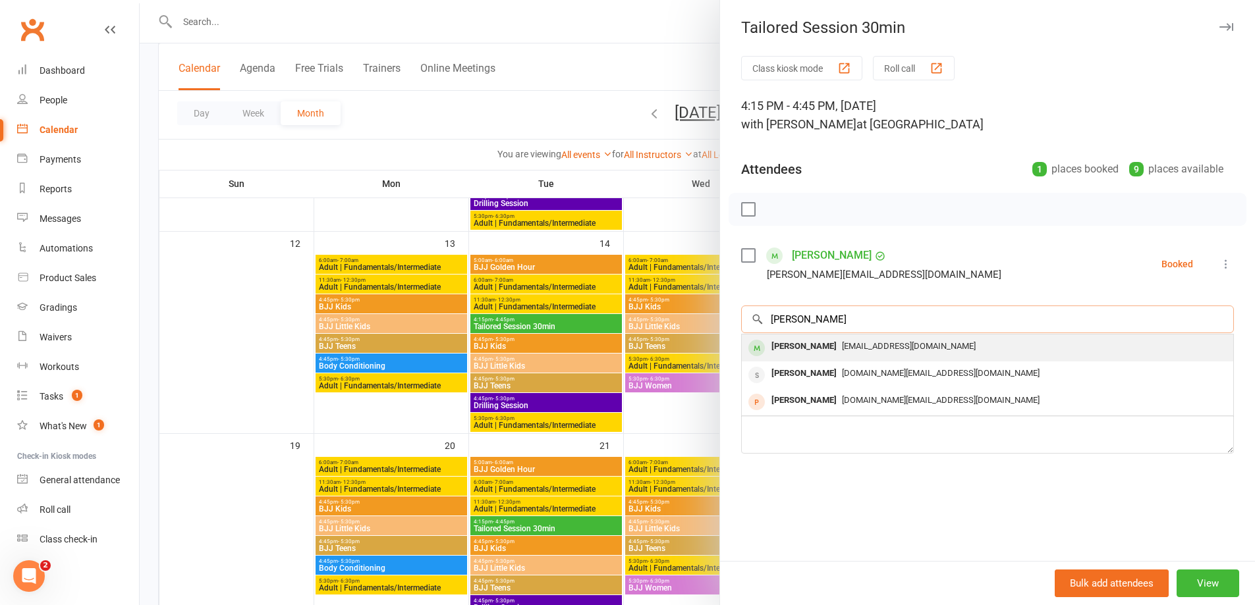
type input "[PERSON_NAME]"
click at [842, 346] on span "[EMAIL_ADDRESS][DOMAIN_NAME]" at bounding box center [909, 346] width 134 height 10
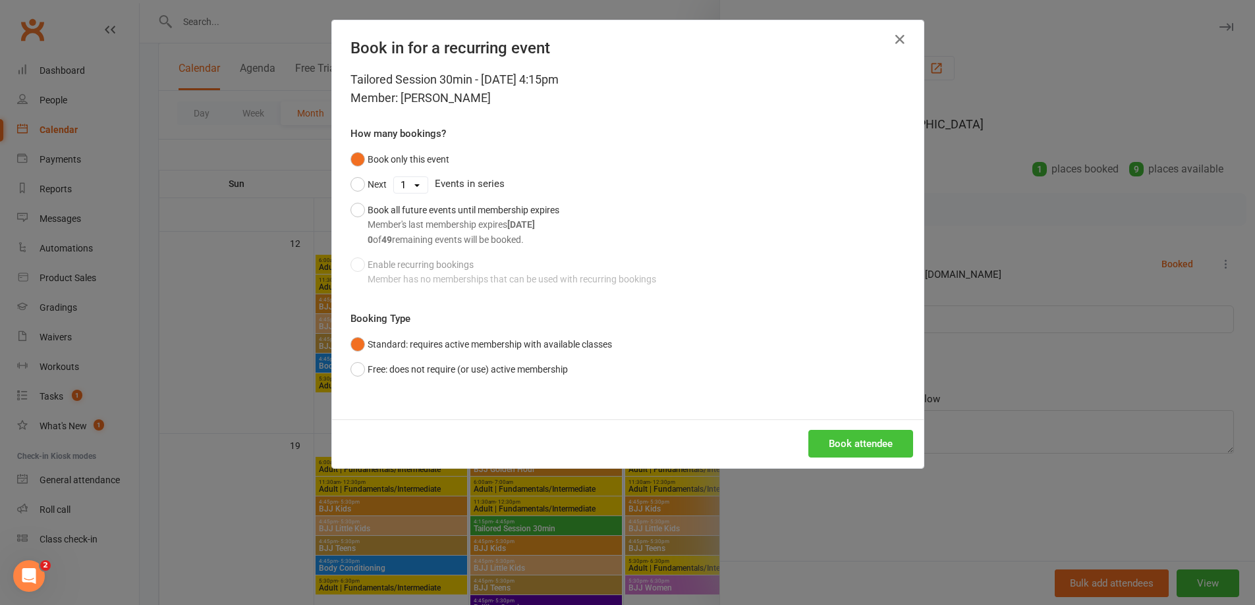
click at [842, 449] on button "Book attendee" at bounding box center [860, 444] width 105 height 28
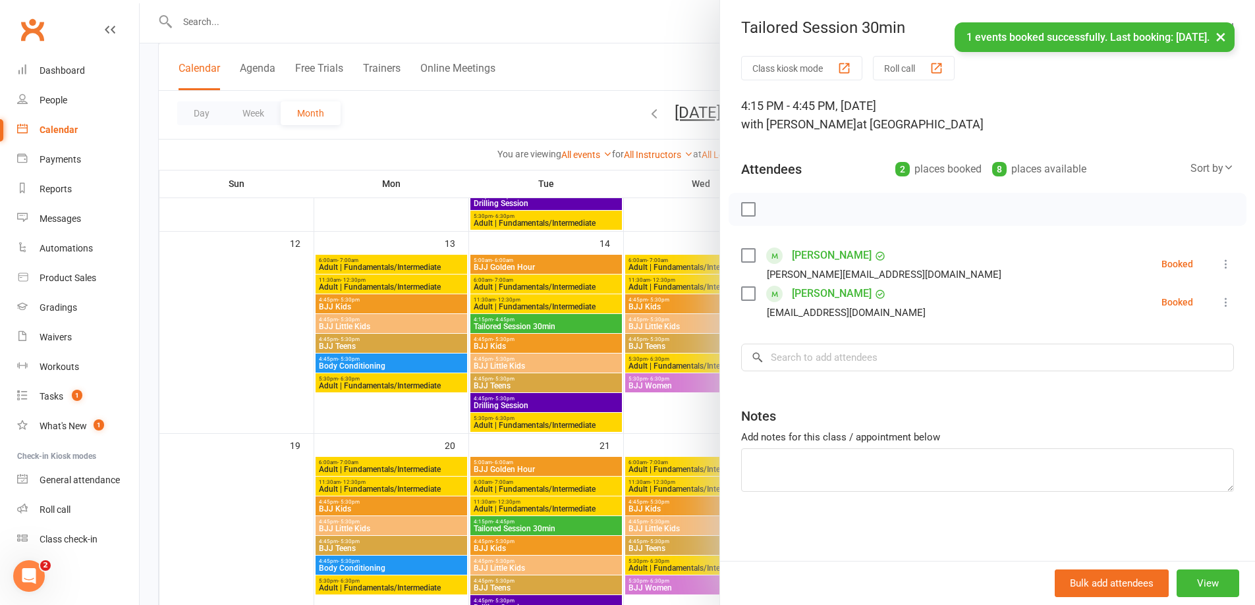
click at [554, 22] on div "× 1 events booked successfully. Last booking: Oct 14, 2025." at bounding box center [619, 22] width 1238 height 0
drag, startPoint x: 492, startPoint y: 110, endPoint x: 484, endPoint y: 112, distance: 8.8
click at [493, 110] on div at bounding box center [697, 302] width 1115 height 605
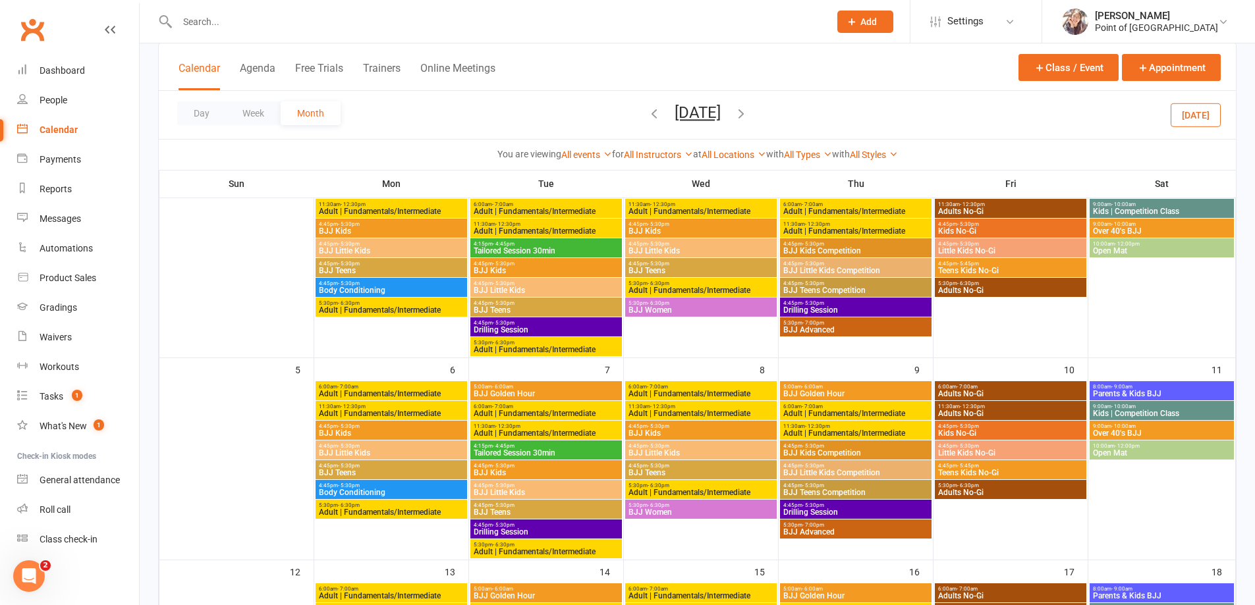
scroll to position [0, 0]
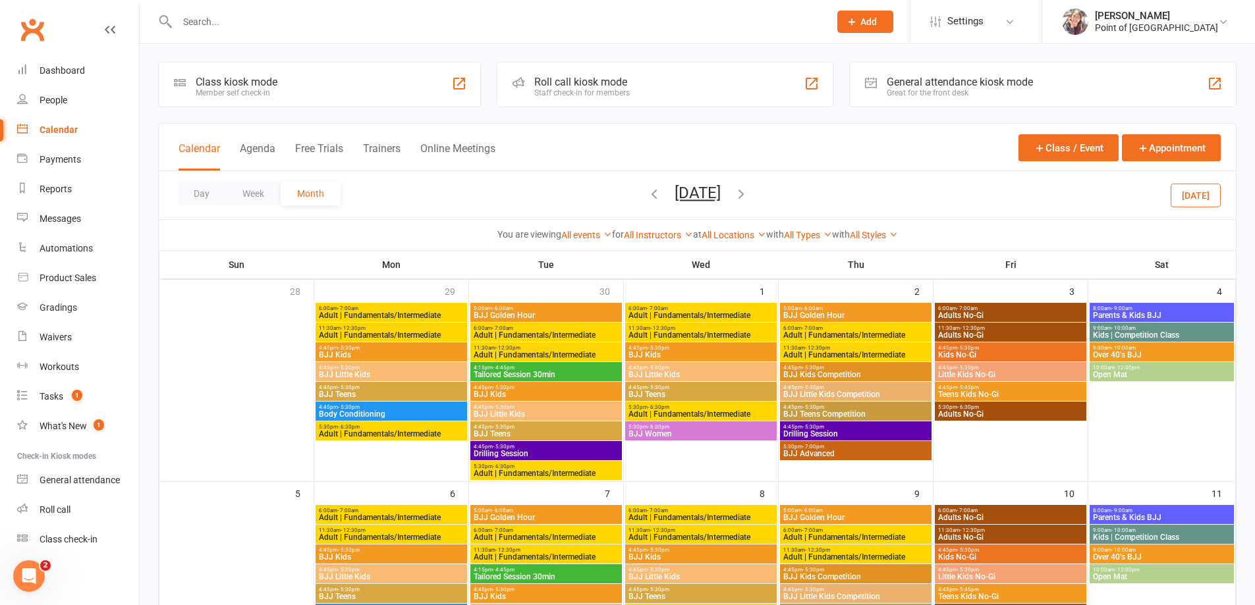
click at [260, 90] on div "Member self check-in" at bounding box center [237, 92] width 82 height 9
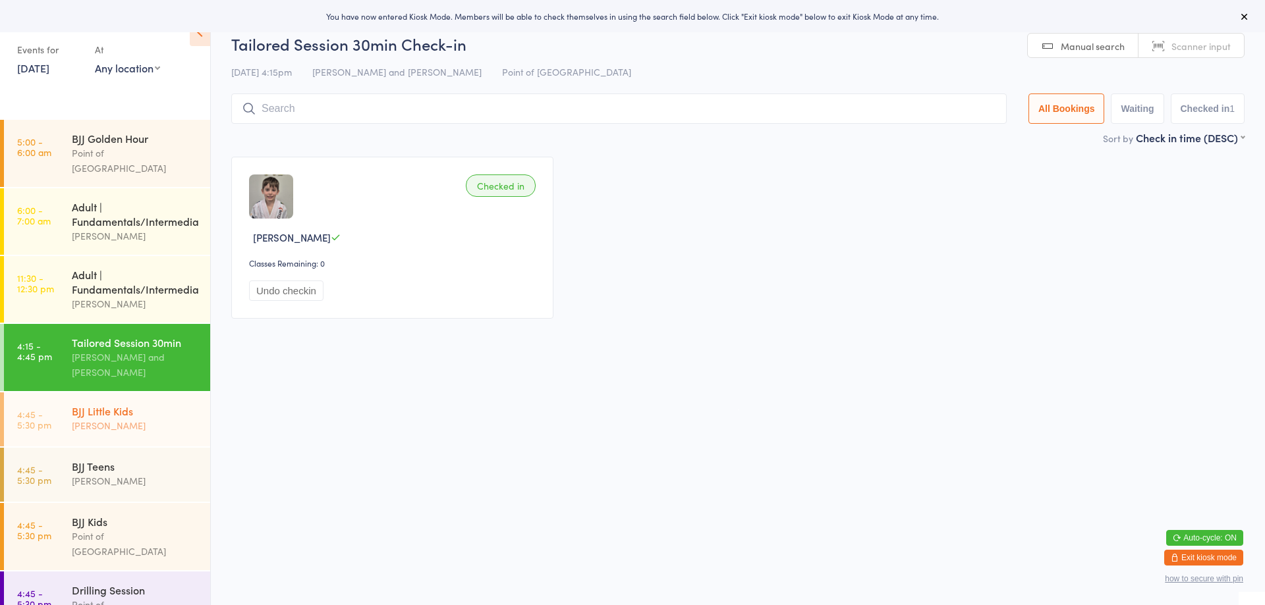
click at [115, 421] on div "[PERSON_NAME]" at bounding box center [135, 425] width 127 height 15
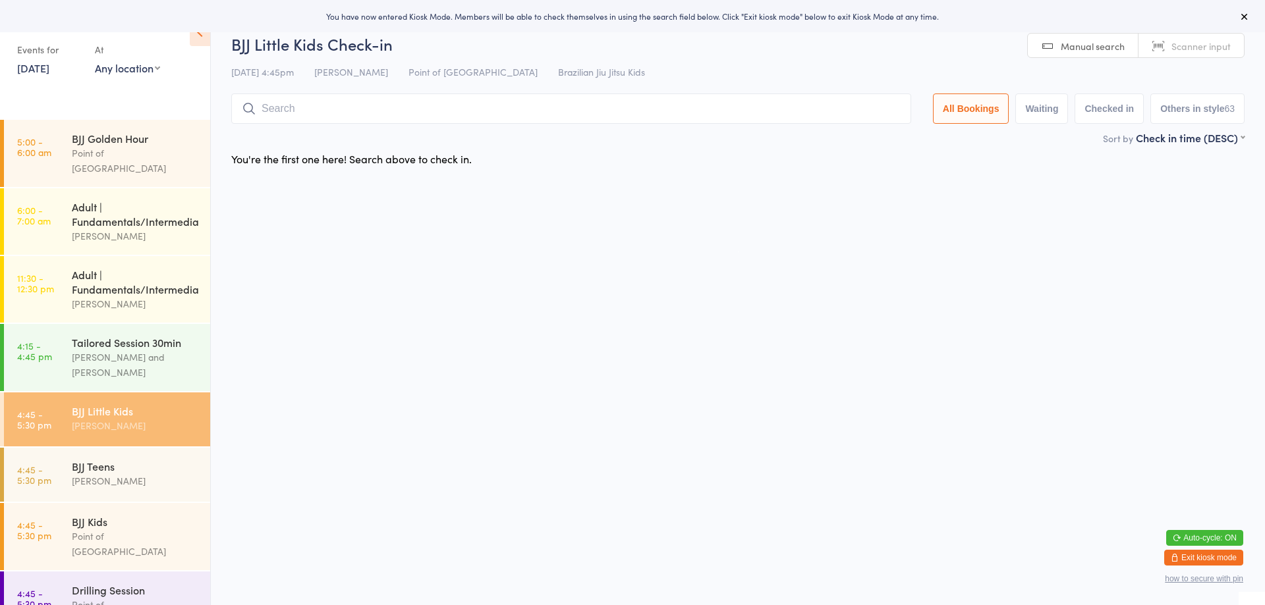
type input "r"
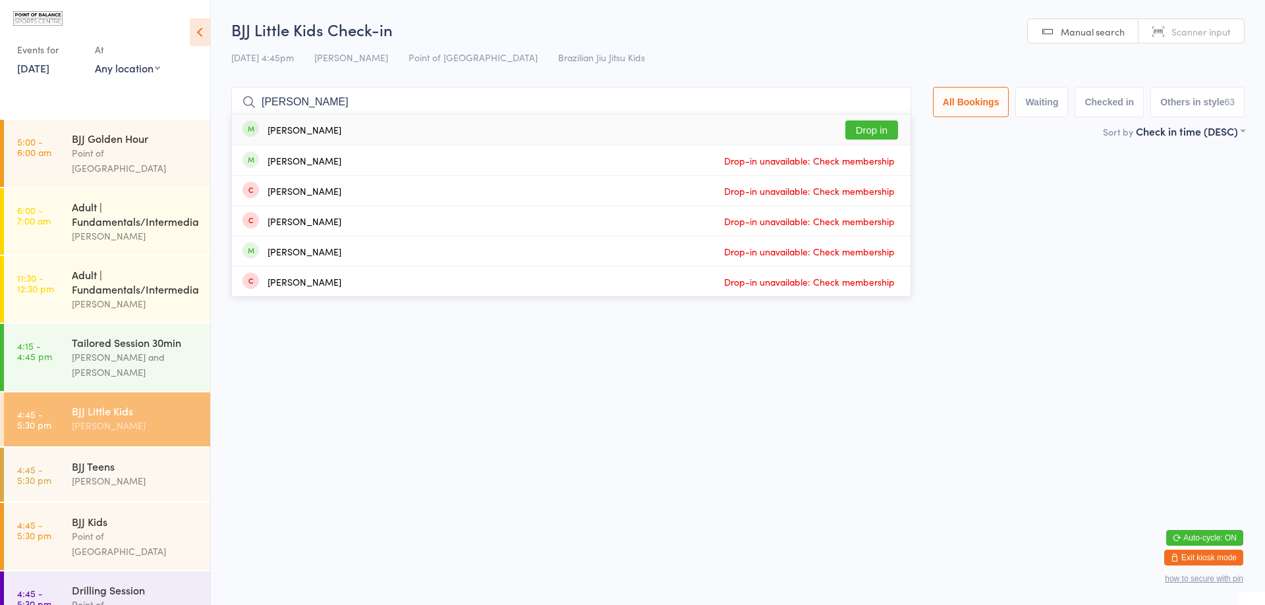
type input "[PERSON_NAME]"
click at [878, 129] on button "Drop in" at bounding box center [871, 130] width 53 height 19
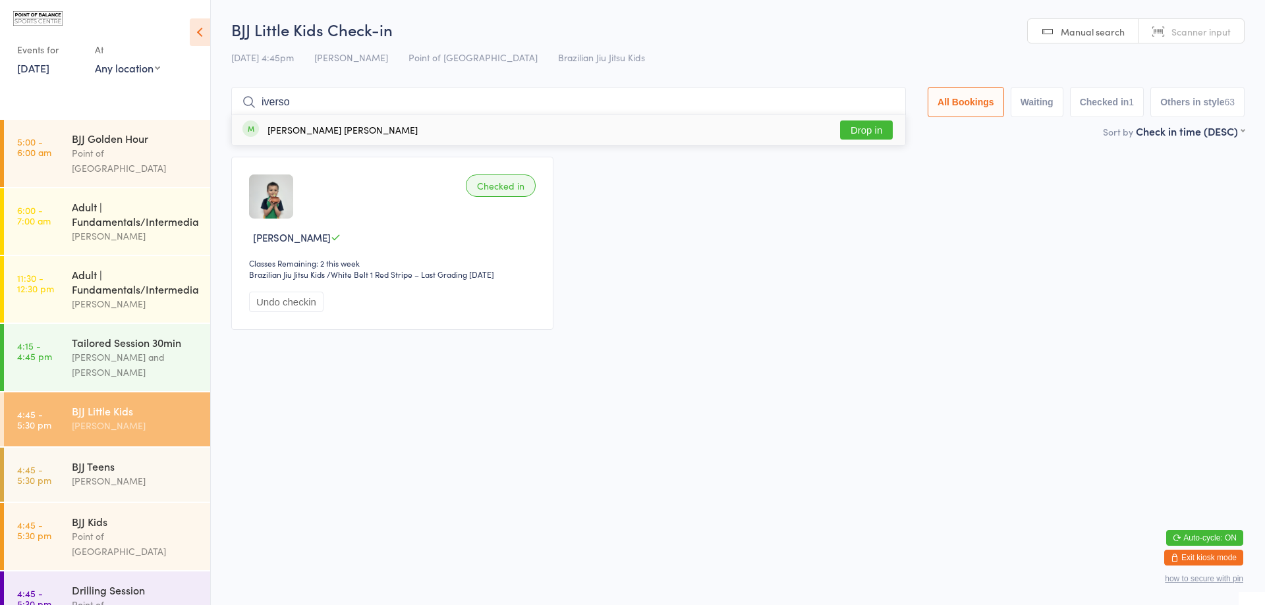
type input "iverso"
click at [872, 132] on button "Drop in" at bounding box center [866, 130] width 53 height 19
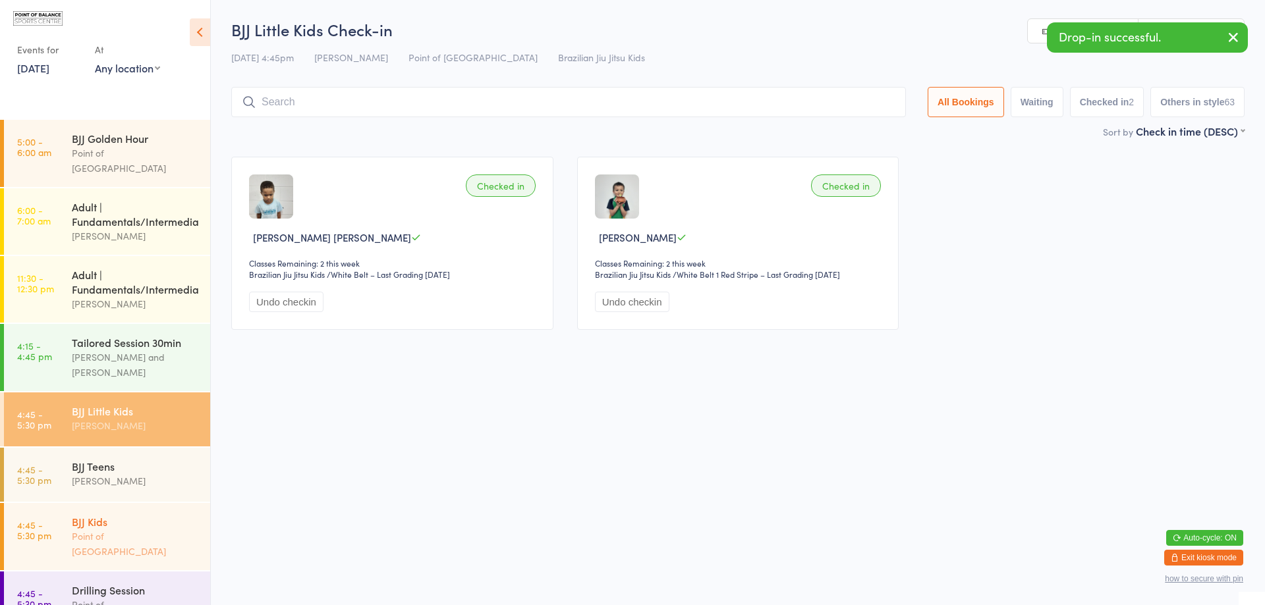
click at [149, 524] on div "BJJ Kids" at bounding box center [135, 522] width 127 height 14
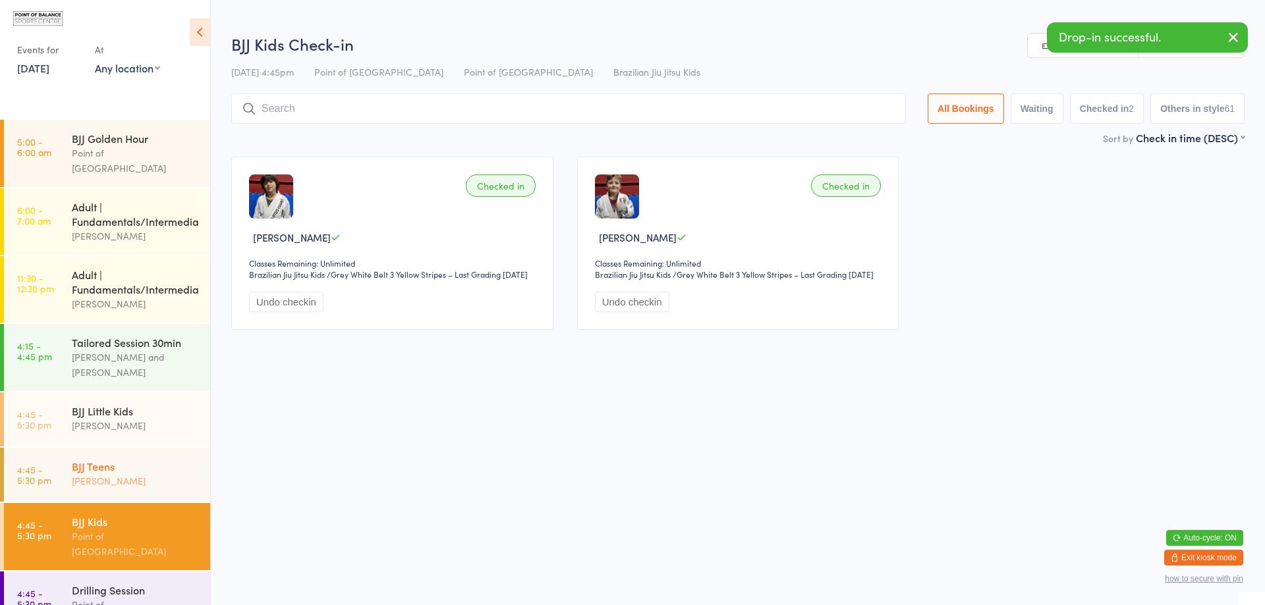
click at [144, 480] on div "[PERSON_NAME]" at bounding box center [135, 481] width 127 height 15
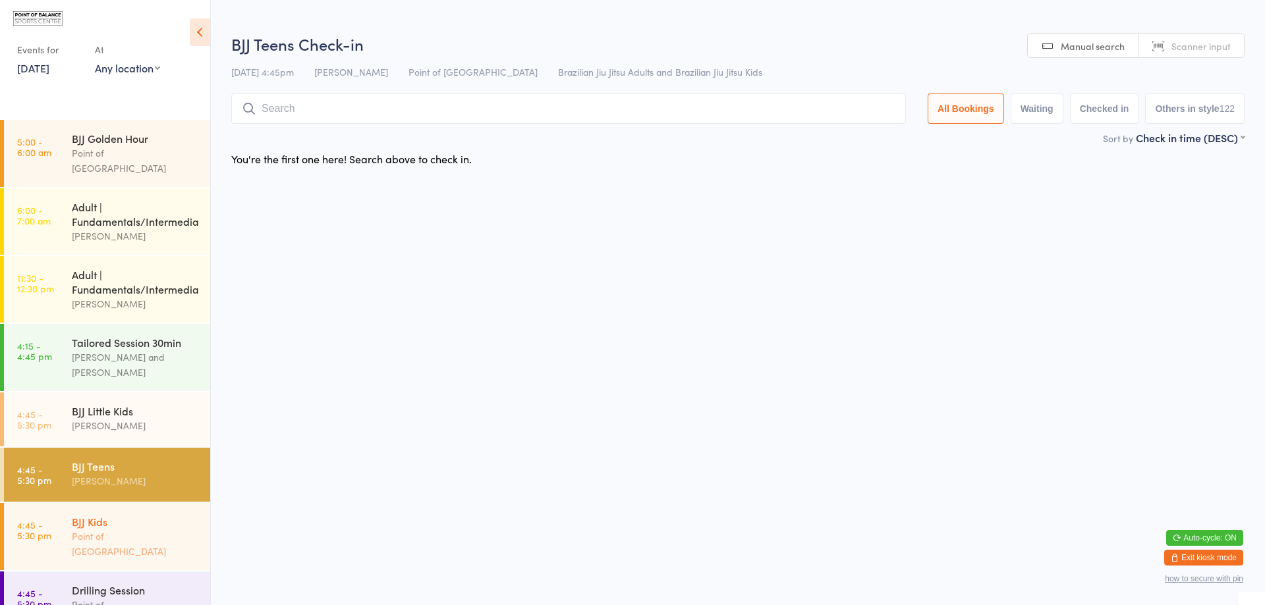
click at [122, 526] on div "BJJ Kids" at bounding box center [135, 522] width 127 height 14
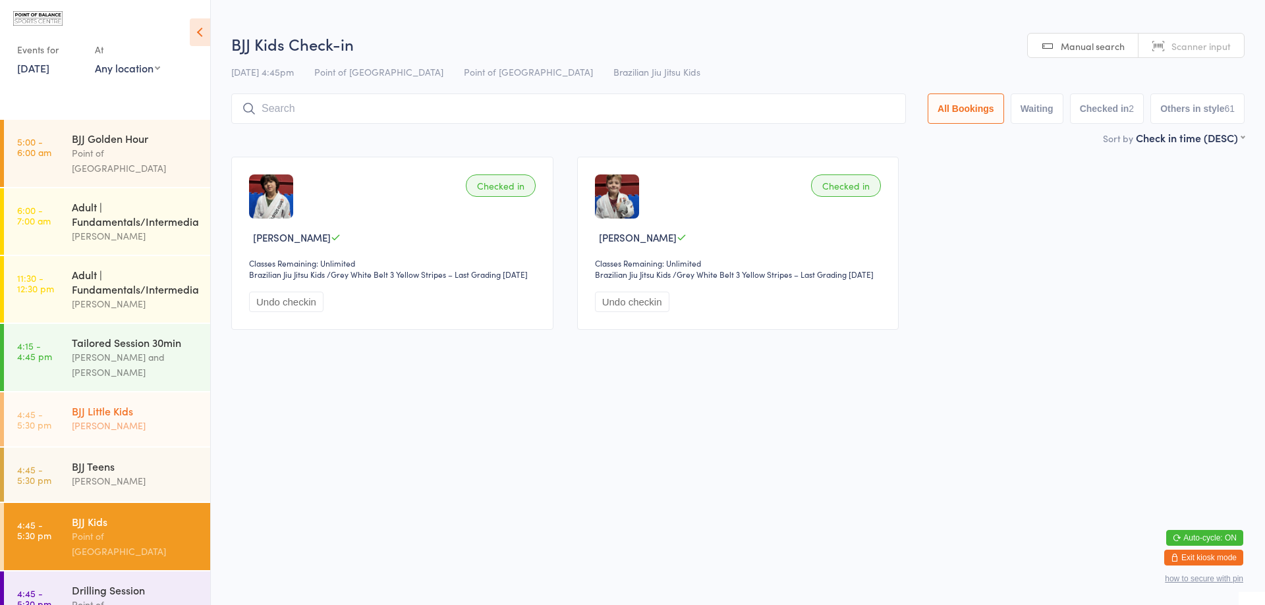
click at [124, 426] on div "[PERSON_NAME]" at bounding box center [135, 425] width 127 height 15
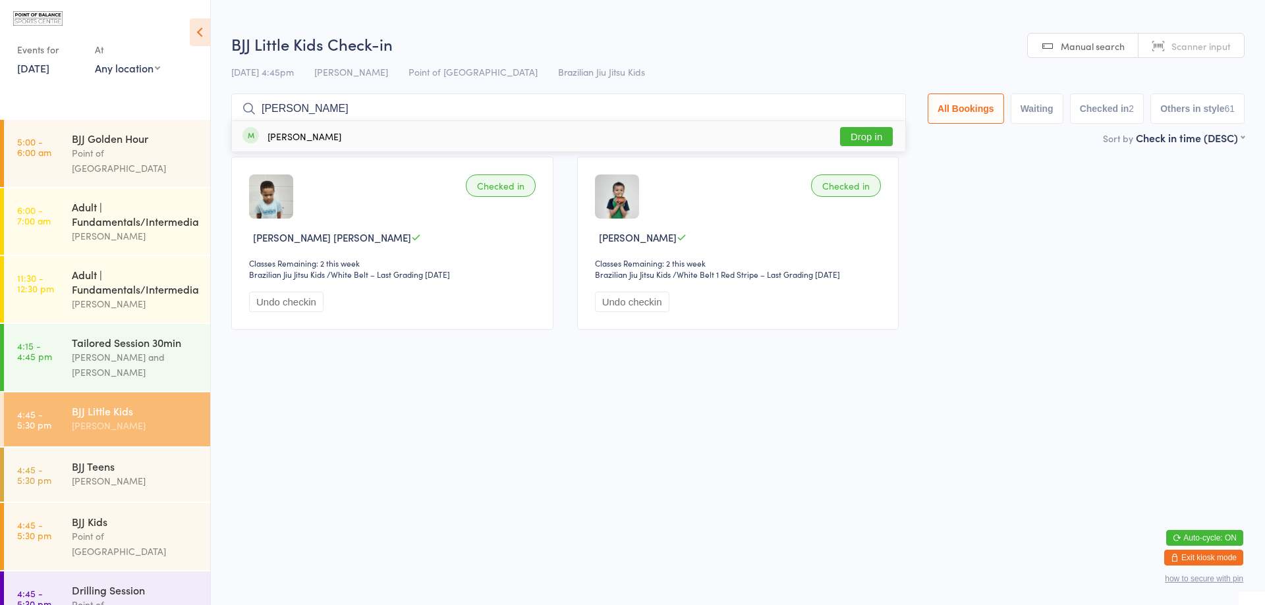
type input "[PERSON_NAME]"
click at [854, 136] on button "Drop in" at bounding box center [866, 136] width 53 height 19
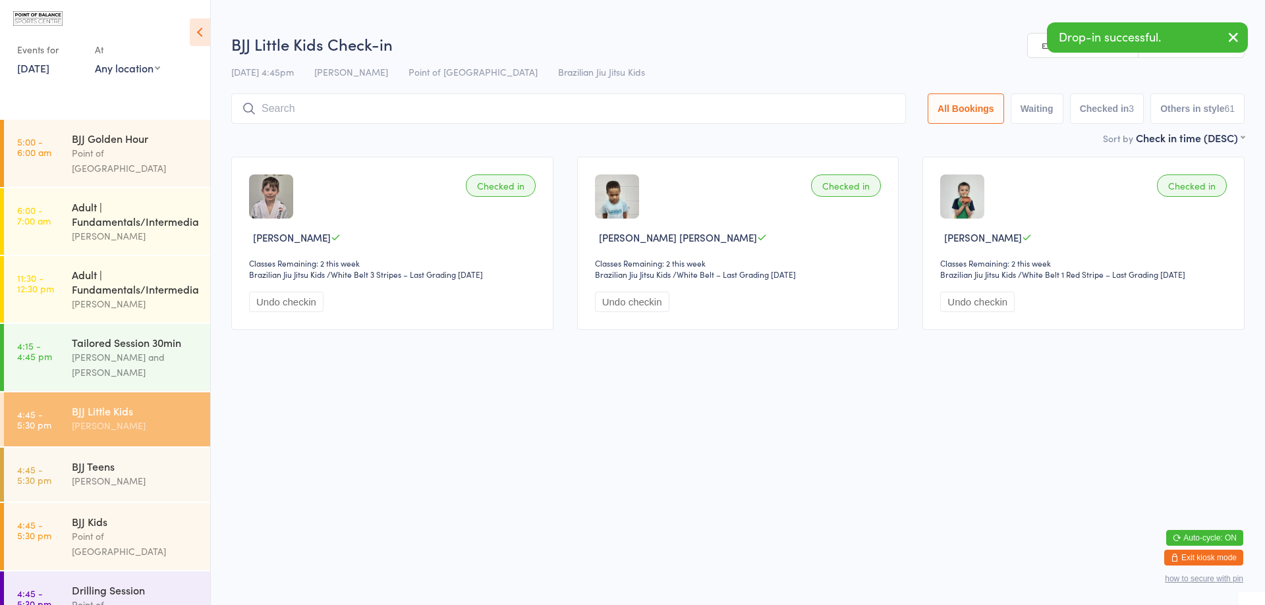
click at [1213, 554] on button "Exit kiosk mode" at bounding box center [1203, 558] width 79 height 16
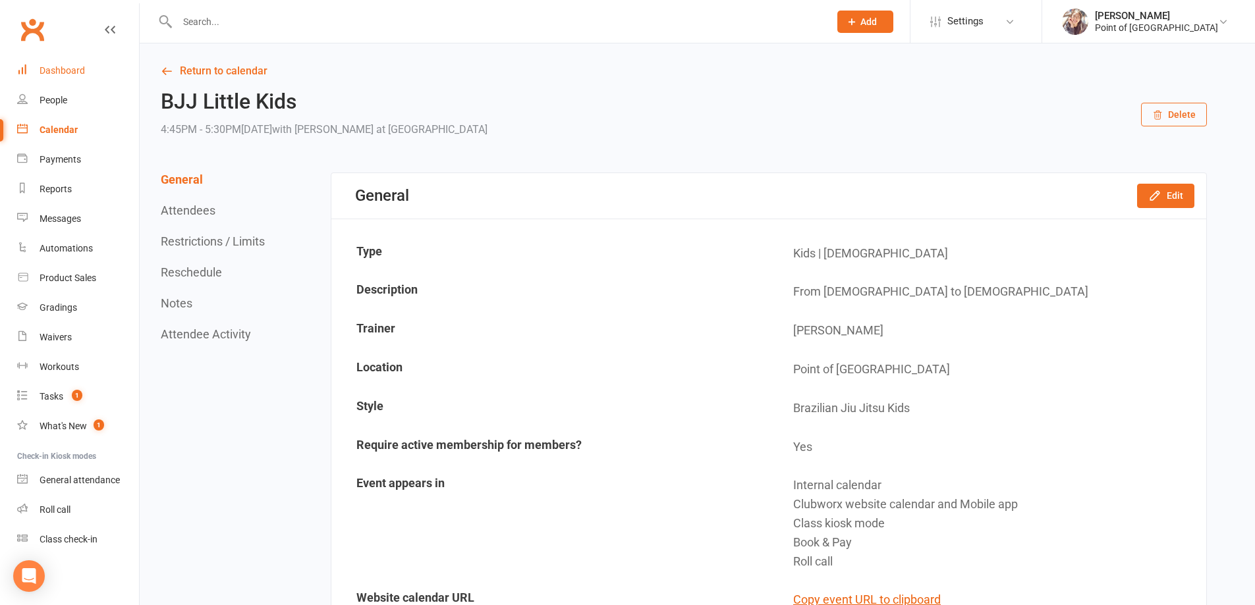
click at [51, 72] on div "Dashboard" at bounding box center [62, 70] width 45 height 11
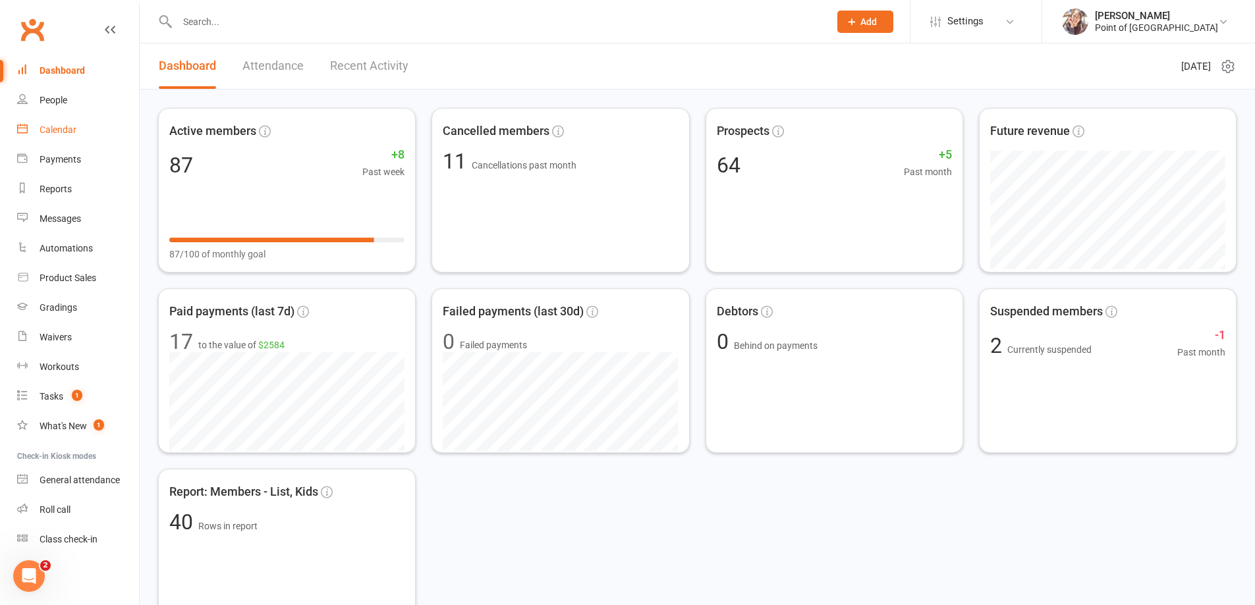
click at [45, 130] on div "Calendar" at bounding box center [58, 130] width 37 height 11
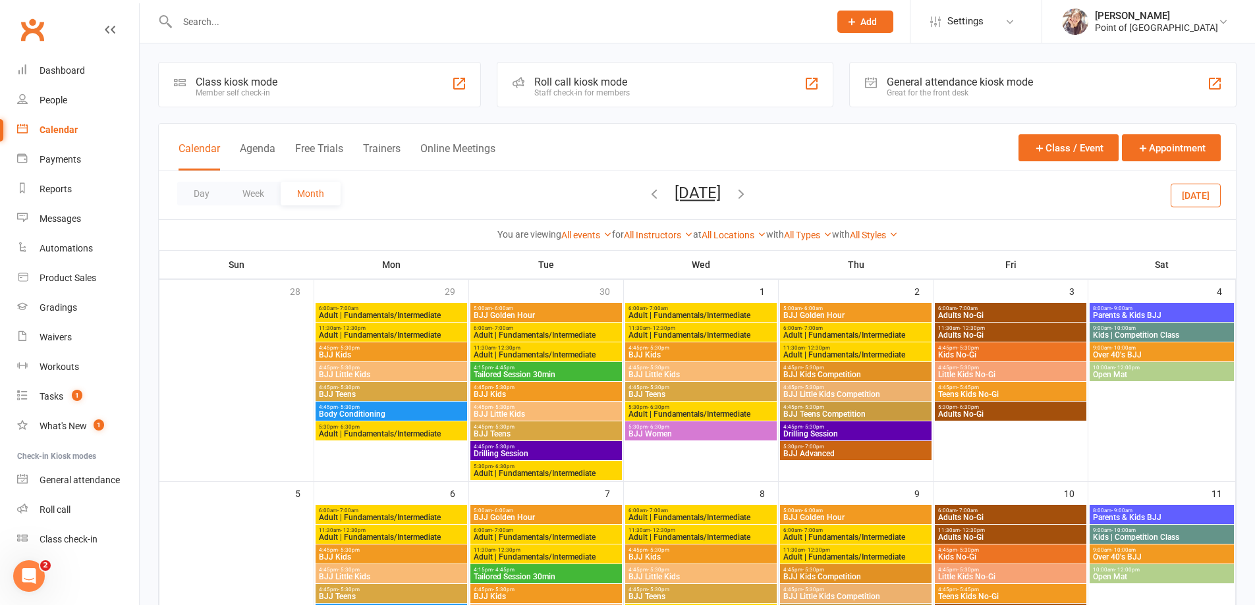
click at [306, 77] on div "Class kiosk mode Member self check-in" at bounding box center [319, 84] width 323 height 45
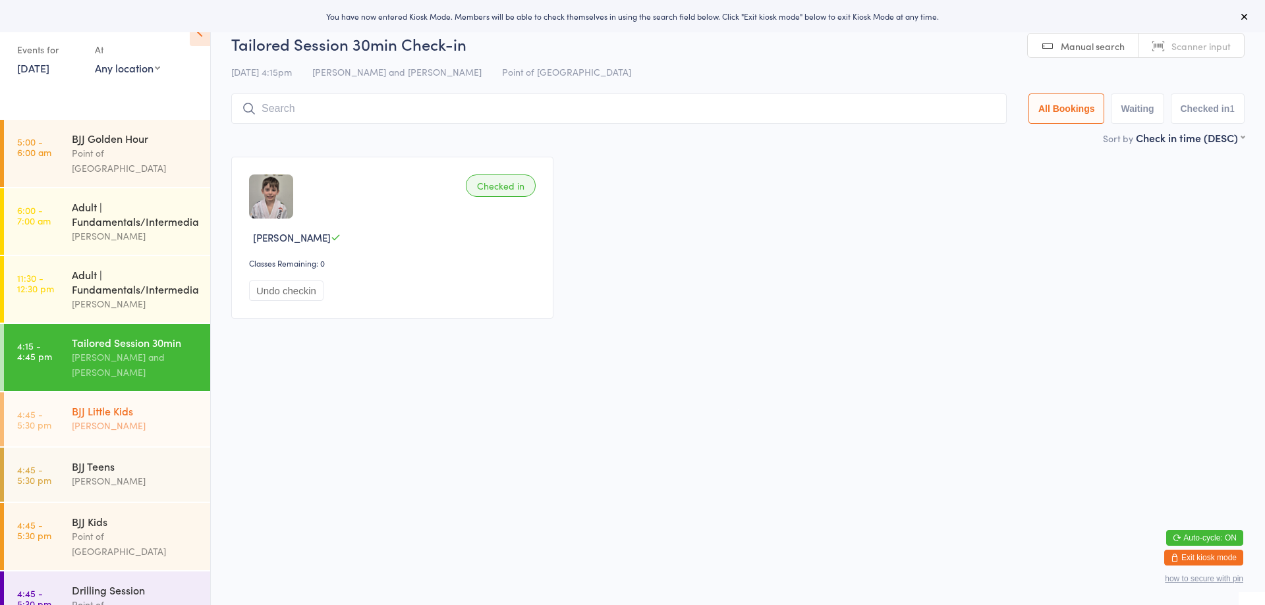
click at [127, 414] on div "BJJ Little Kids" at bounding box center [135, 411] width 127 height 14
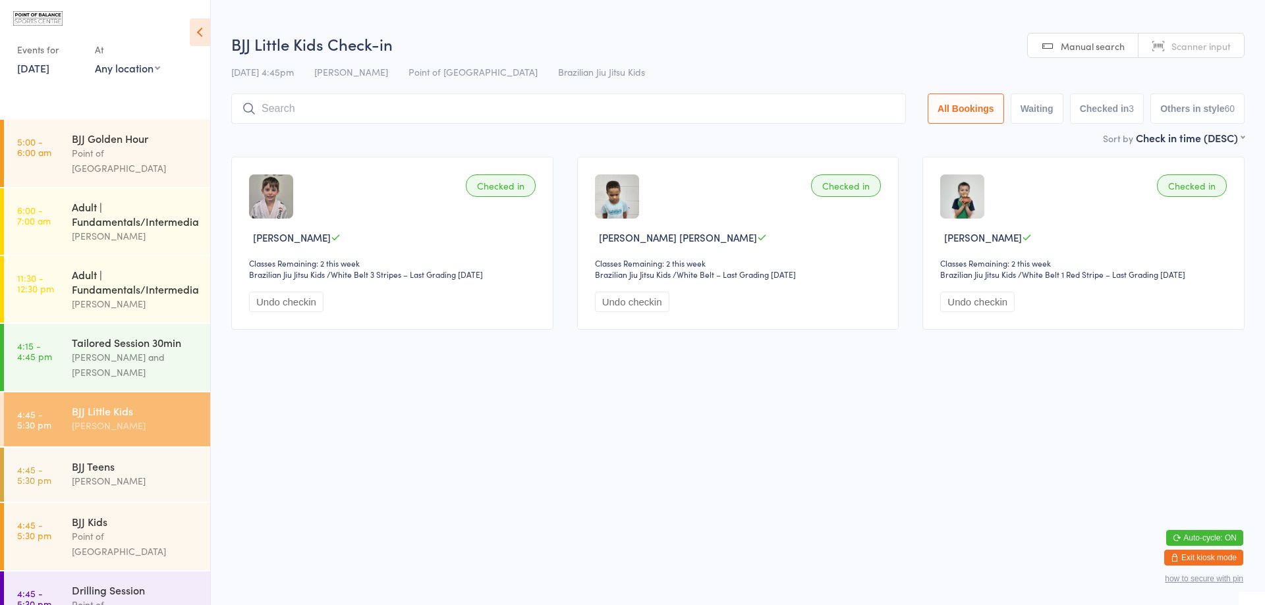
type input "r"
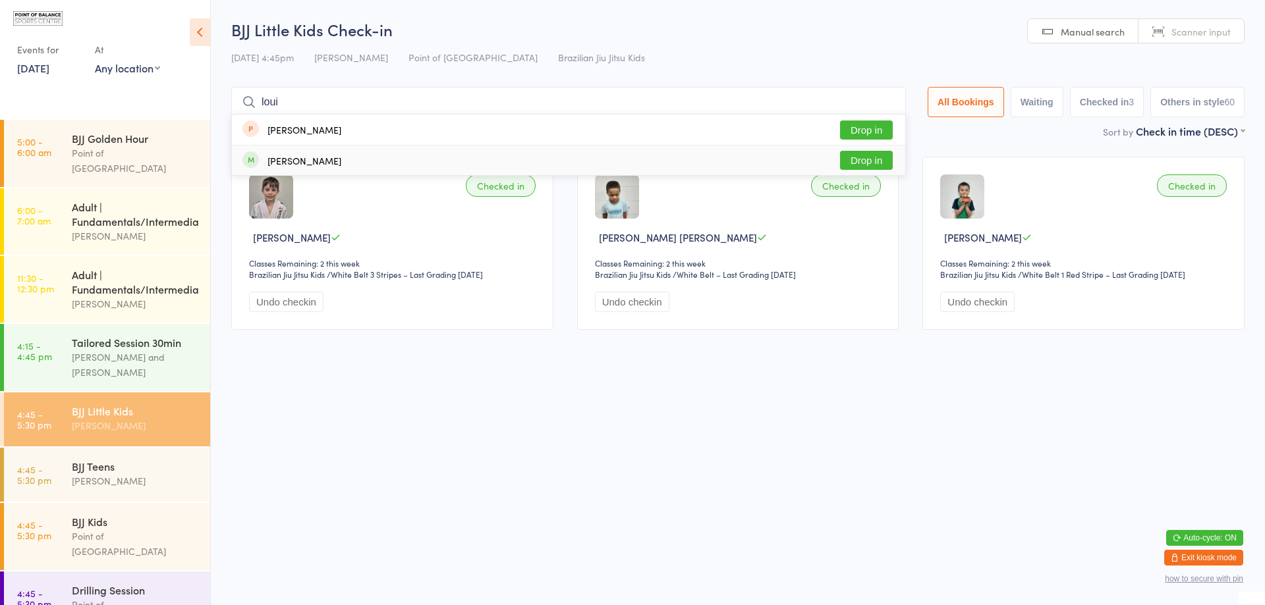
type input "loui"
click at [844, 159] on button "Drop in" at bounding box center [866, 160] width 53 height 19
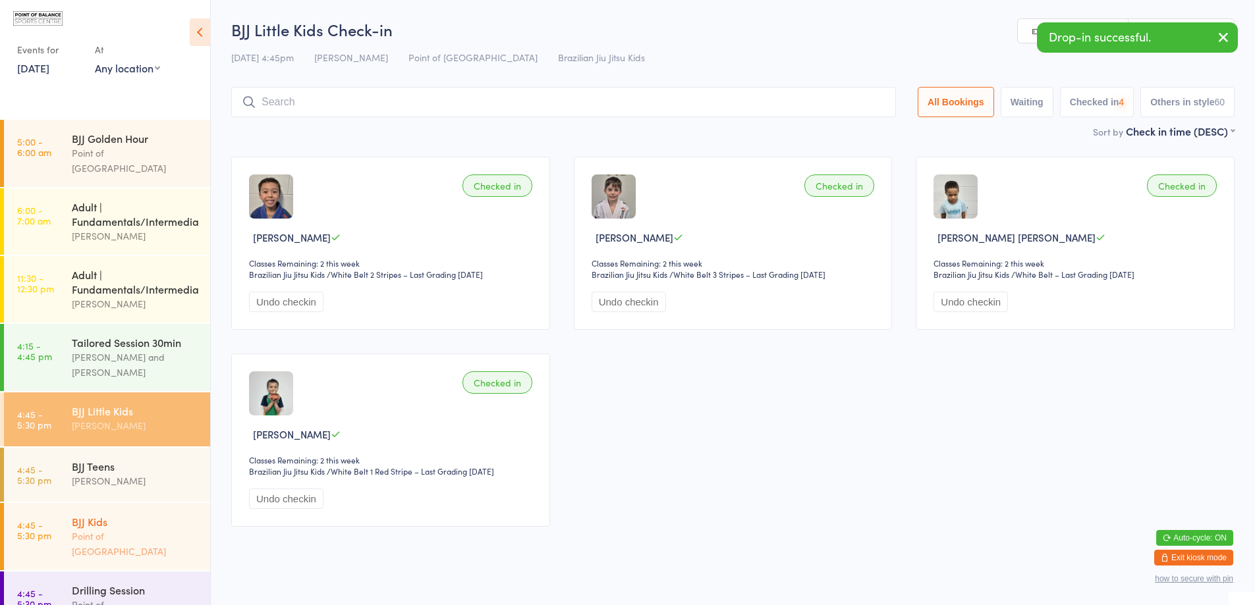
click at [88, 531] on div "Point of [GEOGRAPHIC_DATA]" at bounding box center [135, 544] width 127 height 30
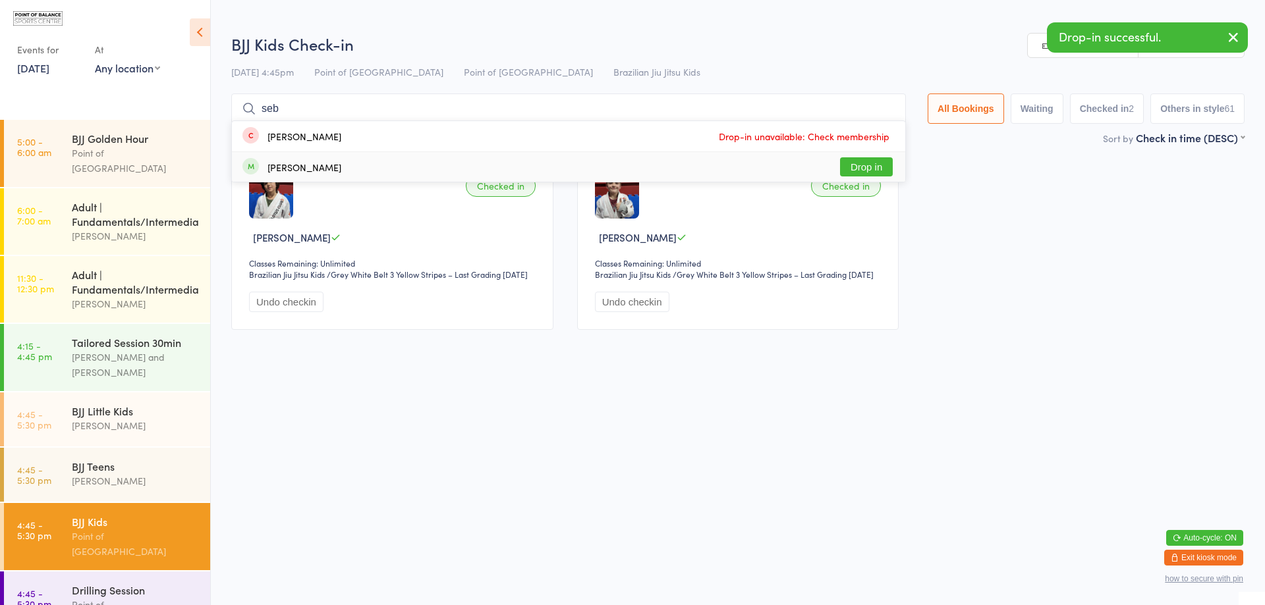
type input "seb"
click at [873, 175] on button "Drop in" at bounding box center [866, 166] width 53 height 19
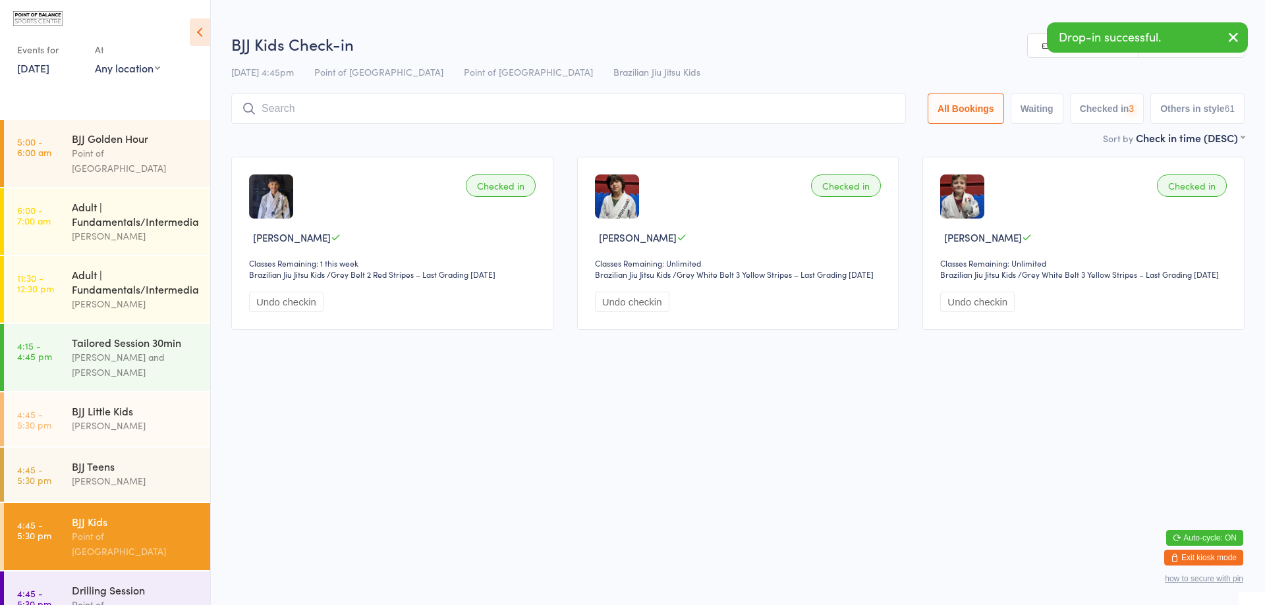
scroll to position [103, 0]
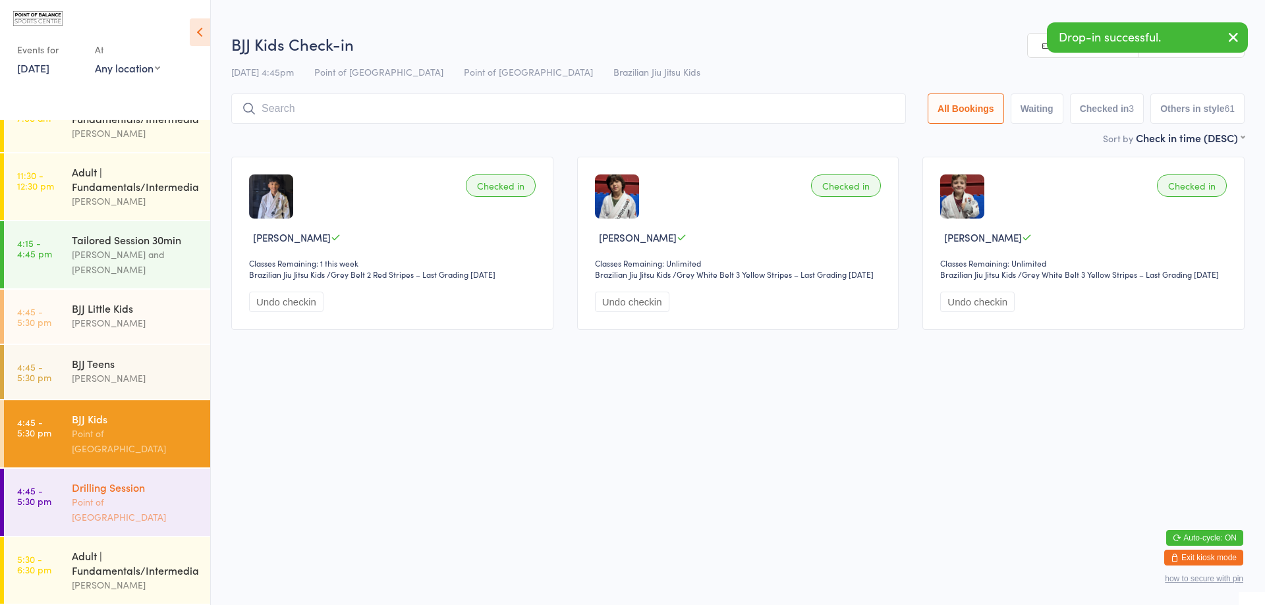
click at [109, 492] on div "Drilling Session" at bounding box center [135, 487] width 127 height 14
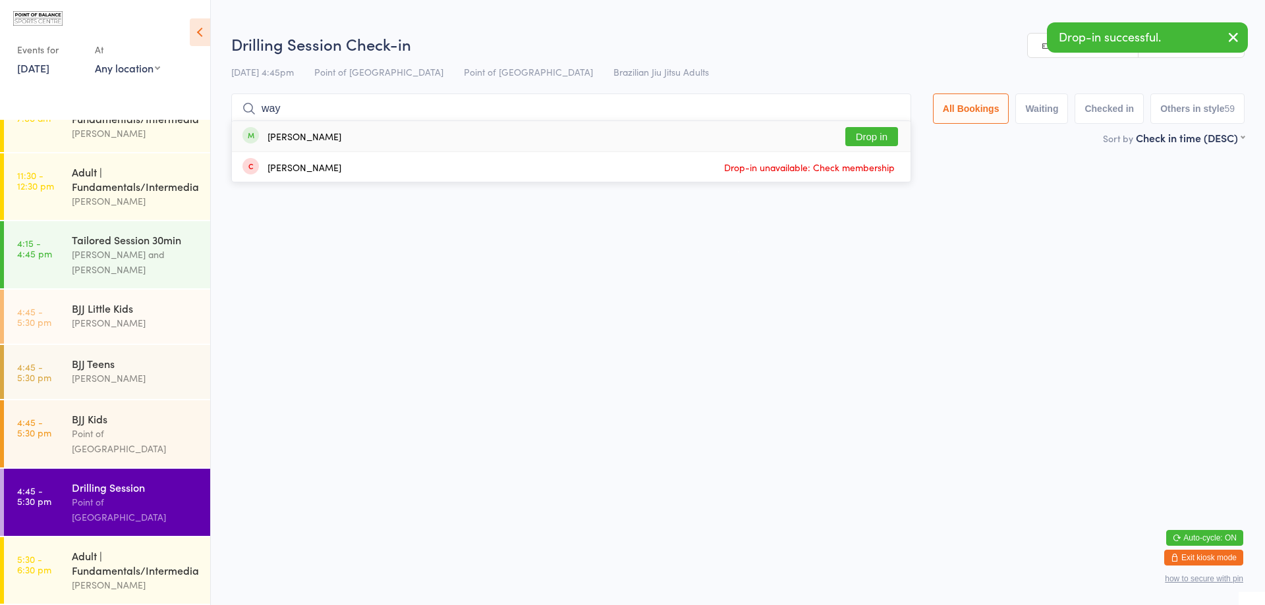
type input "way"
click at [845, 132] on button "Drop in" at bounding box center [871, 136] width 53 height 19
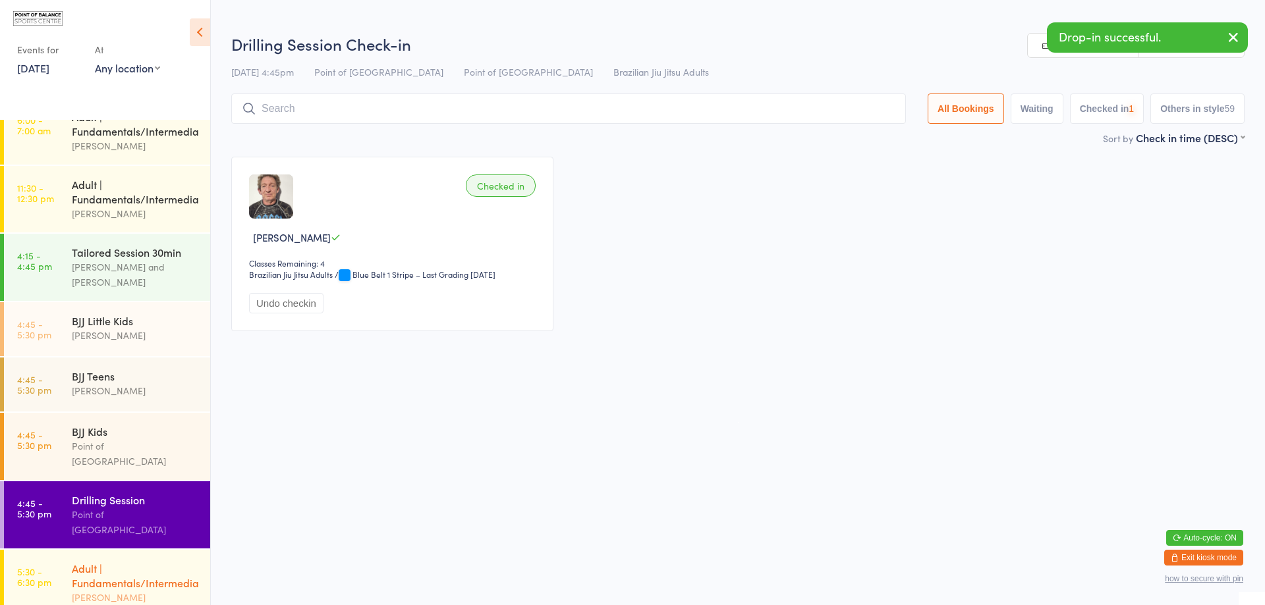
scroll to position [86, 0]
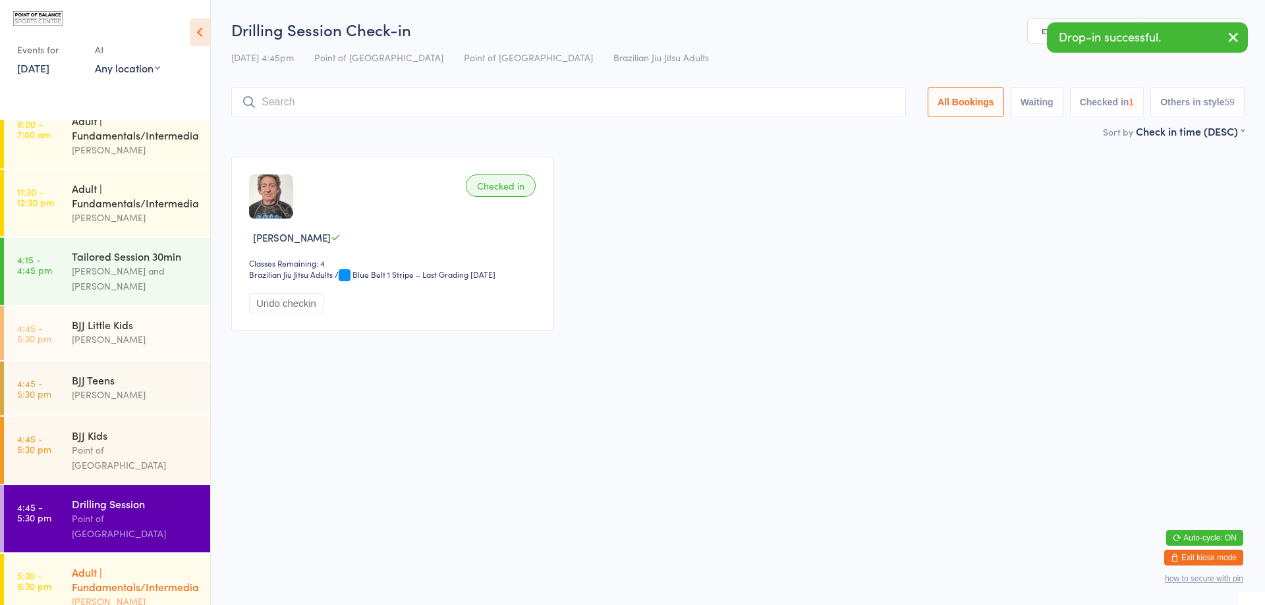
click at [117, 591] on div "Adult | Fundamentals/Intermediate" at bounding box center [135, 579] width 127 height 29
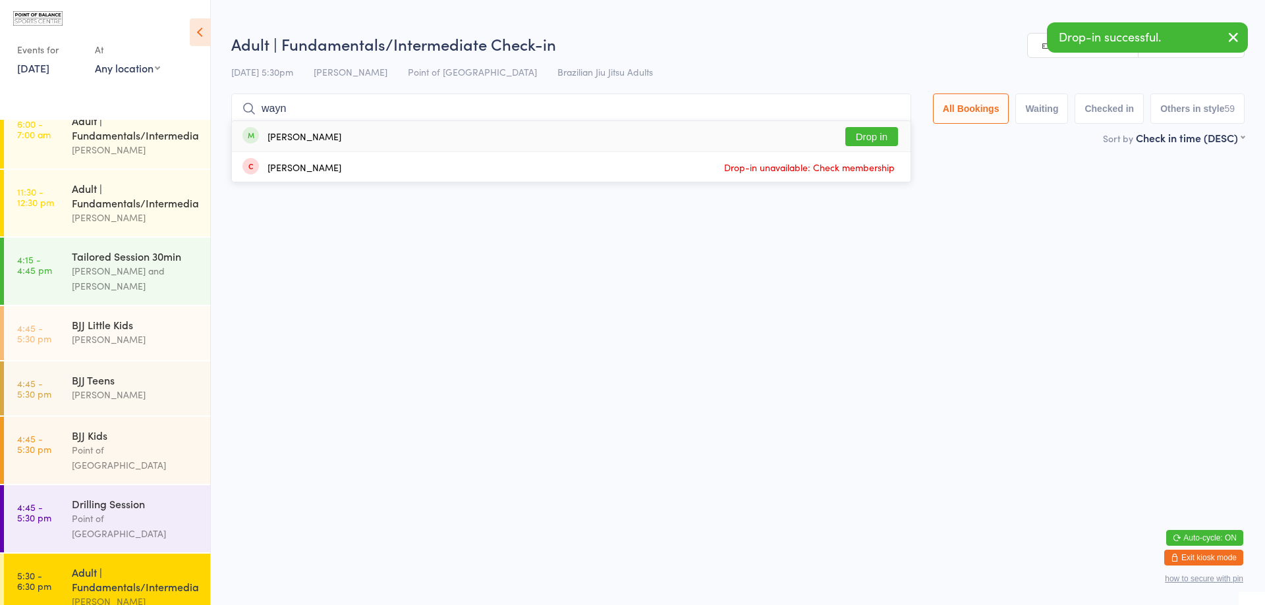
type input "wayn"
click at [878, 134] on button "Drop in" at bounding box center [871, 136] width 53 height 19
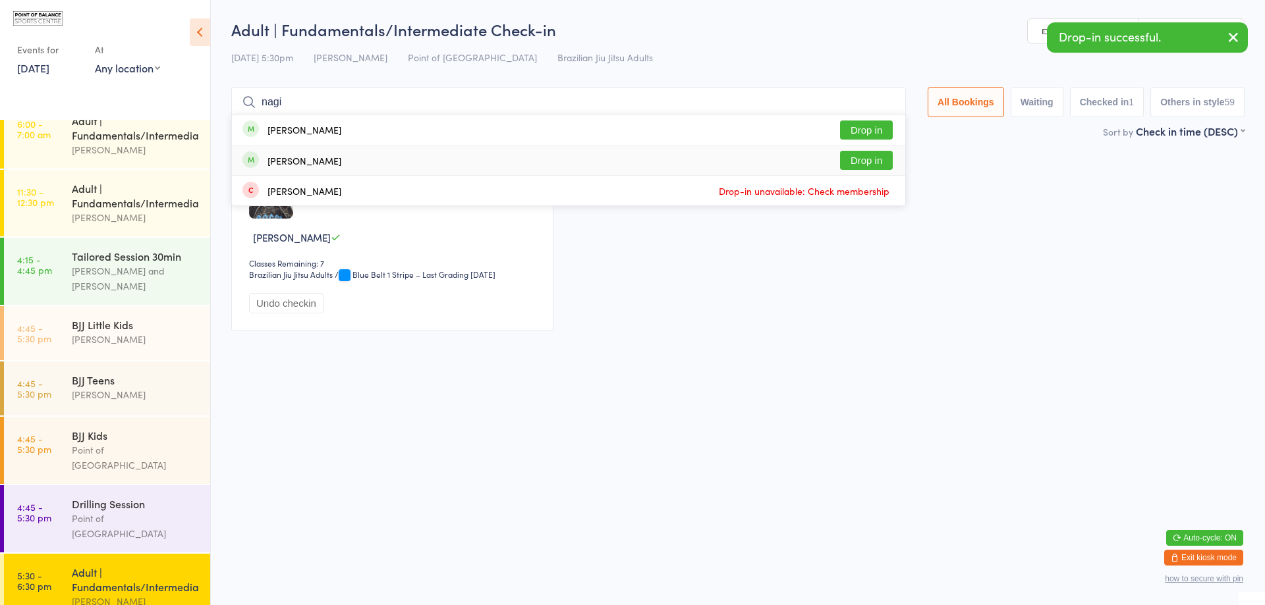
type input "nagi"
click at [850, 122] on button "Drop in" at bounding box center [866, 130] width 53 height 19
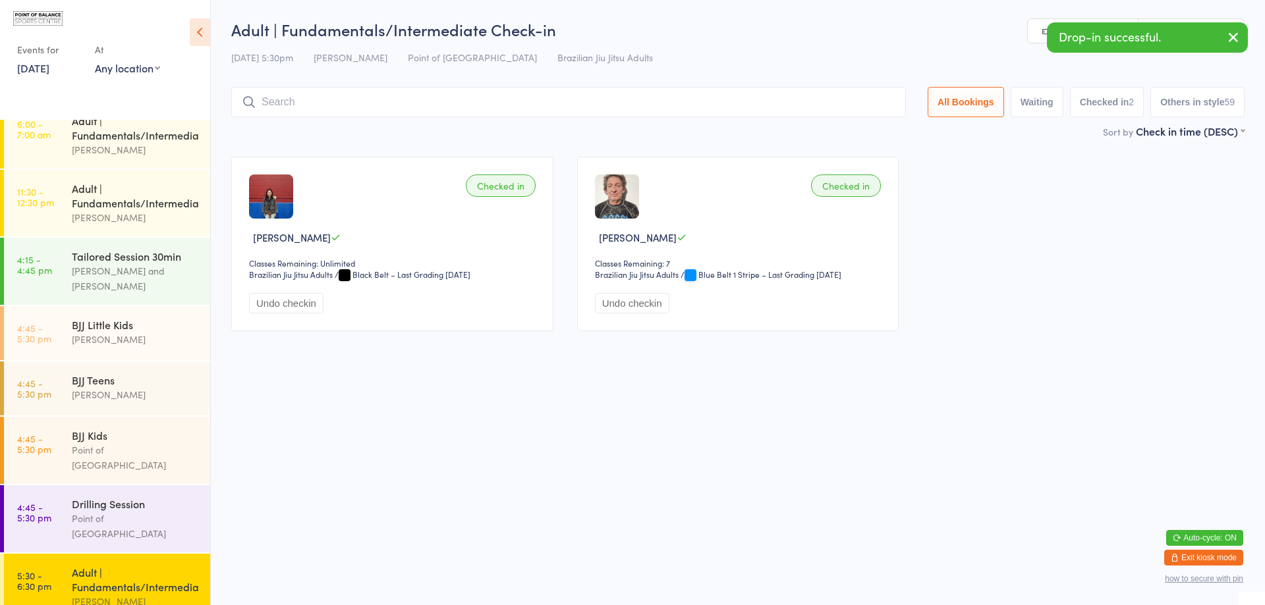
click at [1220, 555] on button "Exit kiosk mode" at bounding box center [1203, 558] width 79 height 16
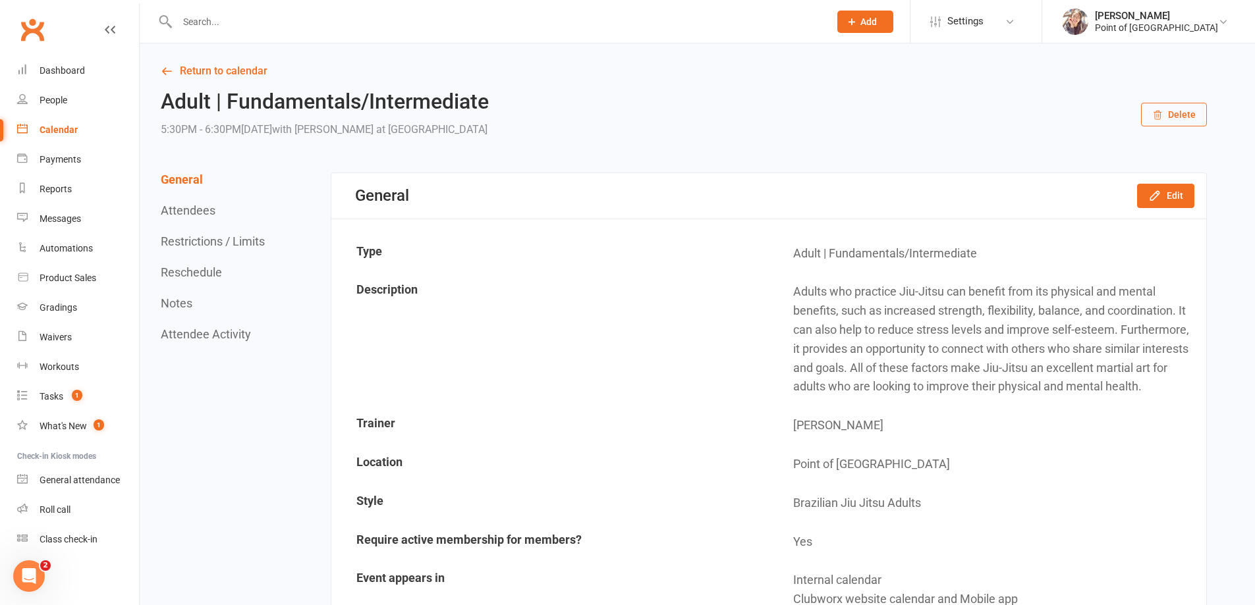
click at [74, 135] on div "Calendar" at bounding box center [59, 130] width 38 height 11
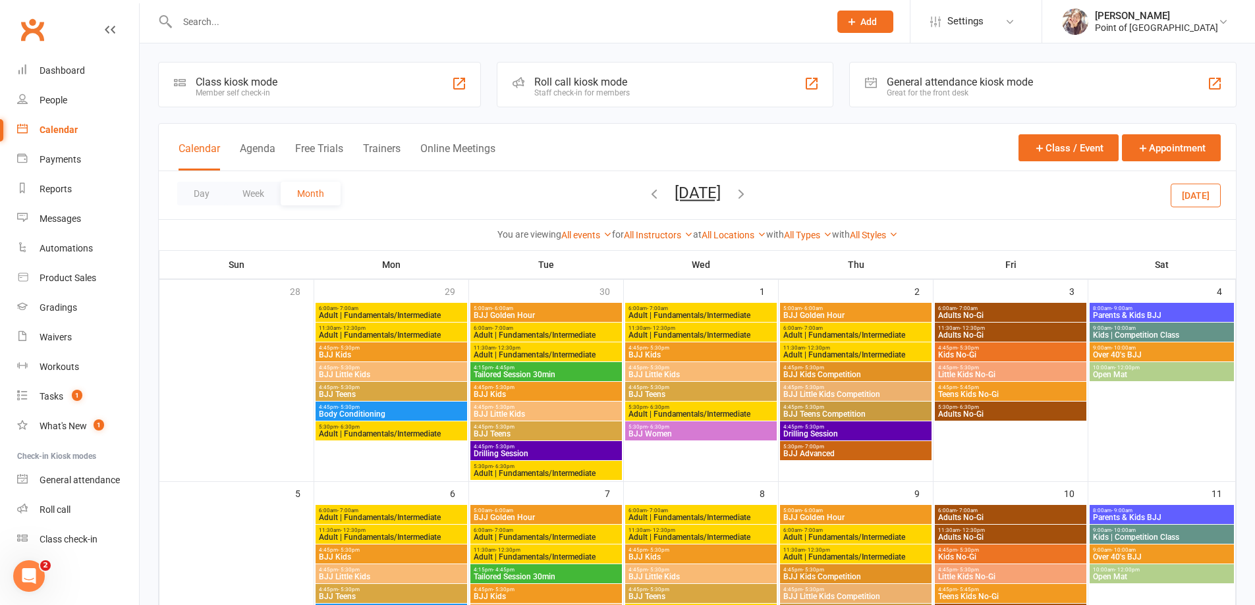
click at [266, 81] on div "Class kiosk mode" at bounding box center [237, 82] width 82 height 13
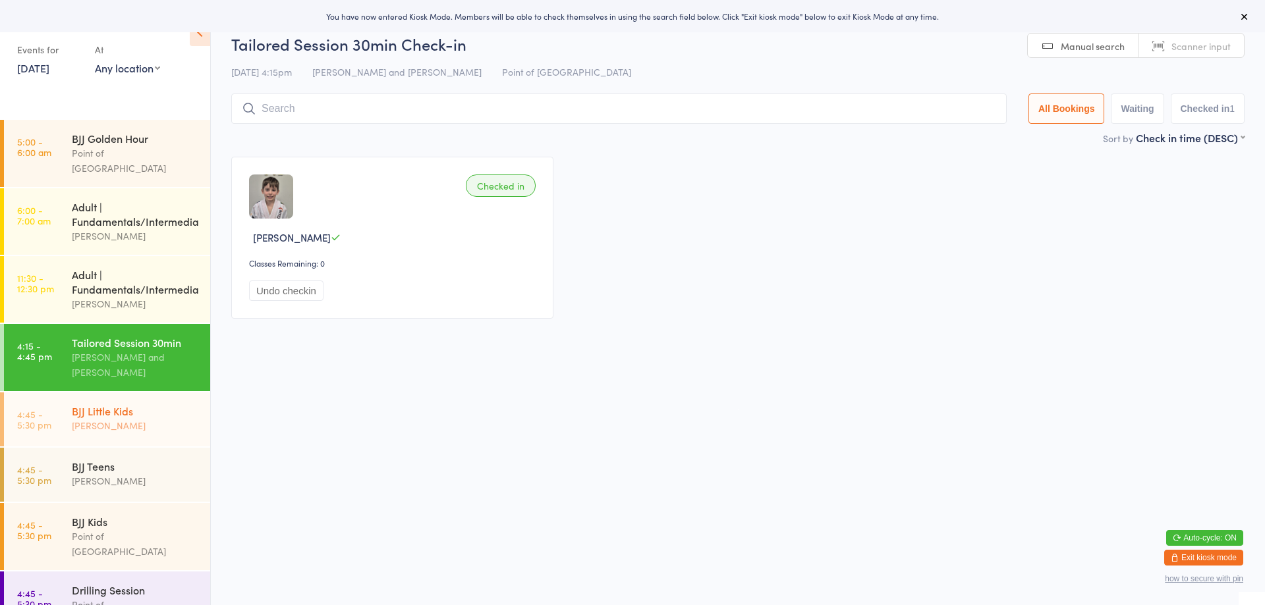
click at [122, 445] on link "4:45 - 5:30 pm BJJ Little Kids [PERSON_NAME]" at bounding box center [107, 420] width 206 height 54
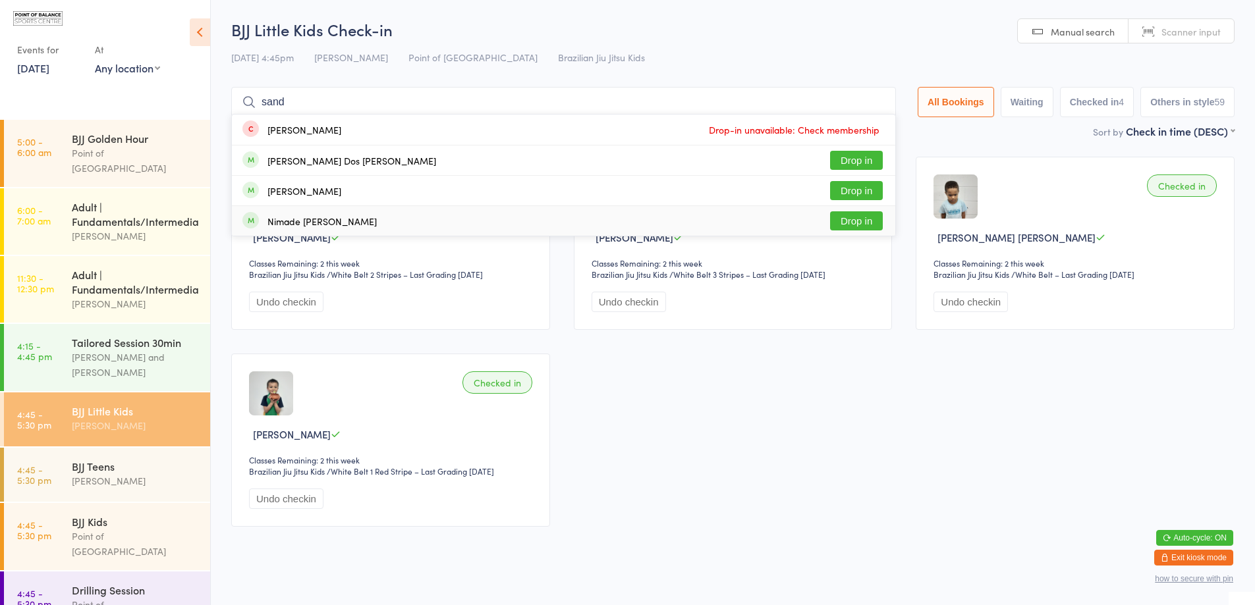
type input "sand"
click at [839, 217] on button "Drop in" at bounding box center [856, 220] width 53 height 19
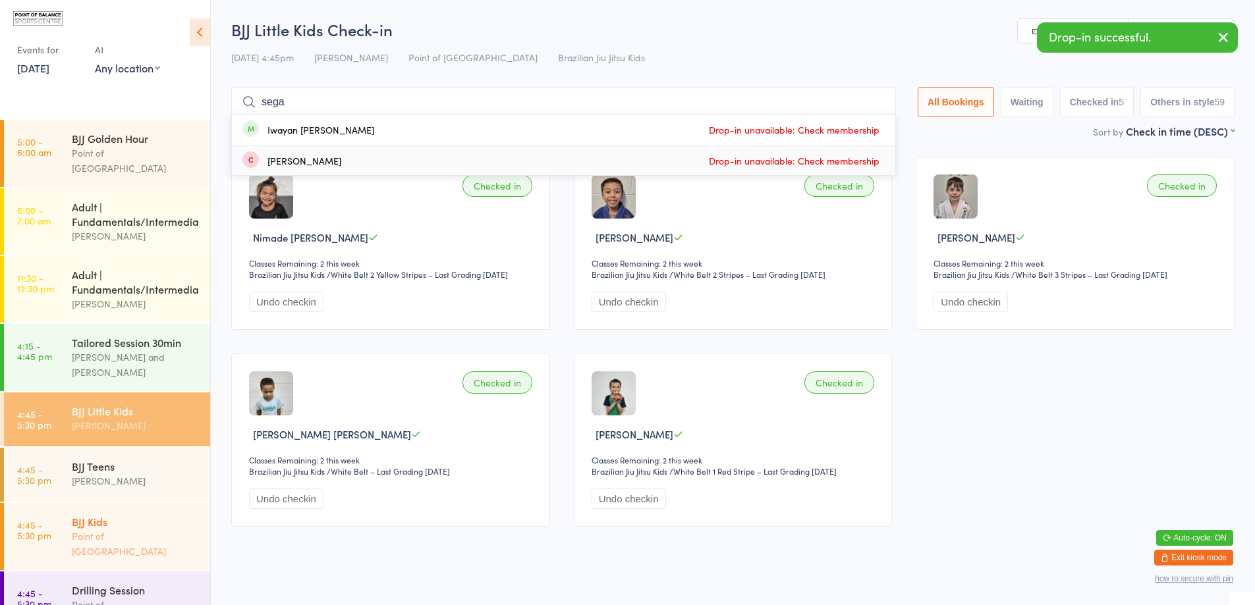
type input "sega"
click at [94, 535] on div "Point of [GEOGRAPHIC_DATA]" at bounding box center [135, 544] width 127 height 30
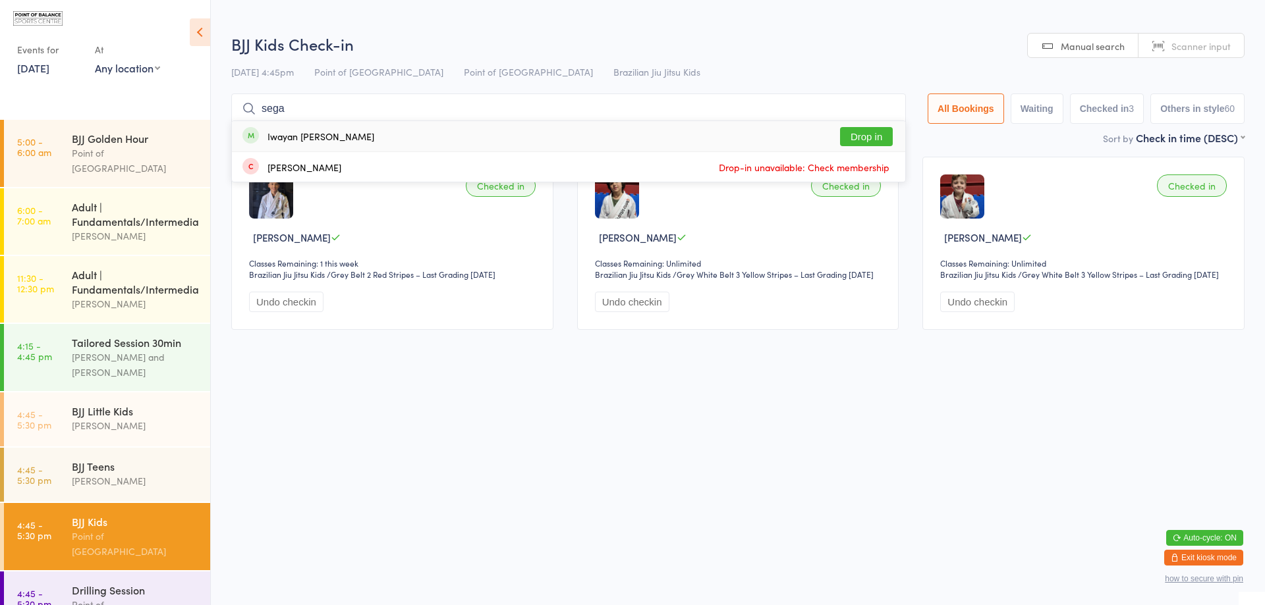
type input "sega"
click at [856, 137] on button "Drop in" at bounding box center [866, 136] width 53 height 19
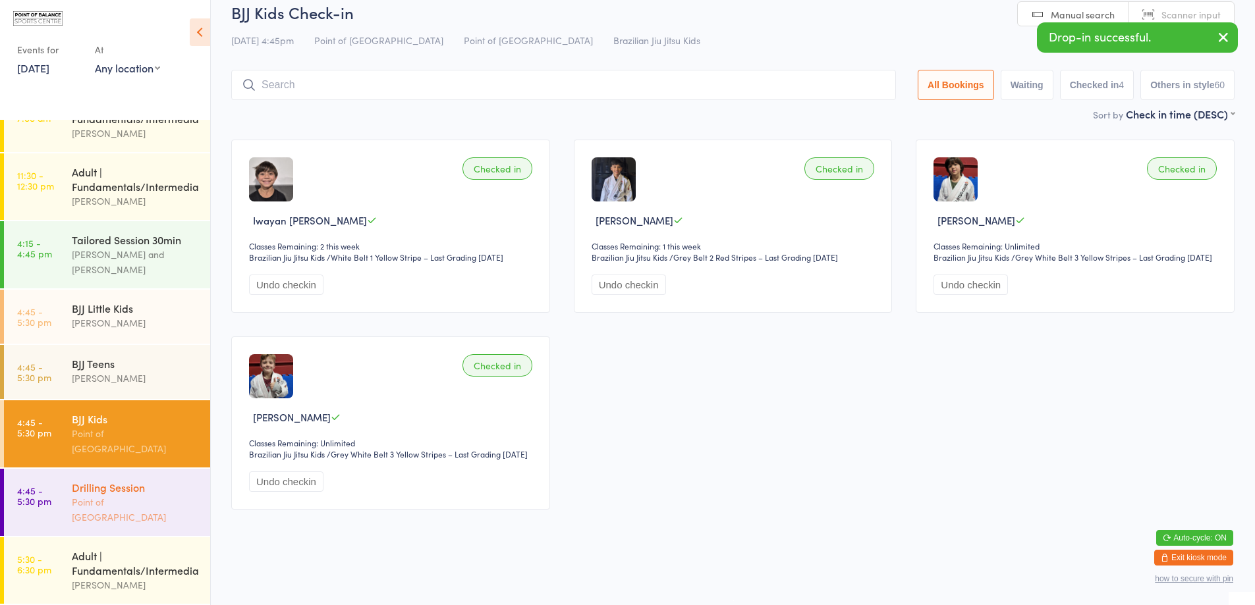
scroll to position [36, 0]
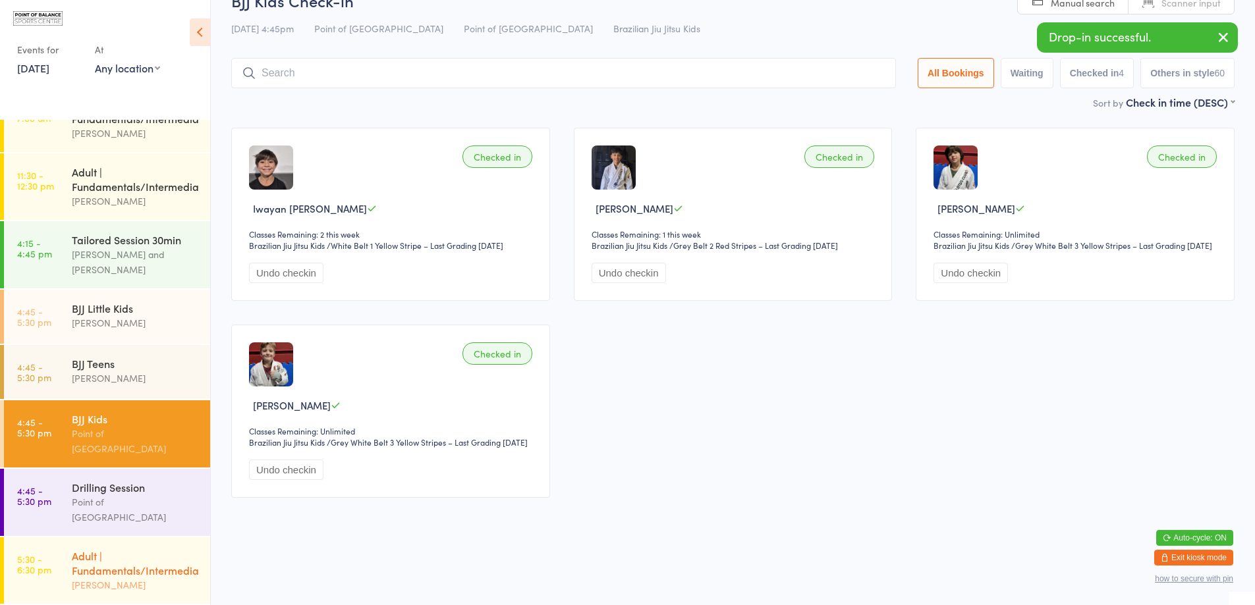
click at [121, 567] on div "Adult | Fundamentals/Intermediate" at bounding box center [135, 563] width 127 height 29
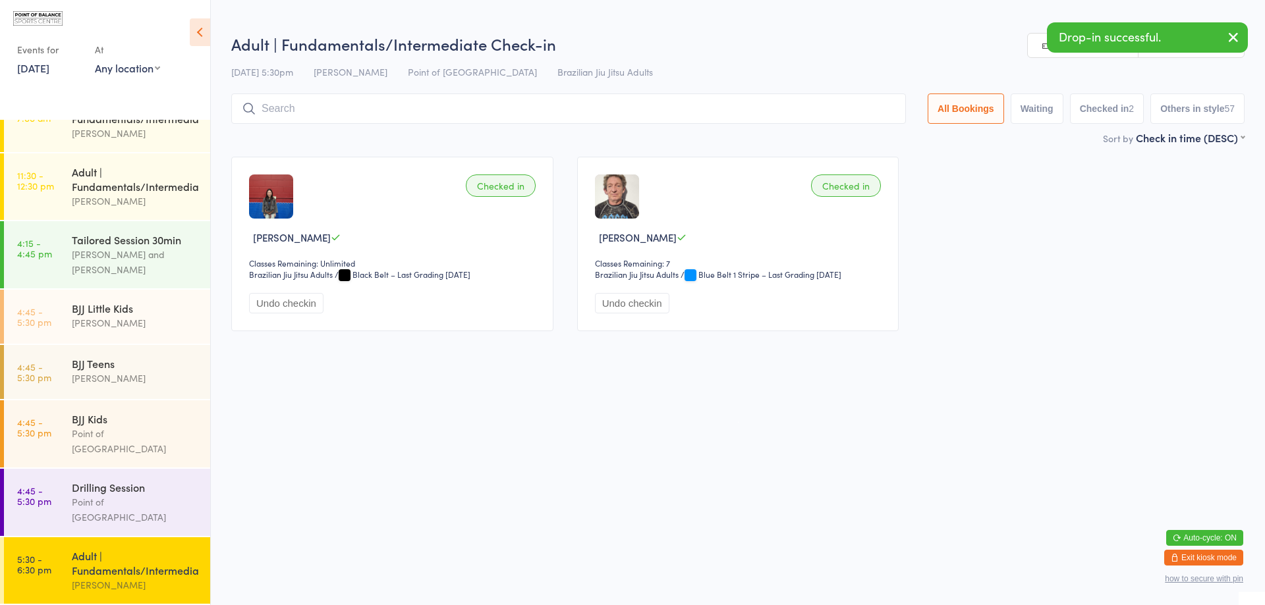
click at [1202, 559] on button "Exit kiosk mode" at bounding box center [1203, 558] width 79 height 16
